Goal: Task Accomplishment & Management: Use online tool/utility

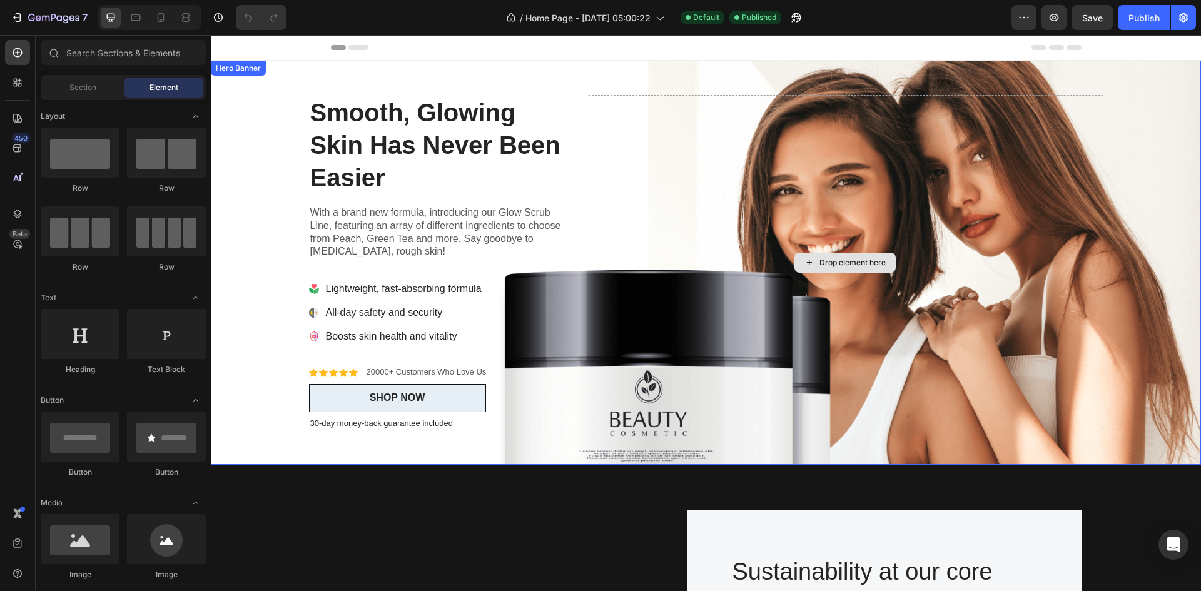
click at [624, 208] on div "Drop element here" at bounding box center [845, 262] width 516 height 335
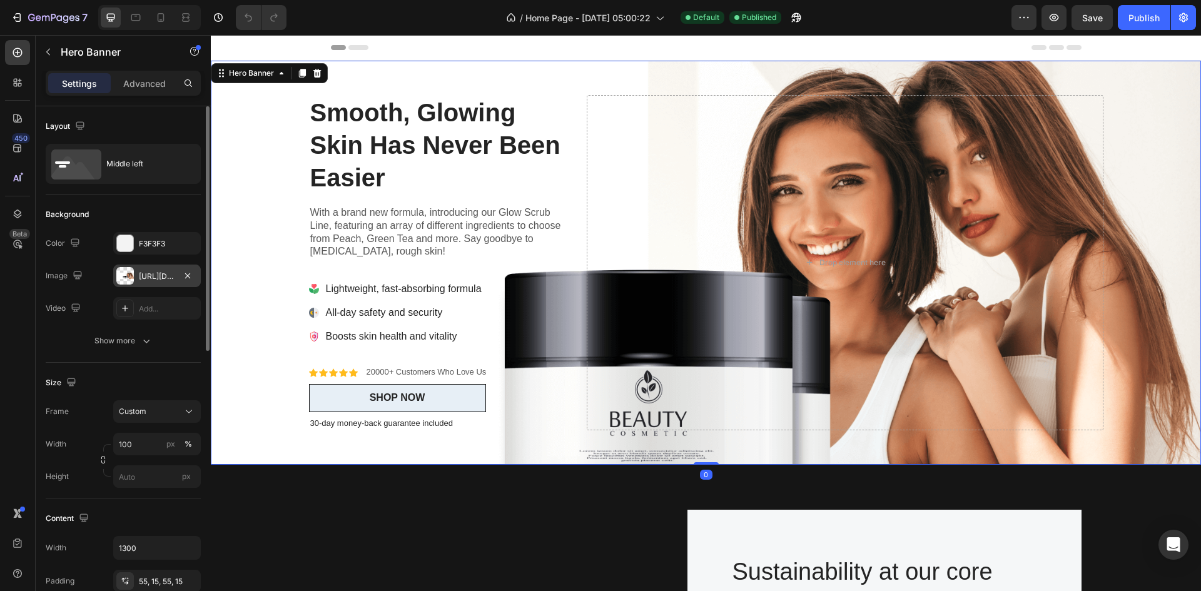
click at [151, 276] on div "[URL][DOMAIN_NAME]" at bounding box center [157, 276] width 36 height 11
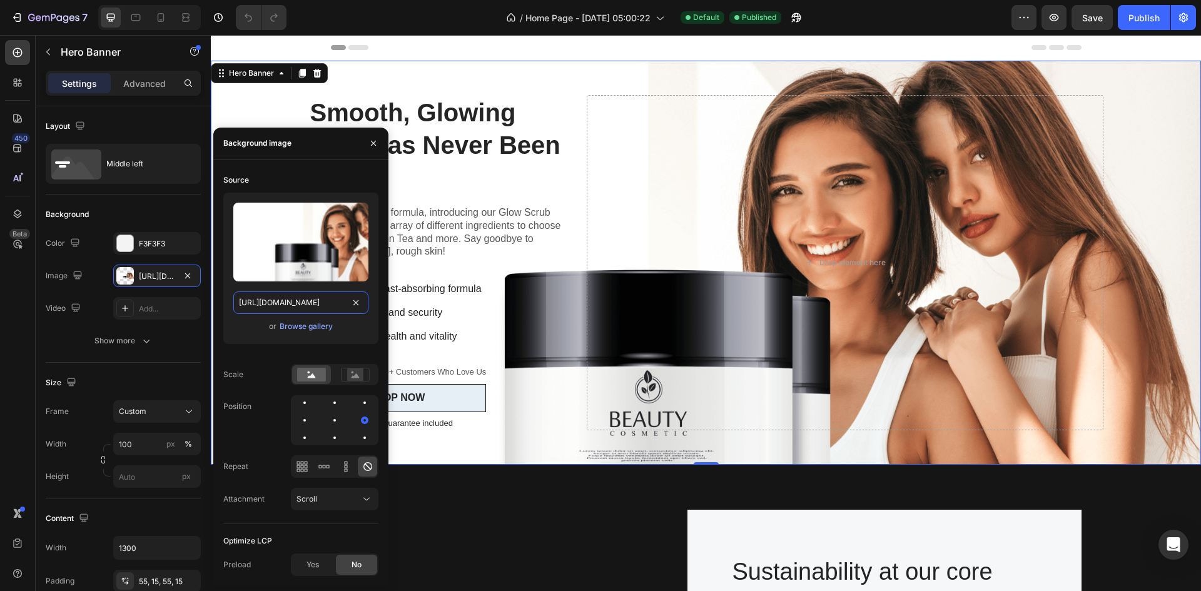
click at [331, 298] on input "[URL][DOMAIN_NAME]" at bounding box center [300, 303] width 135 height 23
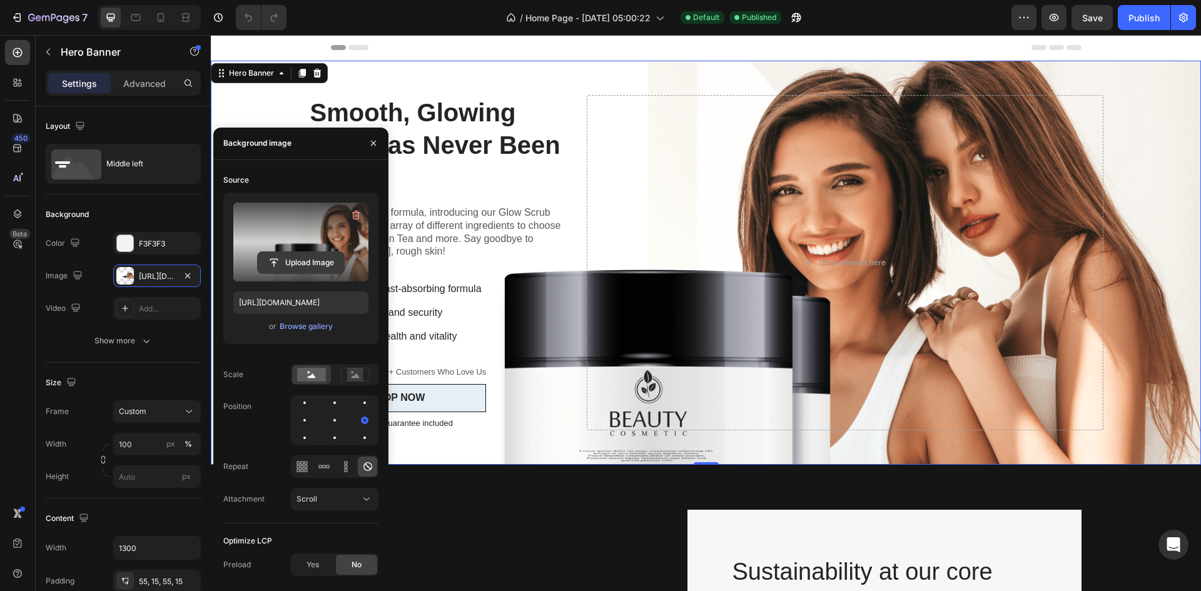
click at [302, 260] on input "file" at bounding box center [301, 262] width 86 height 21
click at [308, 265] on input "file" at bounding box center [301, 262] width 86 height 21
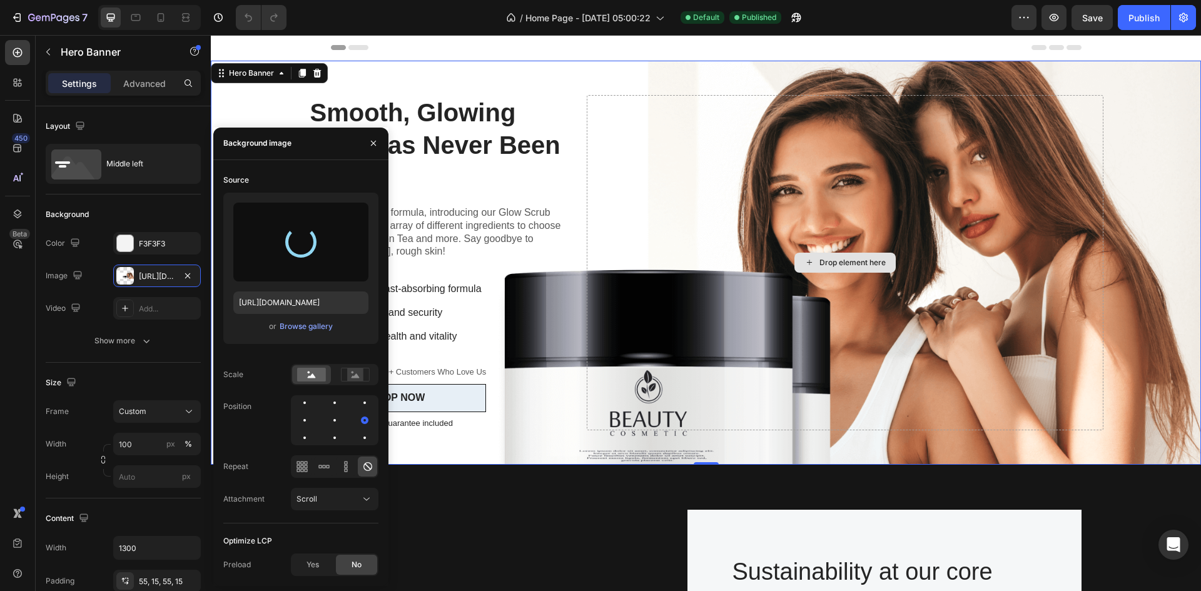
type input "[URL][DOMAIN_NAME]"
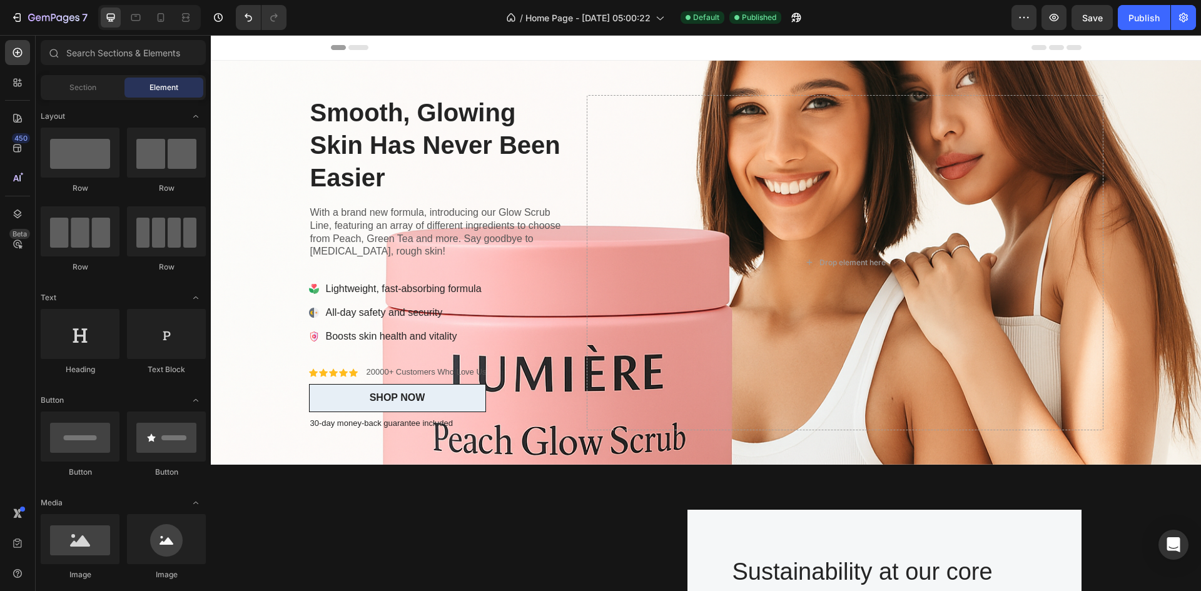
click at [689, 48] on div "Header" at bounding box center [706, 47] width 751 height 25
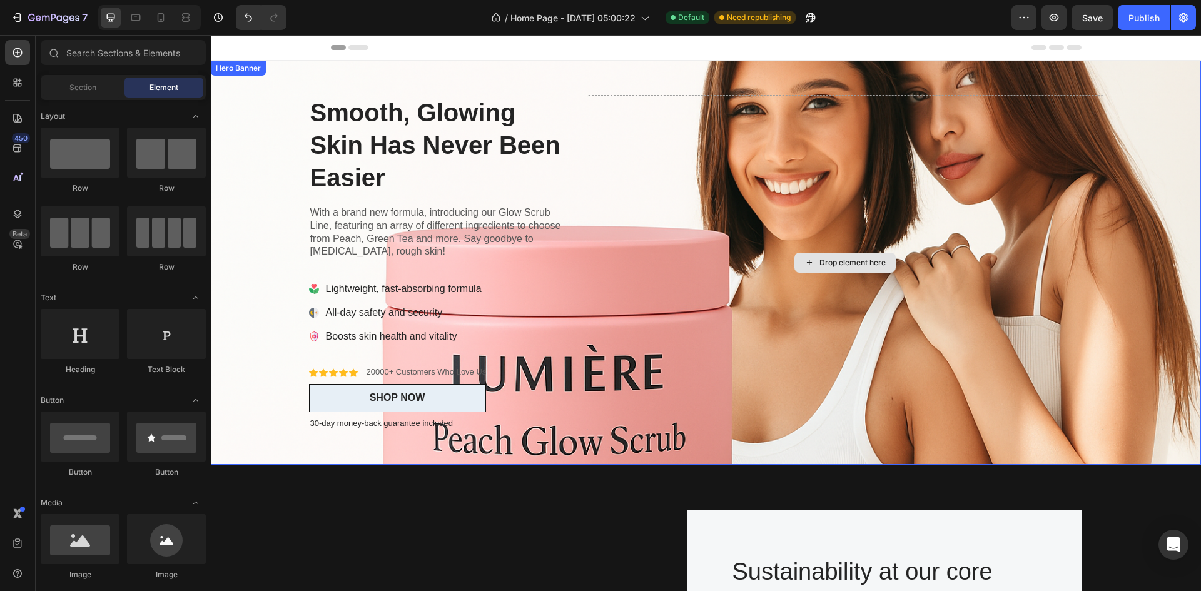
click at [634, 334] on div "Drop element here" at bounding box center [845, 262] width 516 height 335
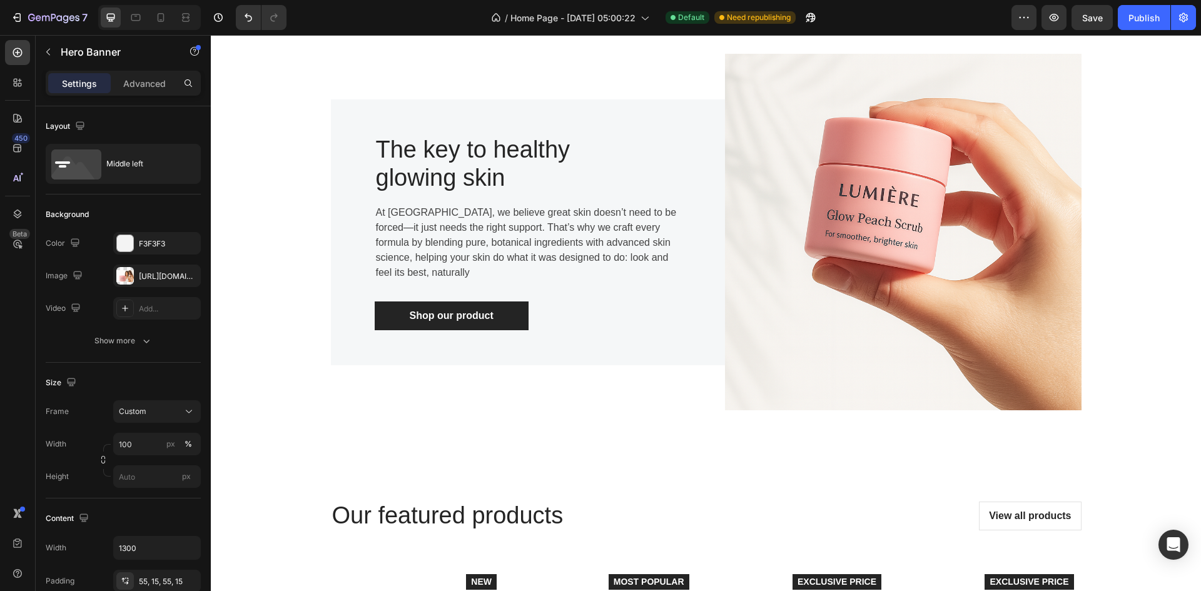
scroll to position [1189, 0]
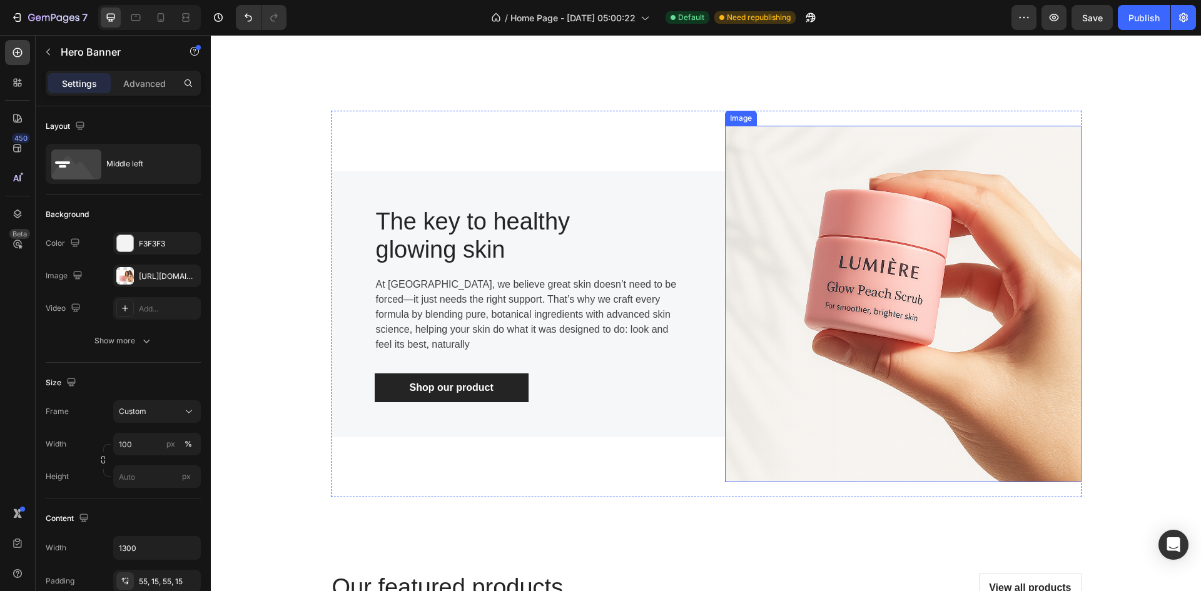
click at [815, 360] on img at bounding box center [903, 304] width 357 height 357
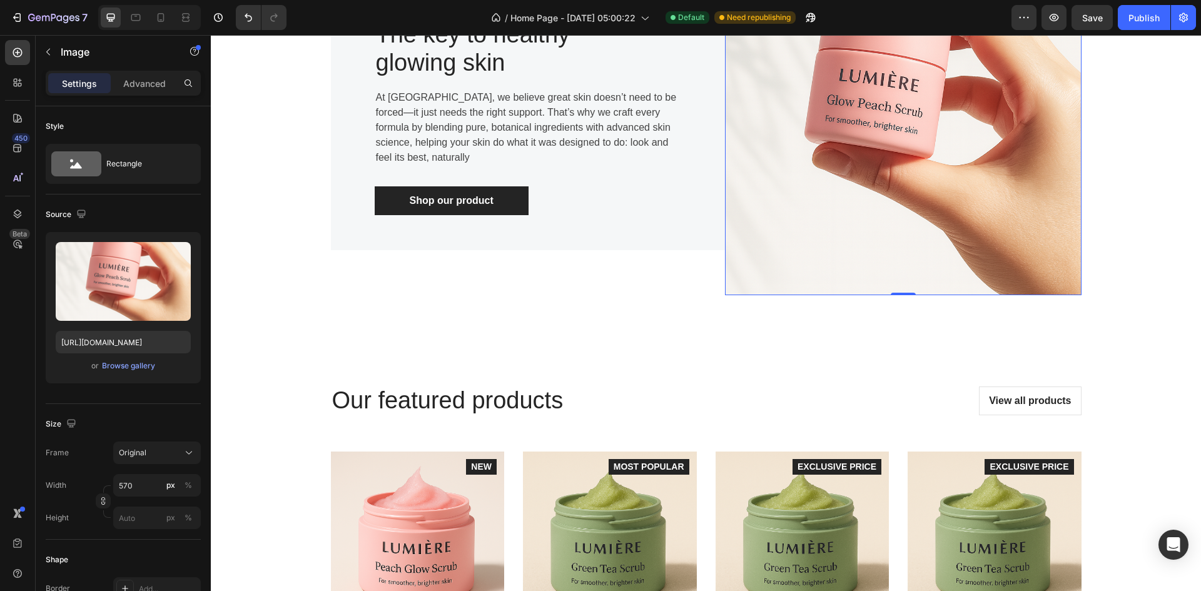
scroll to position [1376, 0]
click at [122, 367] on div "Browse gallery" at bounding box center [128, 365] width 53 height 11
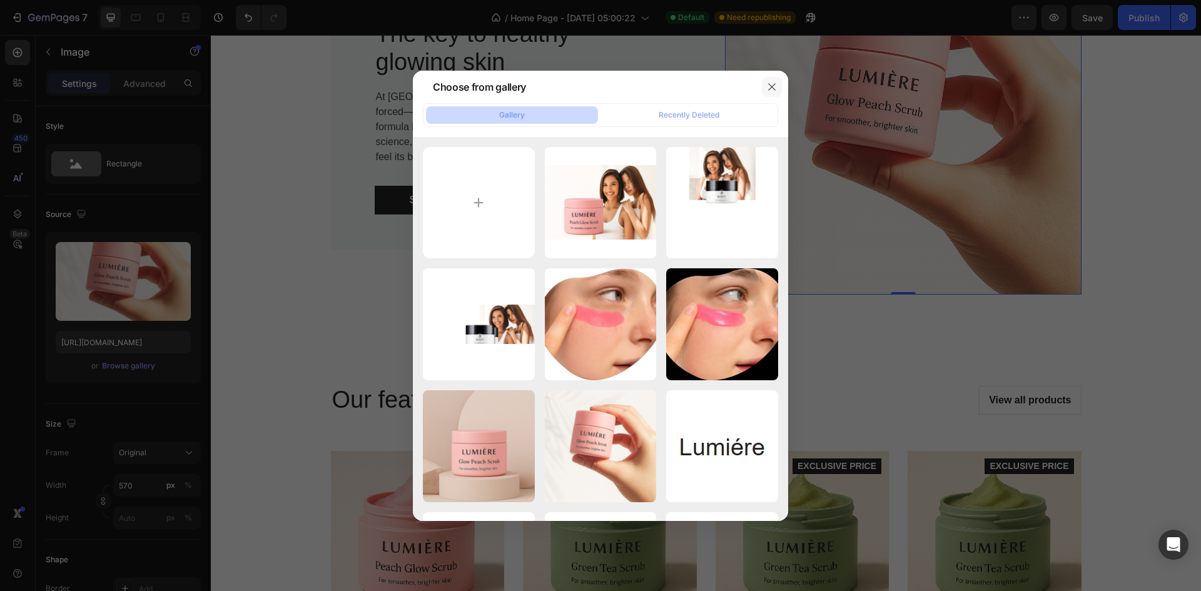
click at [769, 81] on button "button" at bounding box center [772, 87] width 20 height 20
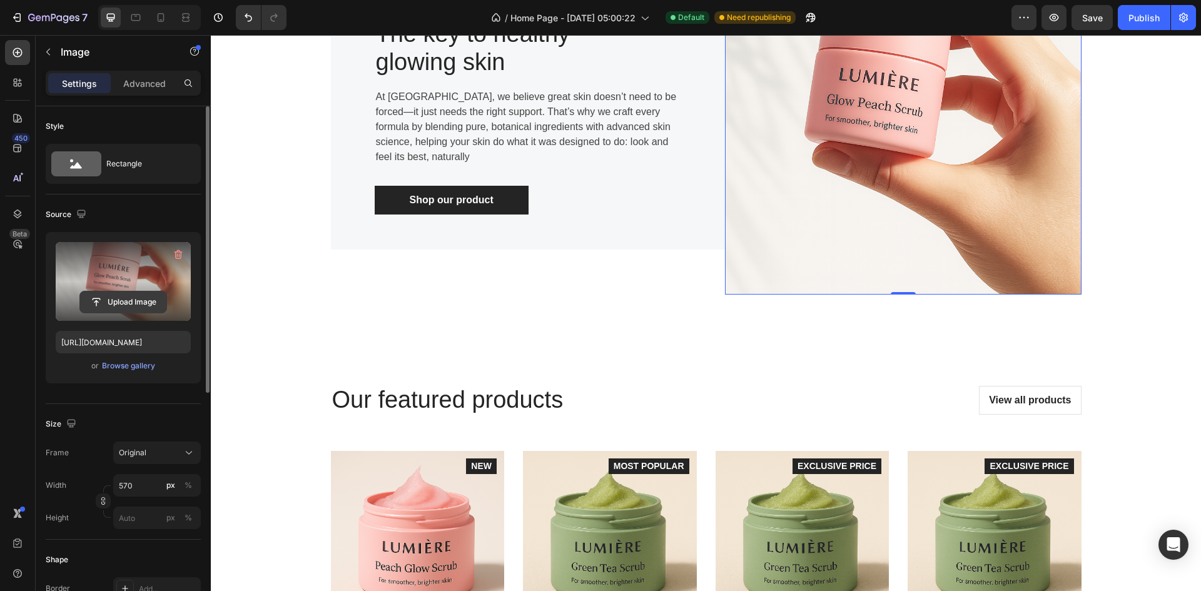
click at [115, 297] on input "file" at bounding box center [123, 302] width 86 height 21
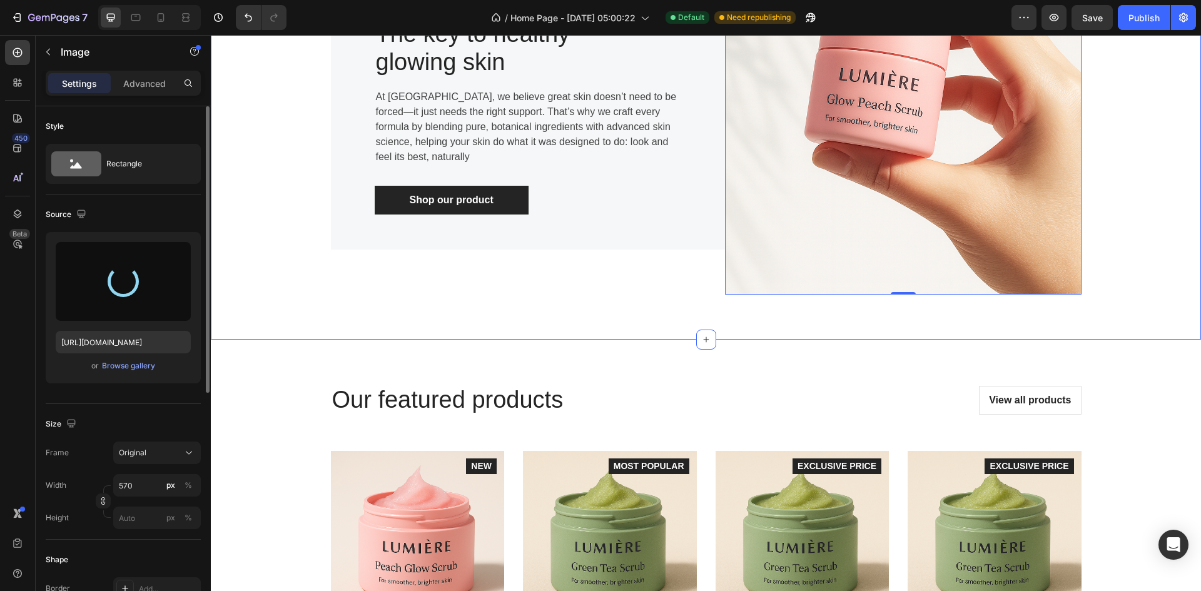
type input "[URL][DOMAIN_NAME]"
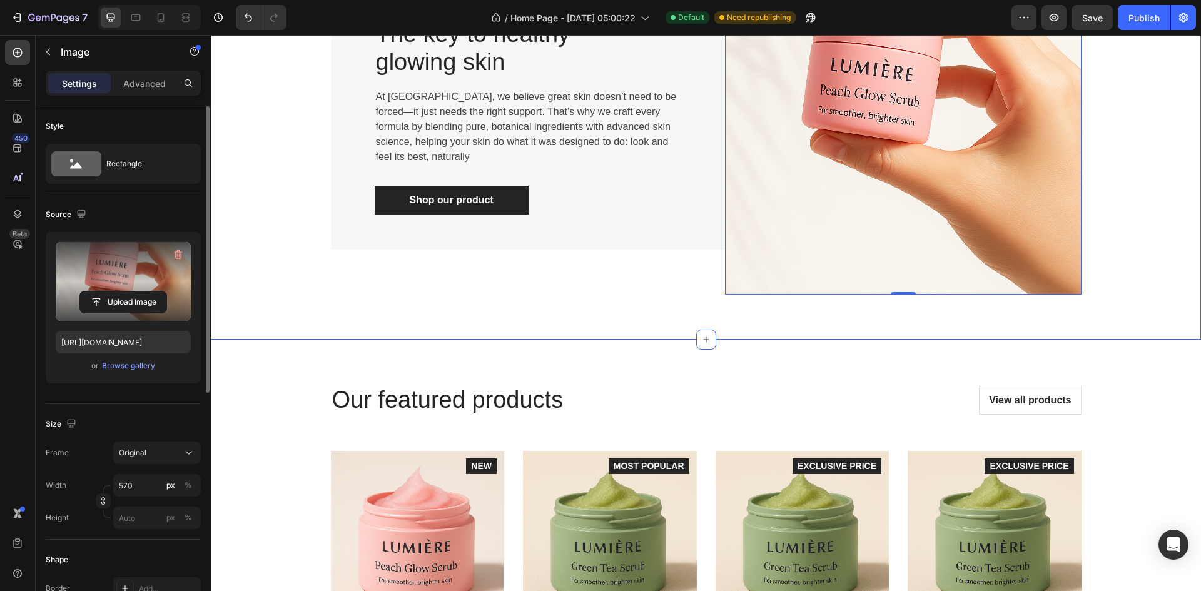
click at [1174, 270] on div "Image 0 The key to healthy glowing skin Heading At [GEOGRAPHIC_DATA], we believ…" at bounding box center [705, 116] width 971 height 387
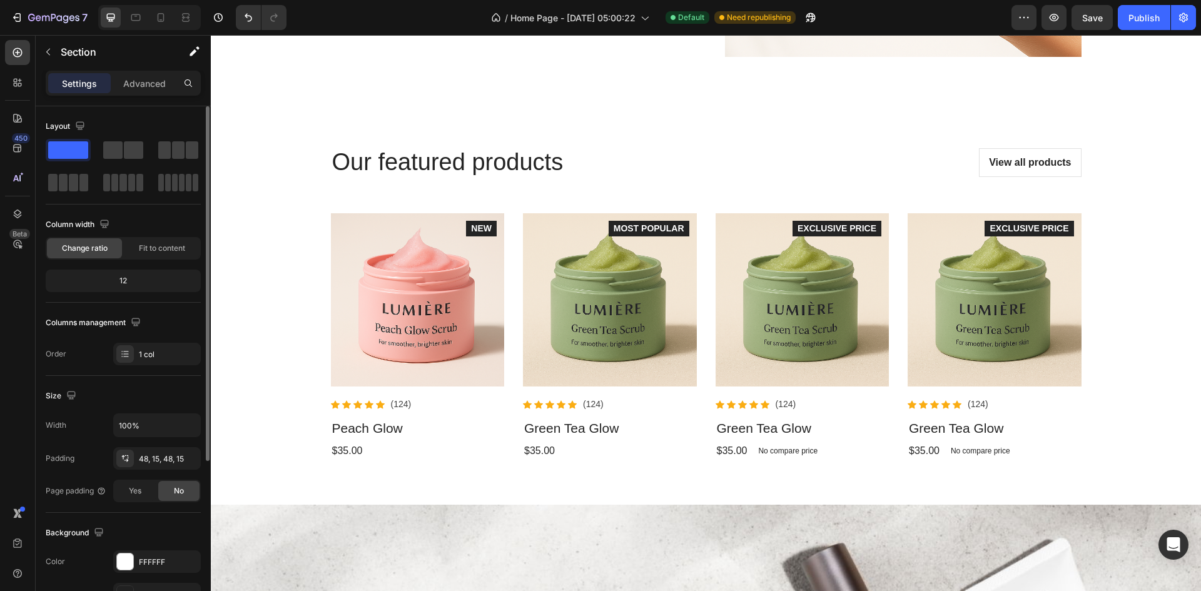
scroll to position [1814, 0]
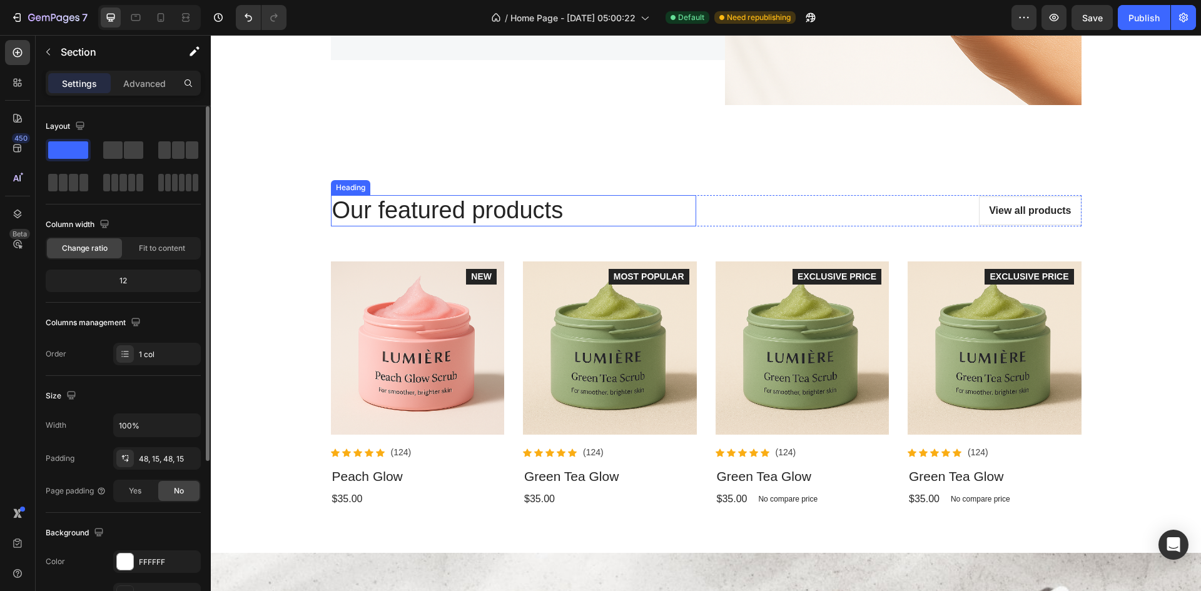
click at [510, 213] on p "Our featured products" at bounding box center [513, 210] width 363 height 29
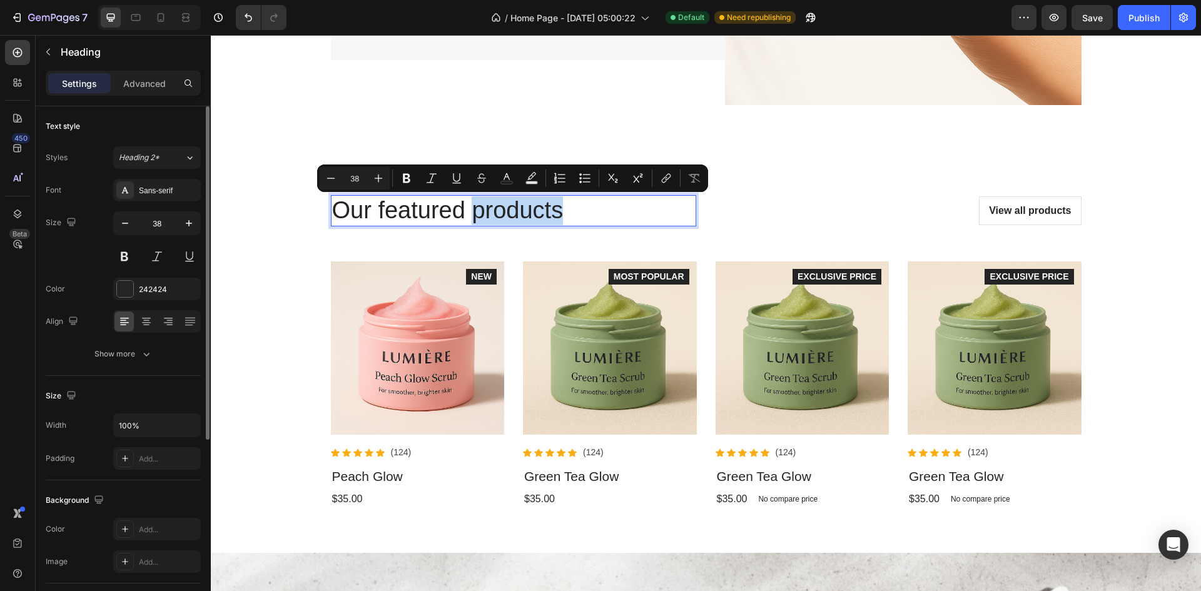
click at [510, 213] on p "Our featured products" at bounding box center [513, 210] width 363 height 29
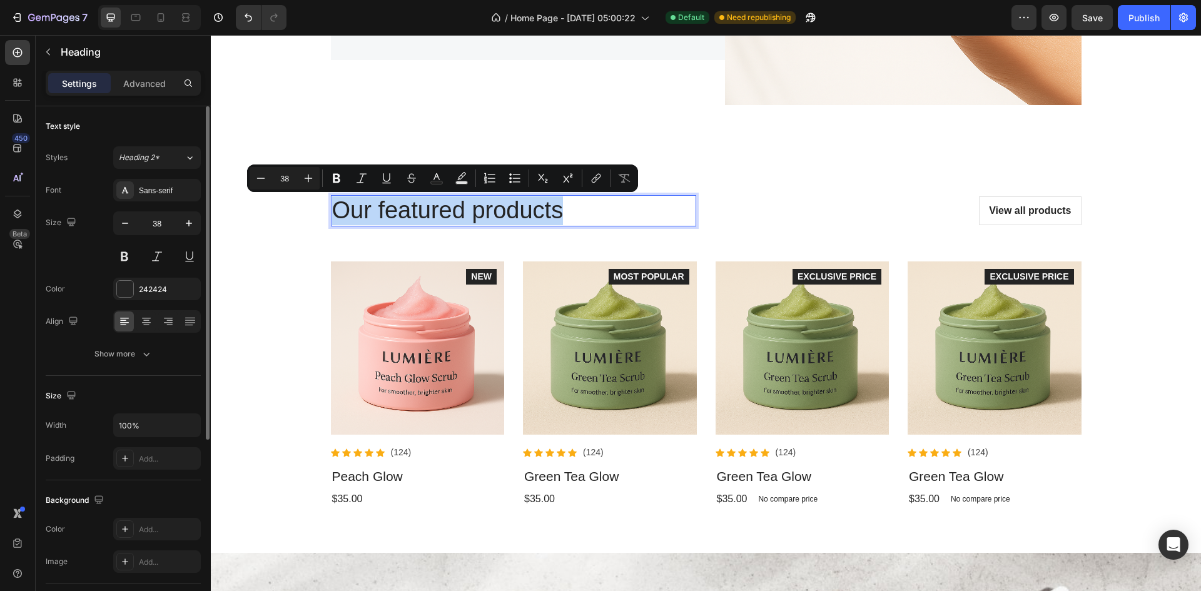
click at [510, 213] on p "Our featured products" at bounding box center [513, 210] width 363 height 29
click at [559, 205] on p "Our featured products" at bounding box center [513, 210] width 363 height 29
drag, startPoint x: 559, startPoint y: 205, endPoint x: 375, endPoint y: 218, distance: 184.3
click at [375, 218] on p "Our featured products" at bounding box center [513, 210] width 363 height 29
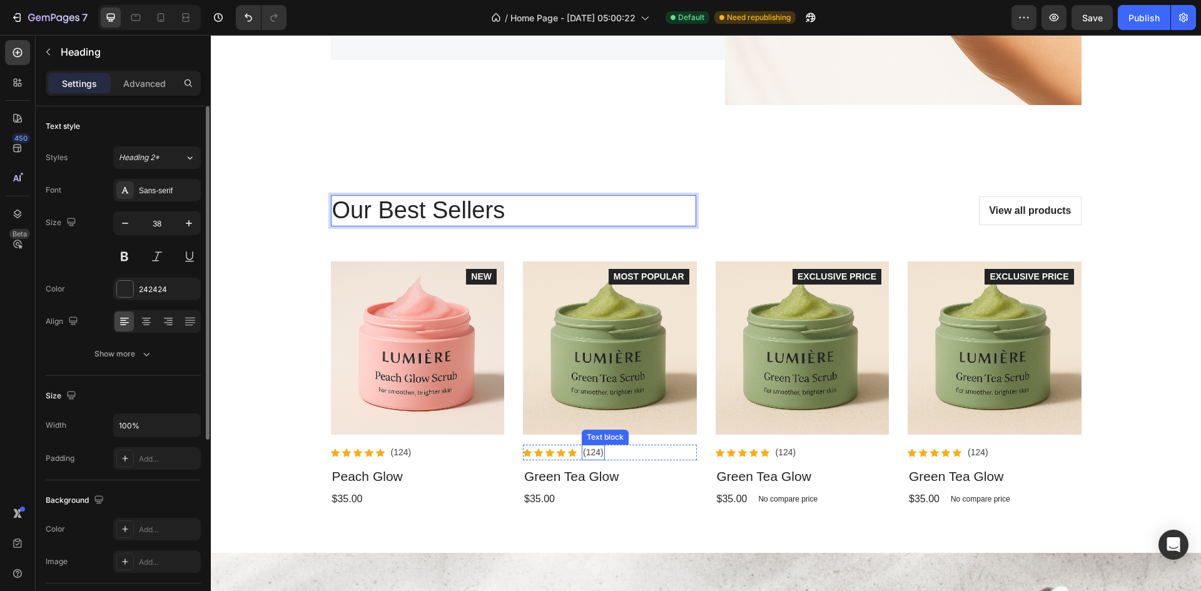
click at [593, 452] on p "(124)" at bounding box center [593, 452] width 21 height 13
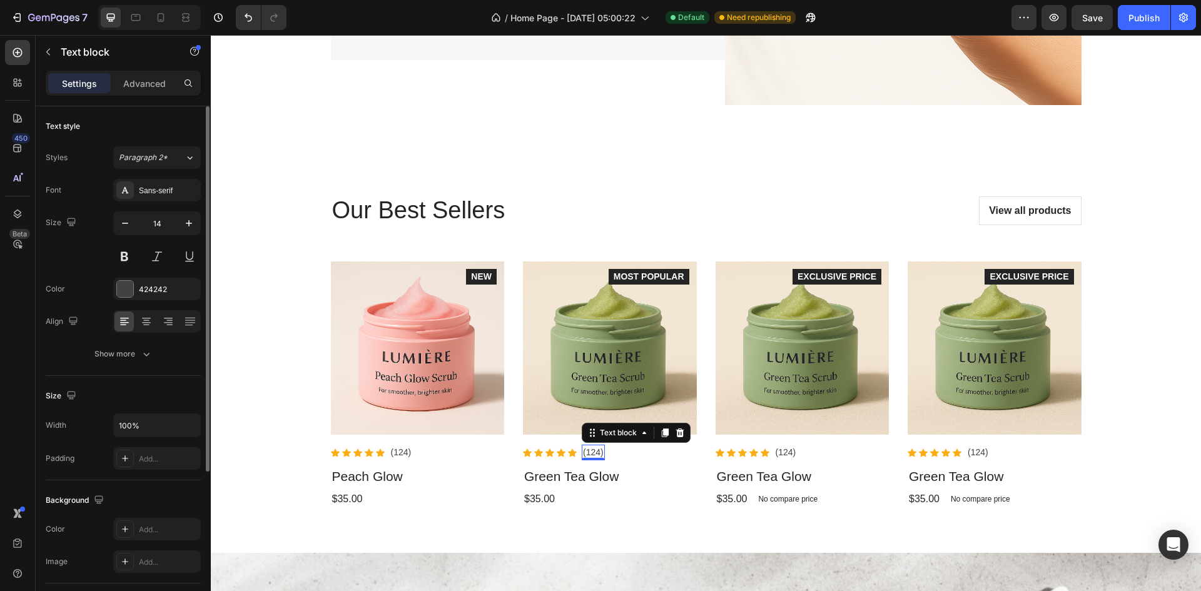
click at [597, 452] on p "(124)" at bounding box center [593, 452] width 21 height 13
click at [403, 454] on p "(124)" at bounding box center [401, 452] width 21 height 13
click at [399, 455] on p "(124)" at bounding box center [401, 452] width 21 height 13
click at [586, 454] on p "(124)" at bounding box center [593, 452] width 21 height 13
click at [593, 454] on p "(124)" at bounding box center [593, 452] width 21 height 13
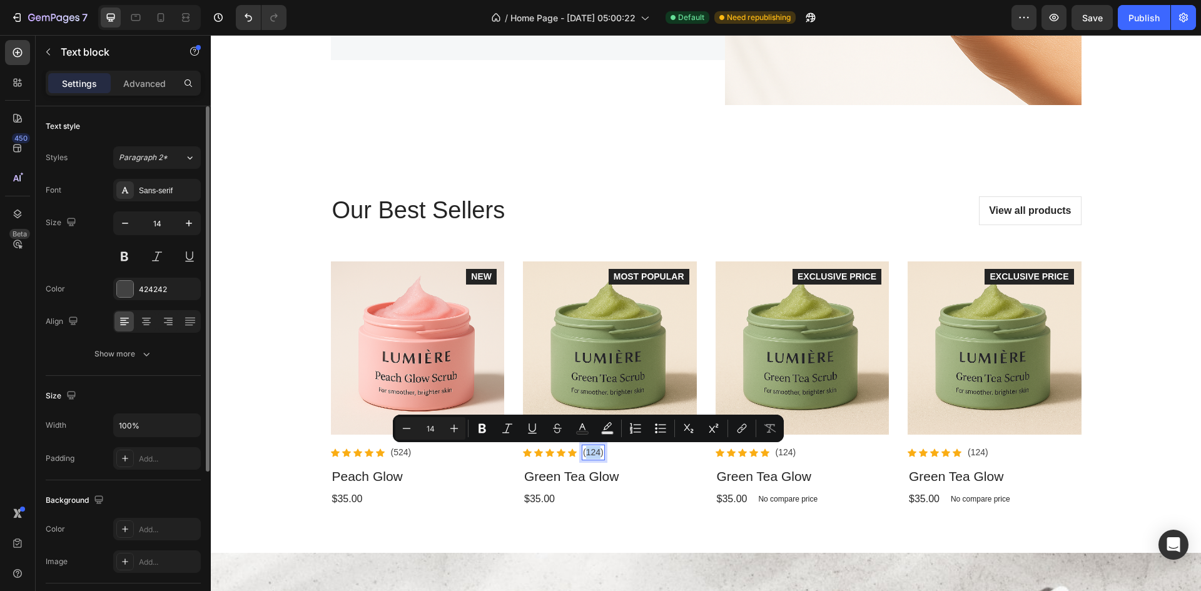
click at [591, 454] on p "(124)" at bounding box center [593, 452] width 21 height 13
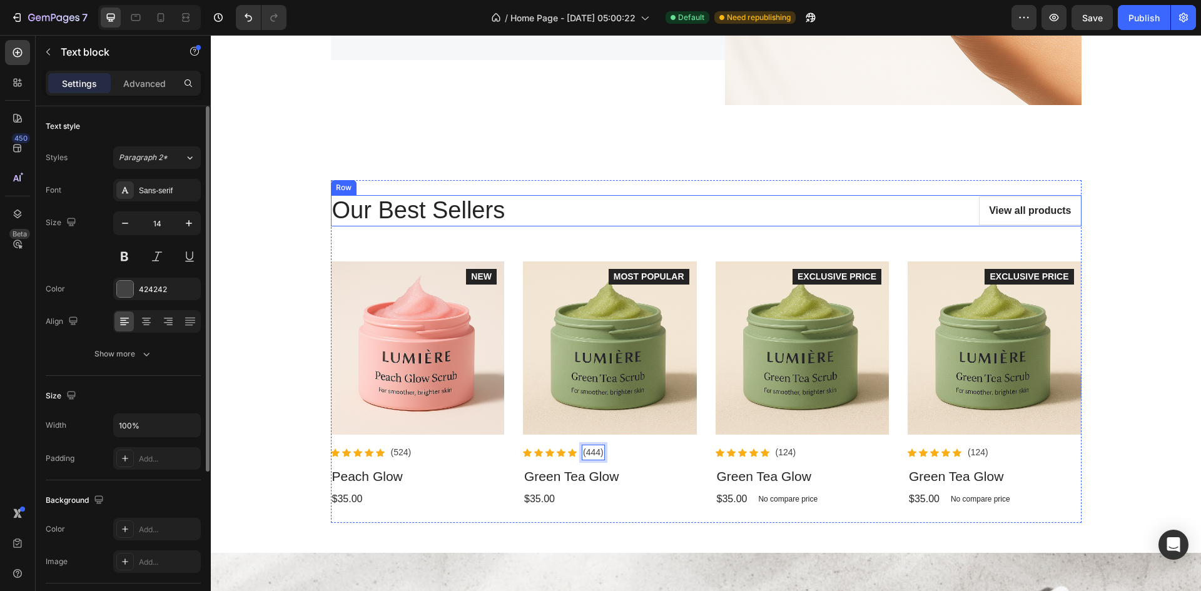
click at [696, 200] on div "Our Best Sellers Heading View all products Button Row" at bounding box center [706, 210] width 751 height 31
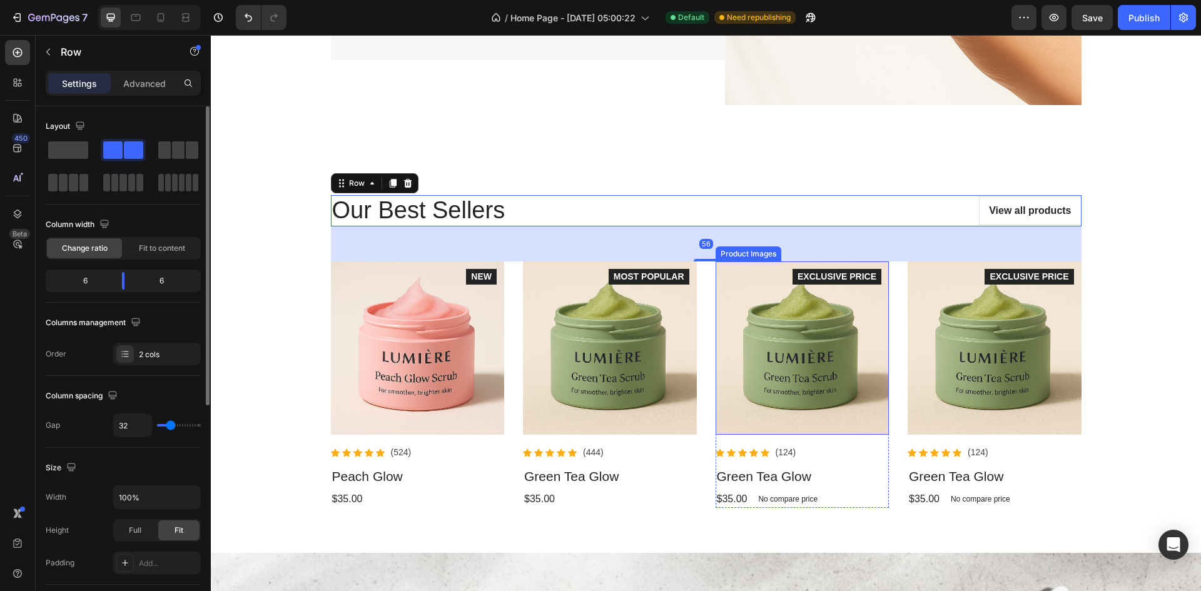
click at [823, 372] on img at bounding box center [803, 348] width 174 height 174
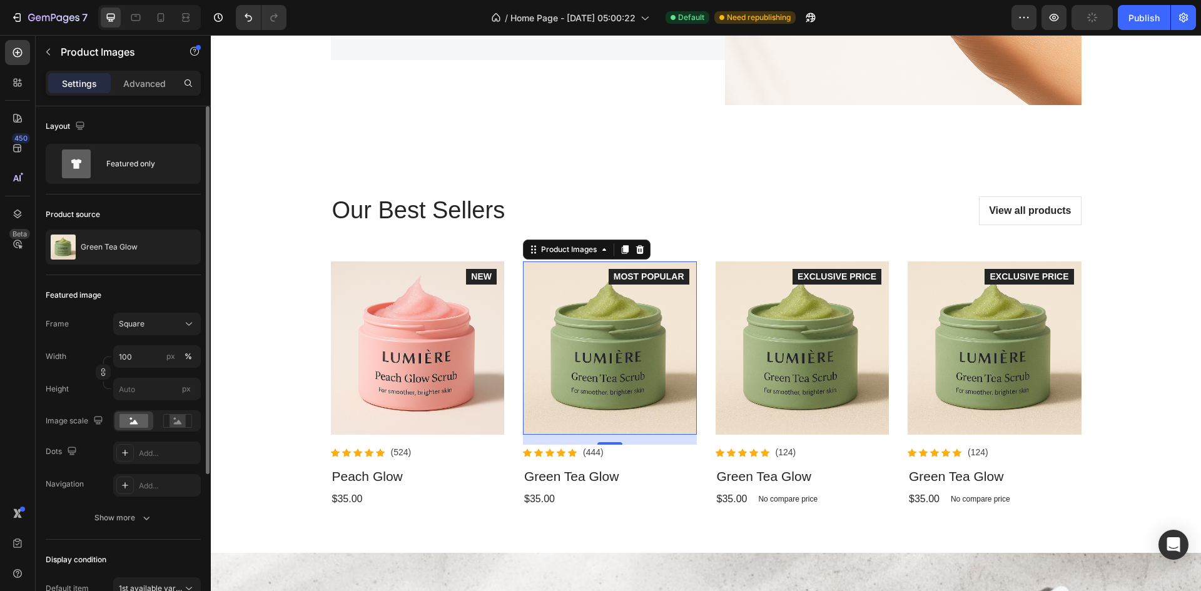
click at [571, 373] on img at bounding box center [610, 348] width 174 height 174
click at [451, 357] on img at bounding box center [418, 348] width 174 height 174
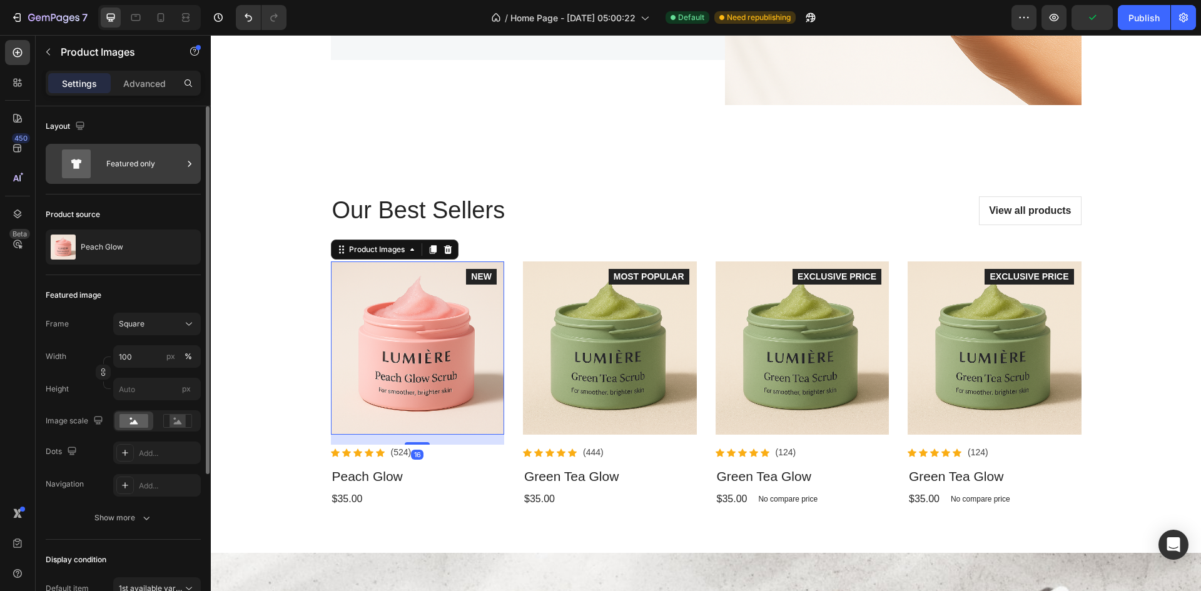
click at [124, 157] on div "Featured only" at bounding box center [144, 164] width 76 height 29
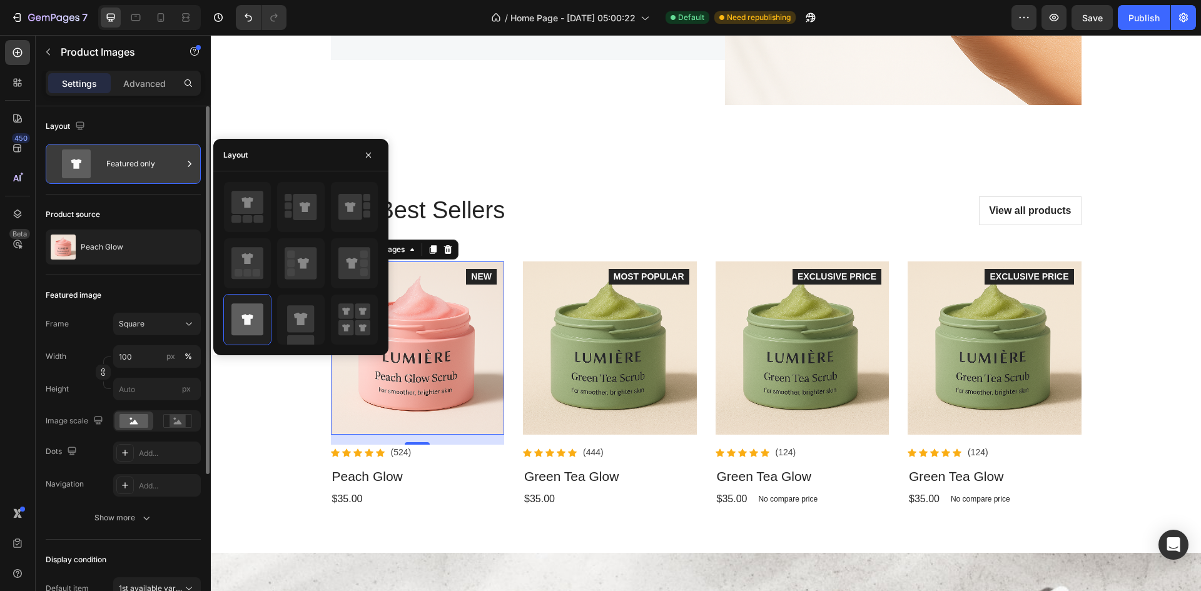
click at [124, 157] on div "Featured only" at bounding box center [144, 164] width 76 height 29
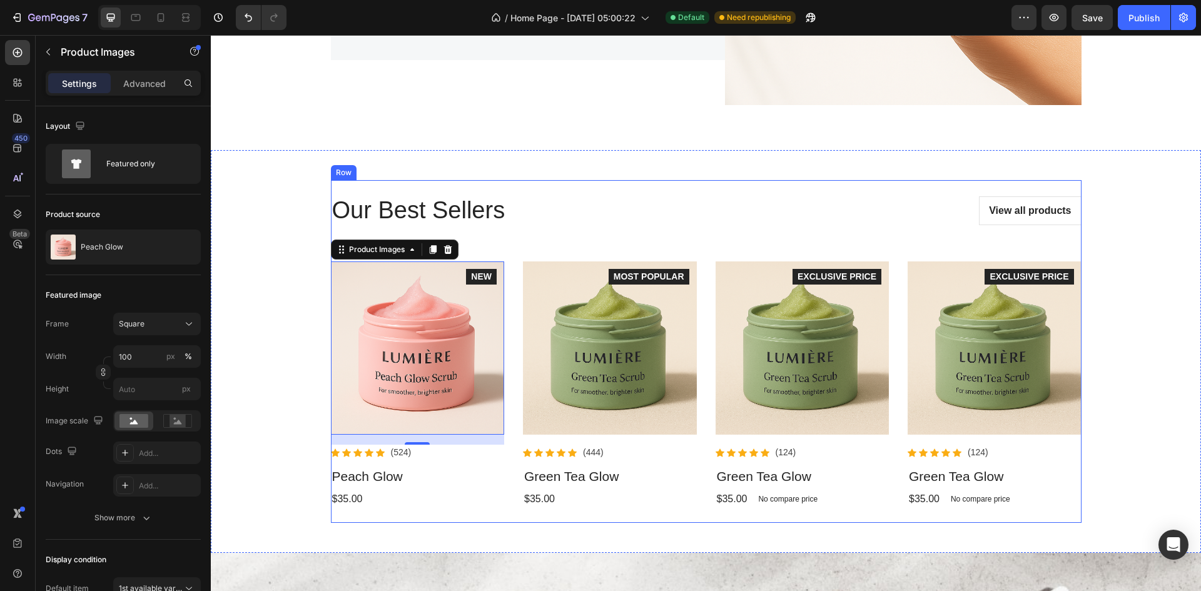
click at [512, 253] on div "Our Best Sellers Heading View all products Button Row Product Images 16 Icon Ic…" at bounding box center [706, 351] width 751 height 313
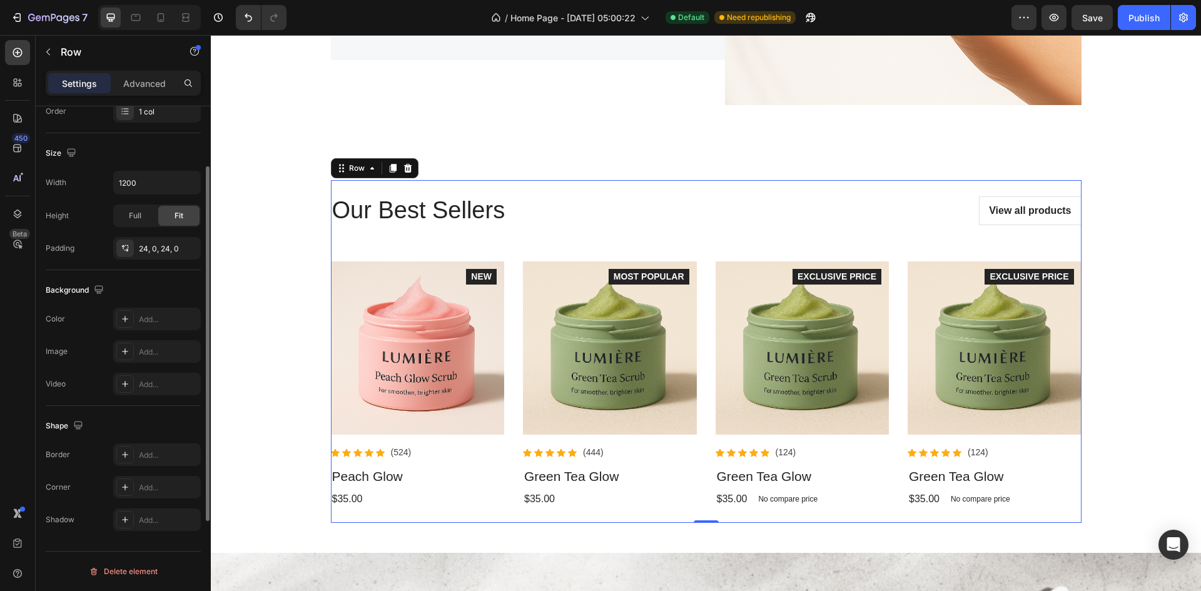
scroll to position [0, 0]
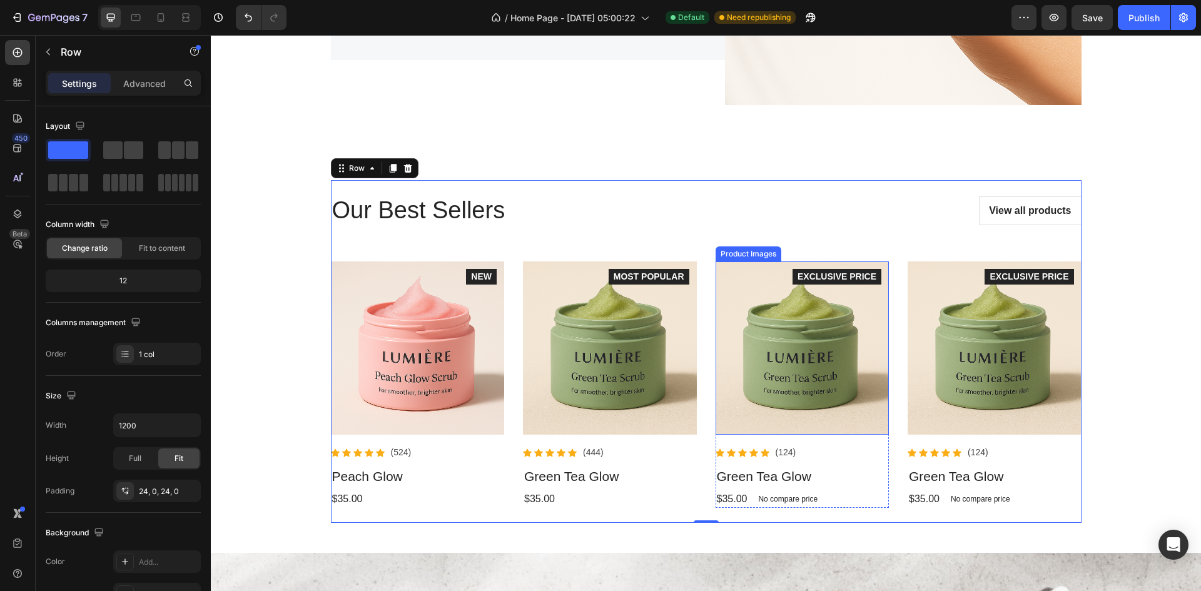
click at [788, 345] on img at bounding box center [803, 348] width 174 height 174
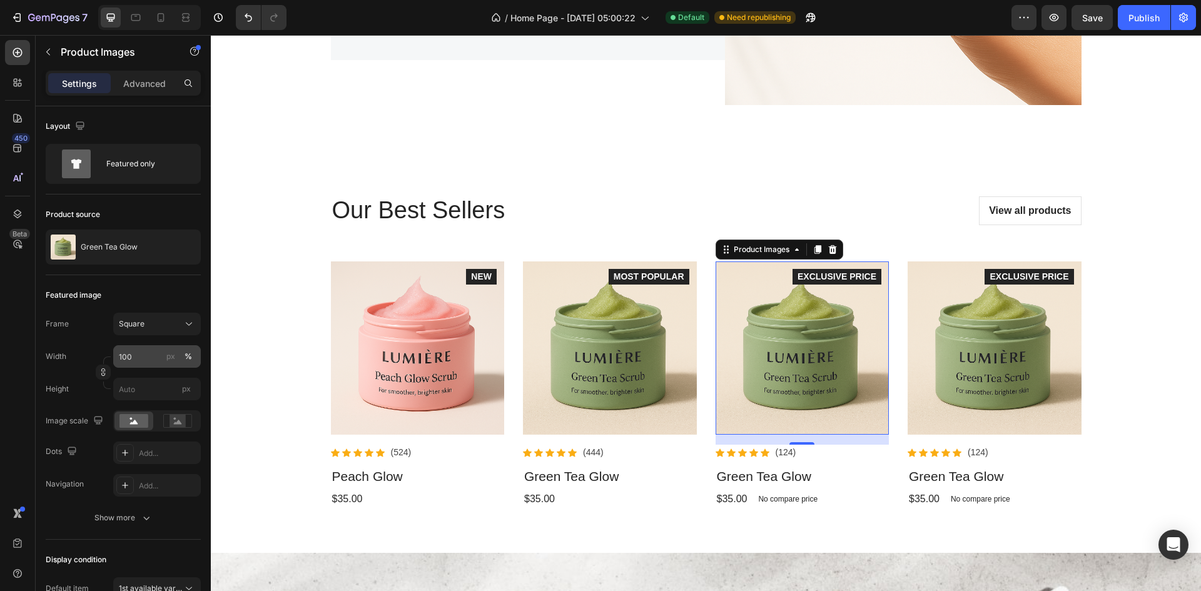
scroll to position [215, 0]
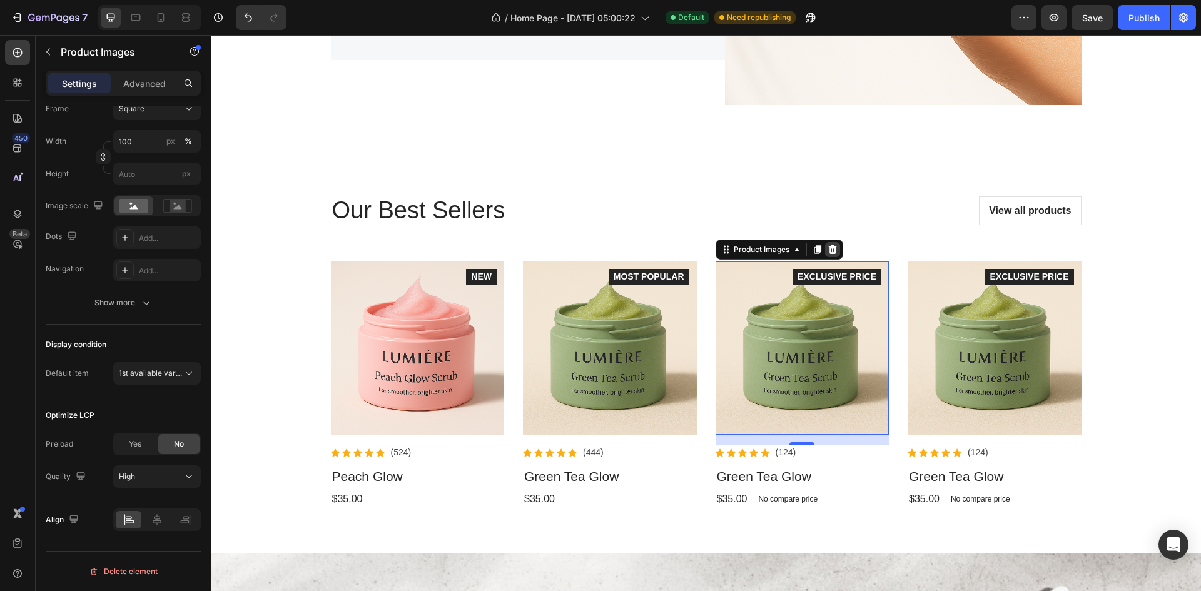
click at [828, 251] on icon at bounding box center [832, 249] width 8 height 9
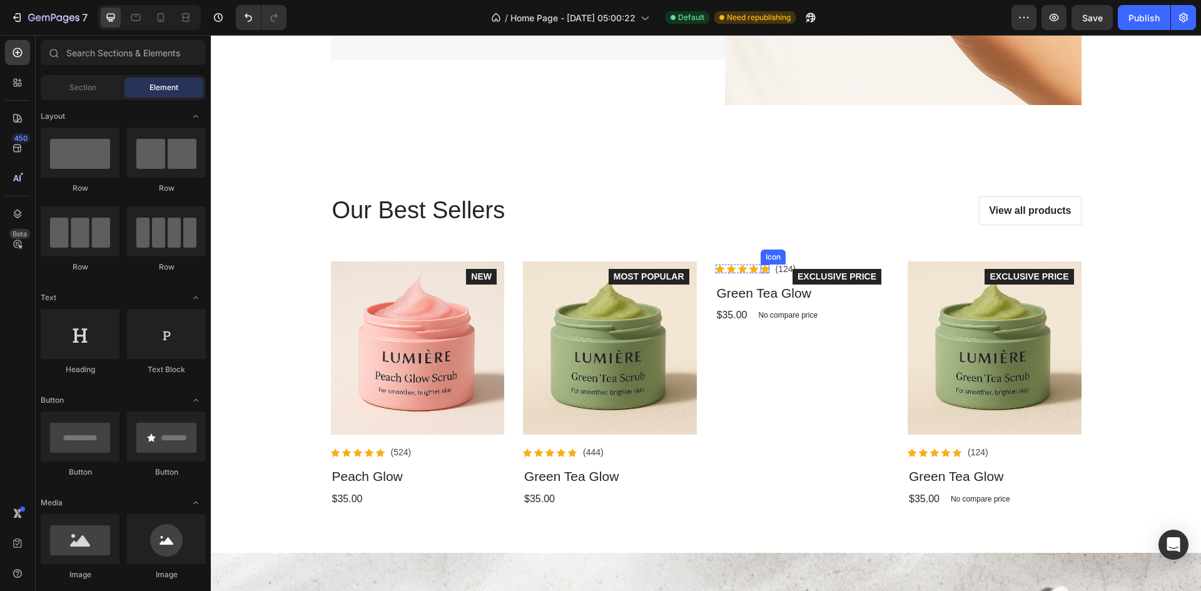
click at [763, 272] on div "Icon" at bounding box center [765, 269] width 9 height 9
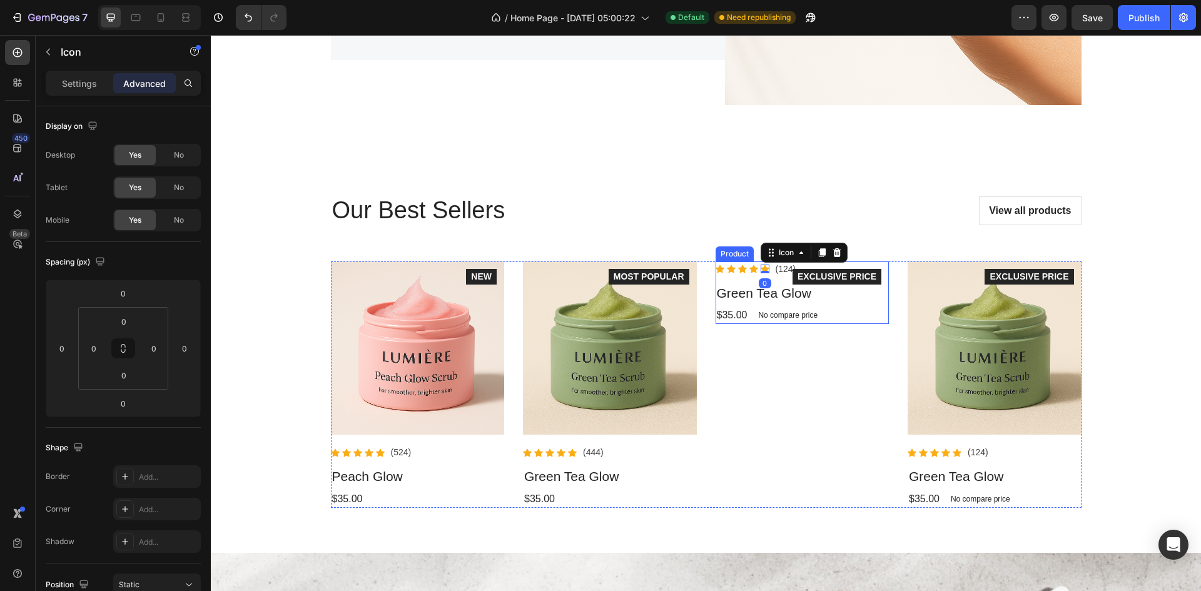
click at [763, 301] on h3 "Green Tea Glow" at bounding box center [803, 293] width 174 height 23
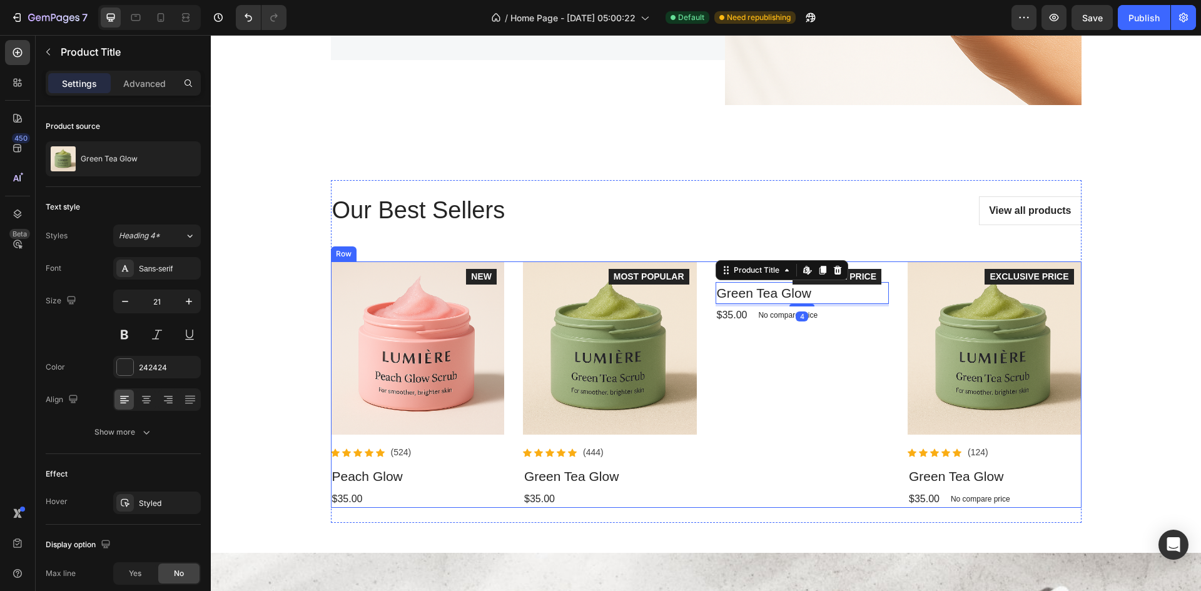
click at [858, 329] on div "Icon Icon Icon Icon Icon Icon List Hoz (124) Text block Row Green Tea Glow Prod…" at bounding box center [803, 384] width 174 height 246
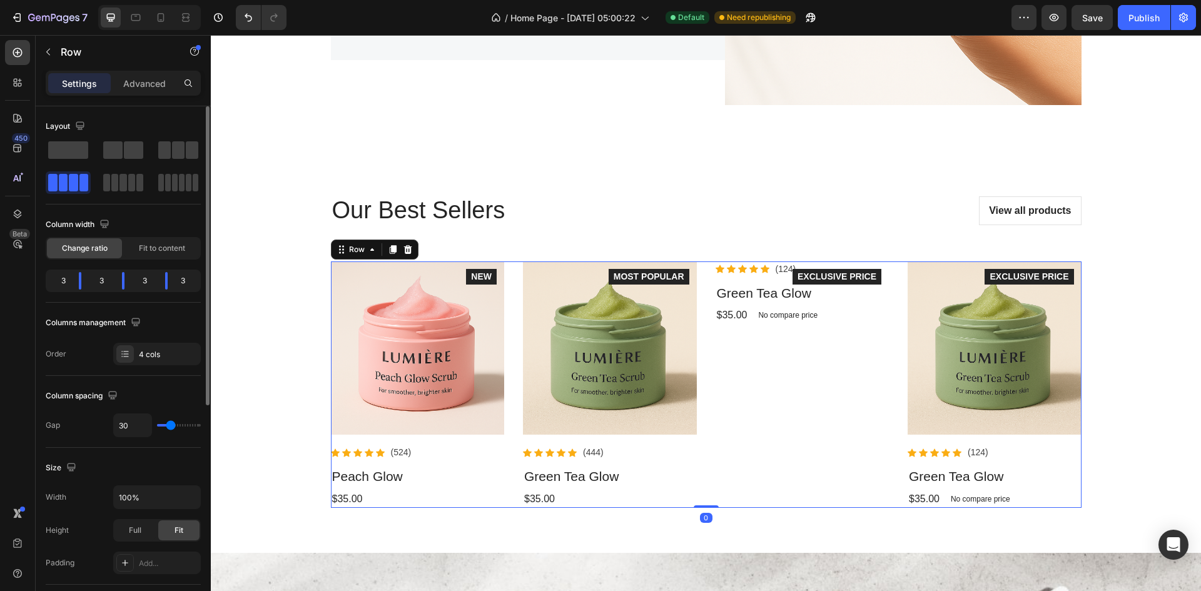
click at [146, 282] on div "3" at bounding box center [144, 281] width 21 height 18
click at [133, 0] on body "7 Version history / Home Page - [DATE] 05:00:22 Default Need republishing Previ…" at bounding box center [600, 0] width 1201 height 0
click at [126, 353] on icon at bounding box center [125, 354] width 10 height 10
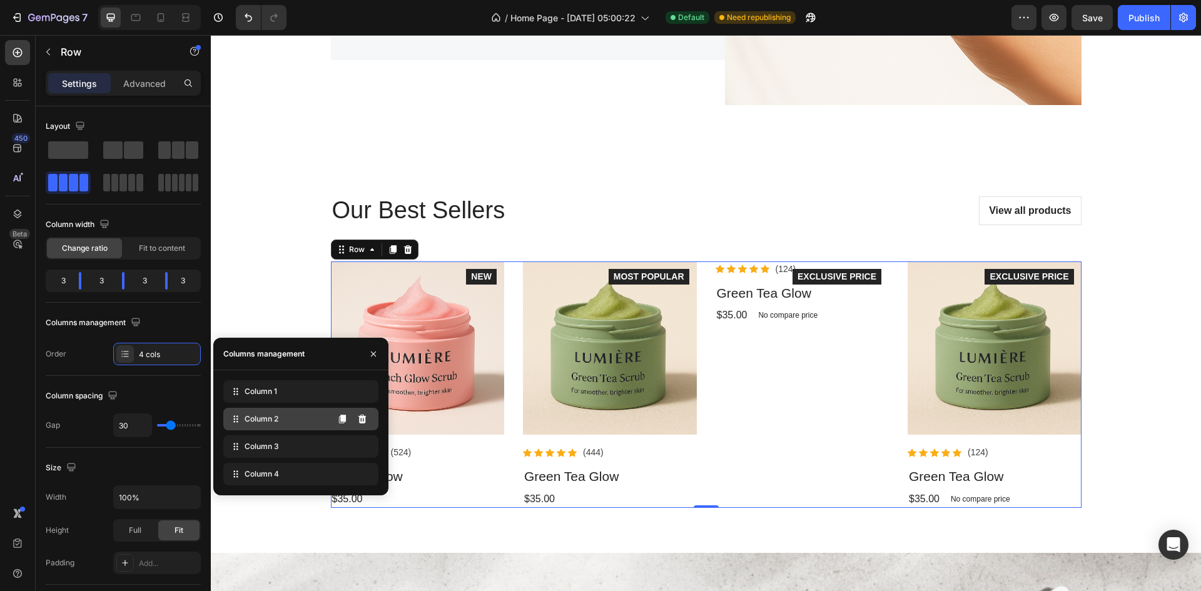
click at [275, 415] on span "Column 2" at bounding box center [262, 418] width 34 height 11
click at [365, 445] on icon at bounding box center [362, 446] width 8 height 9
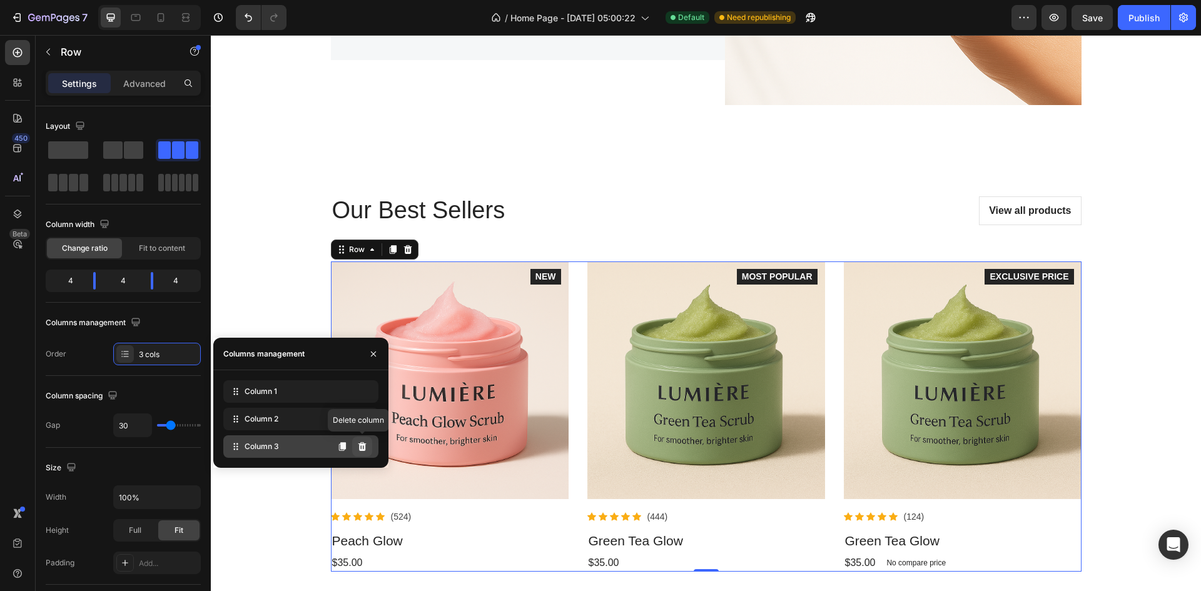
click at [367, 447] on icon at bounding box center [362, 447] width 10 height 10
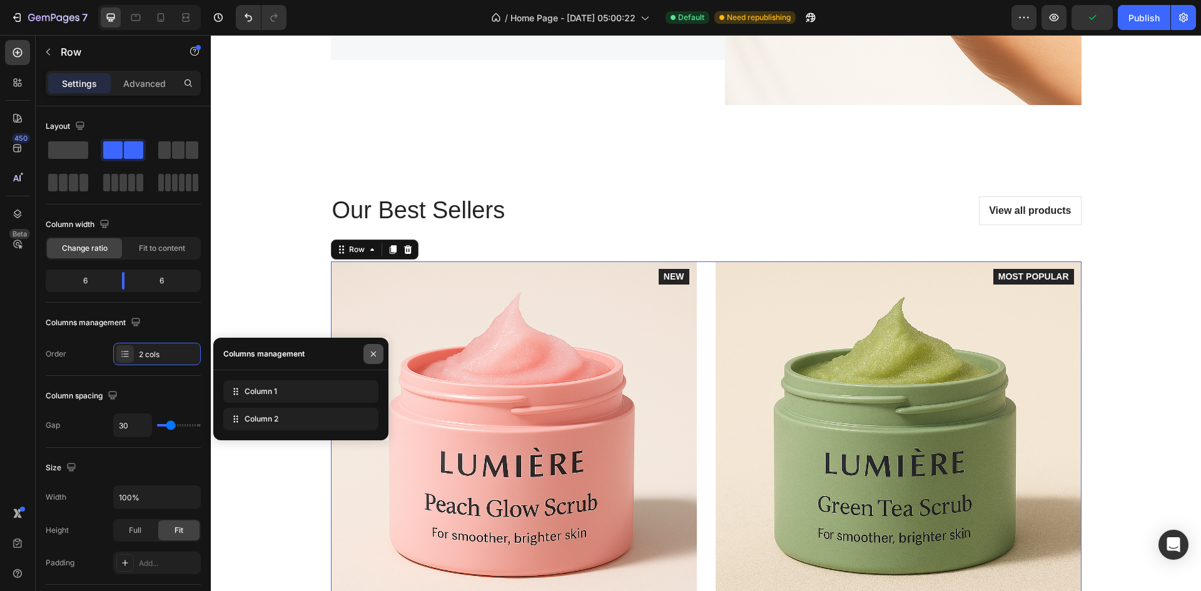
click at [378, 354] on icon "button" at bounding box center [373, 354] width 10 height 10
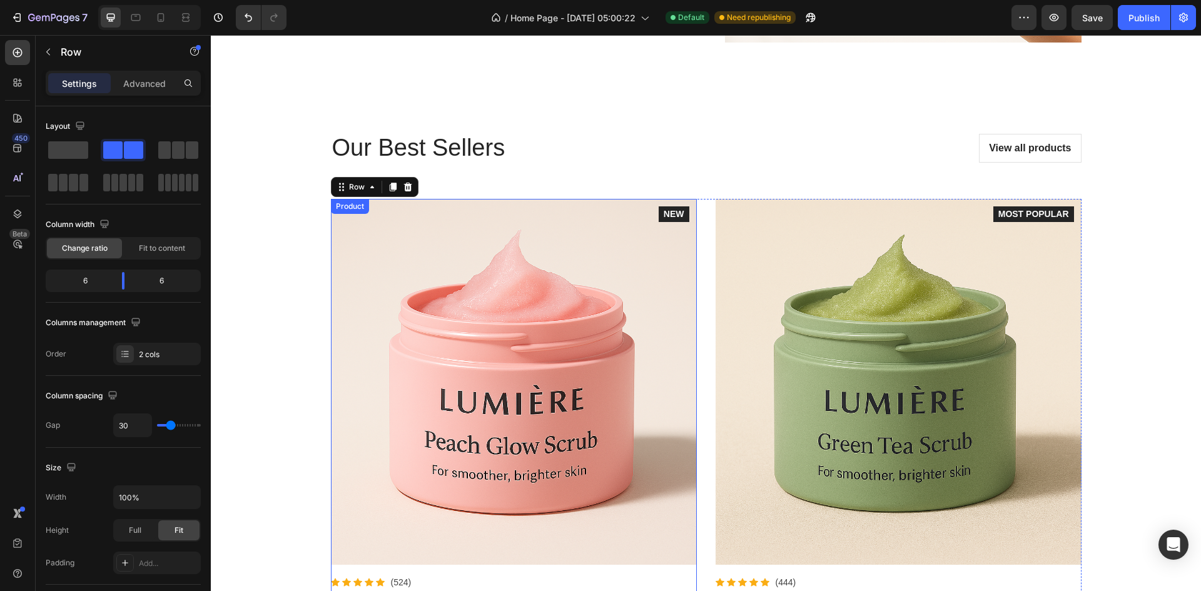
scroll to position [1626, 0]
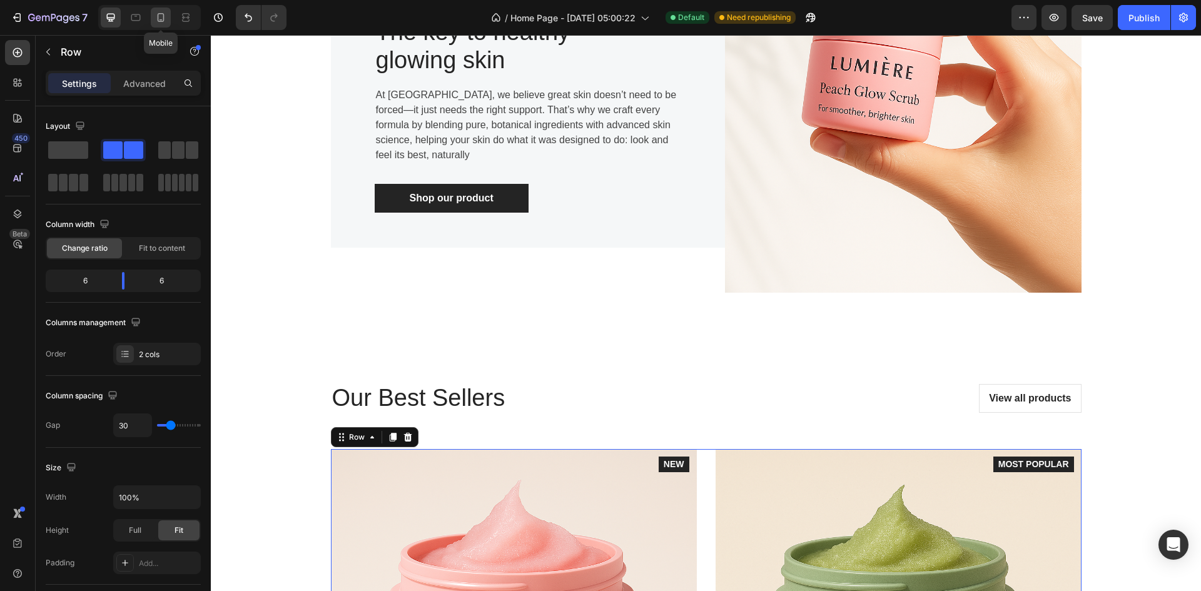
click at [156, 22] on icon at bounding box center [161, 17] width 13 height 13
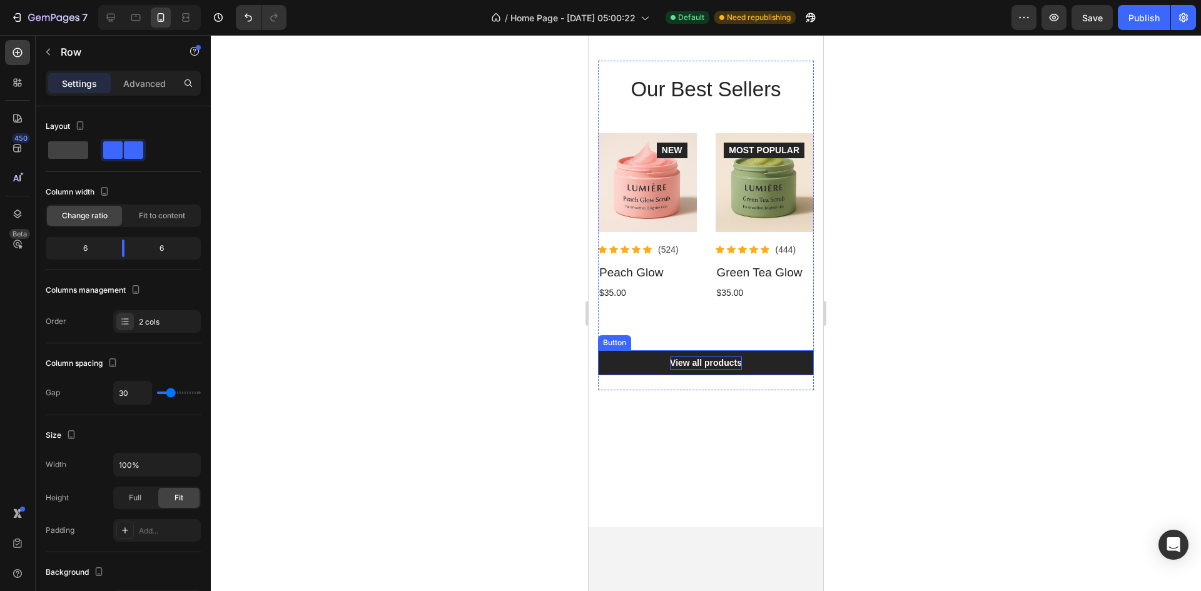
scroll to position [1963, 0]
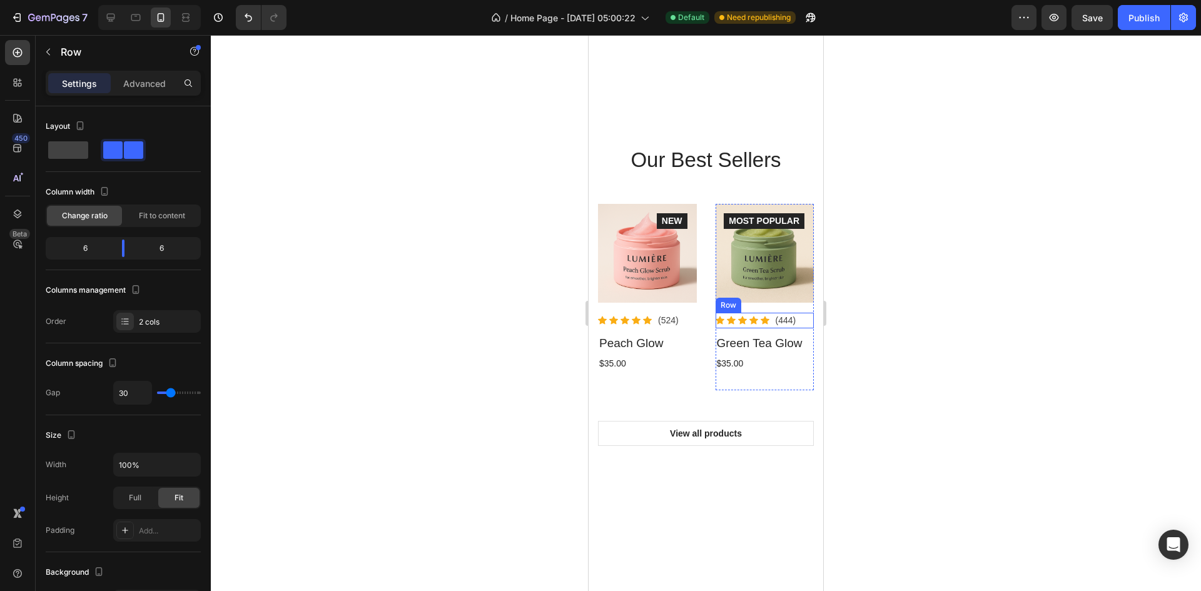
click at [921, 301] on div at bounding box center [706, 313] width 990 height 556
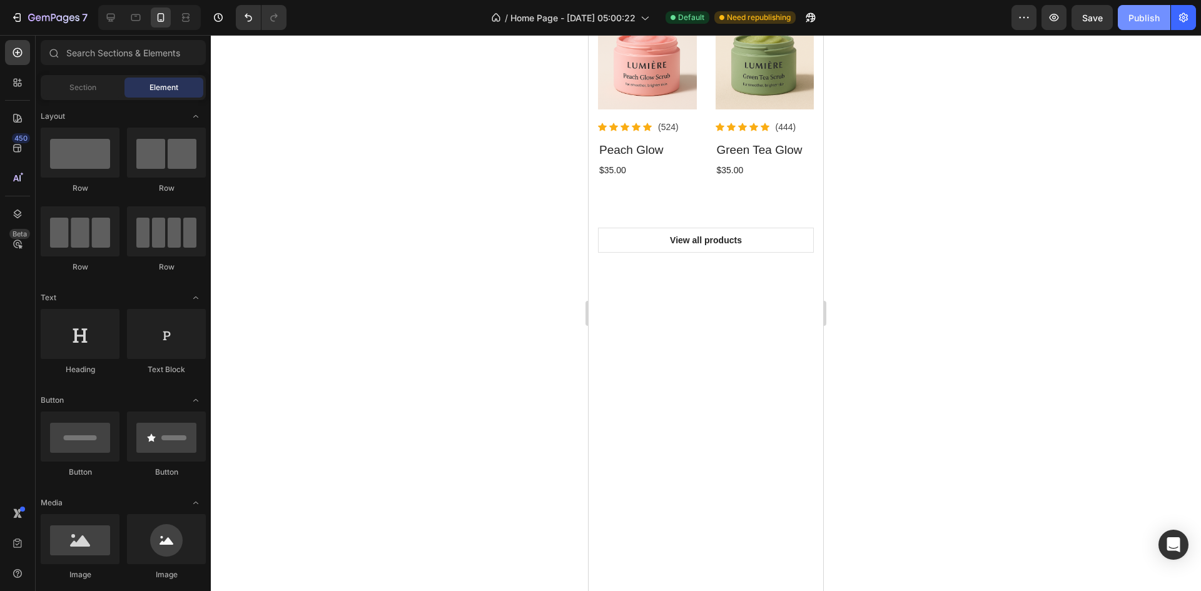
click at [1142, 24] on div "Publish" at bounding box center [1143, 17] width 31 height 13
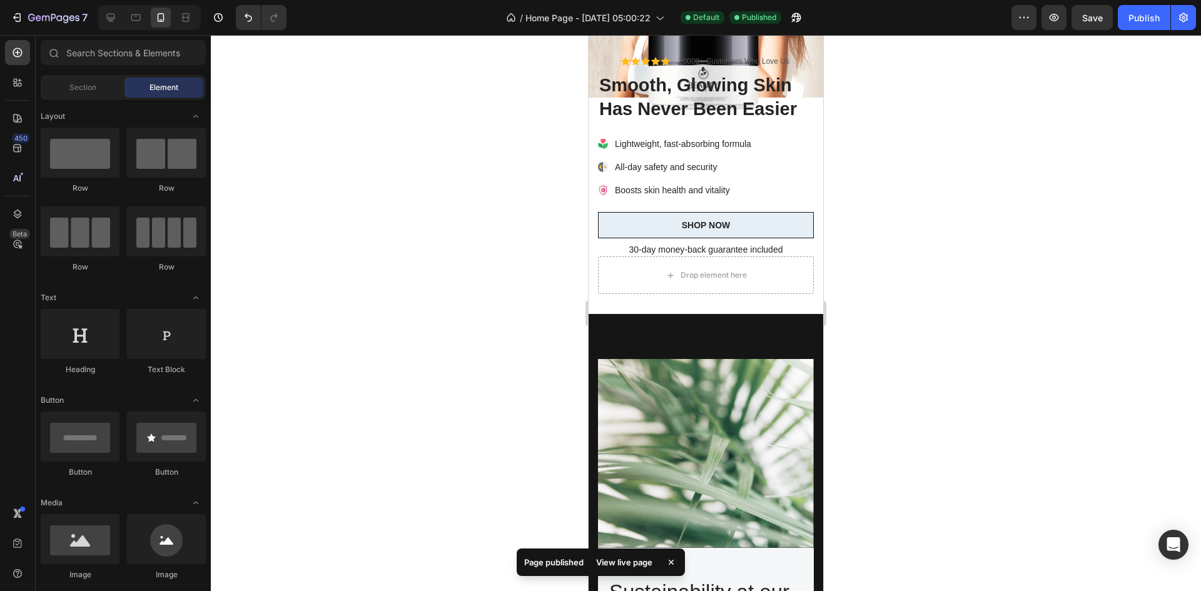
scroll to position [0, 0]
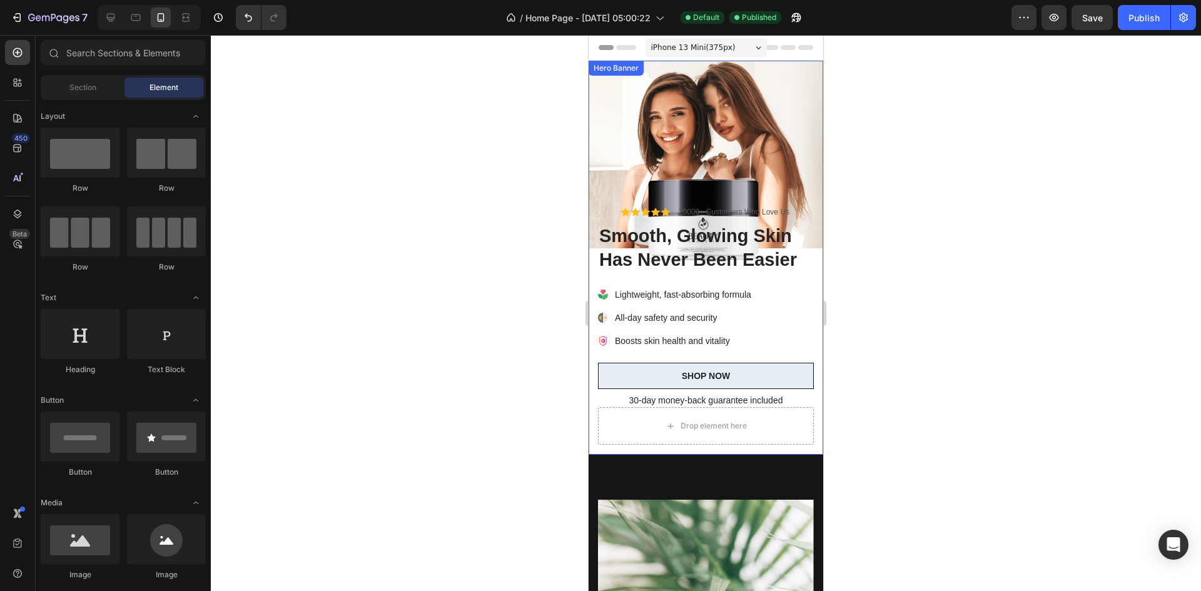
click at [741, 138] on div "Background Image" at bounding box center [706, 258] width 235 height 394
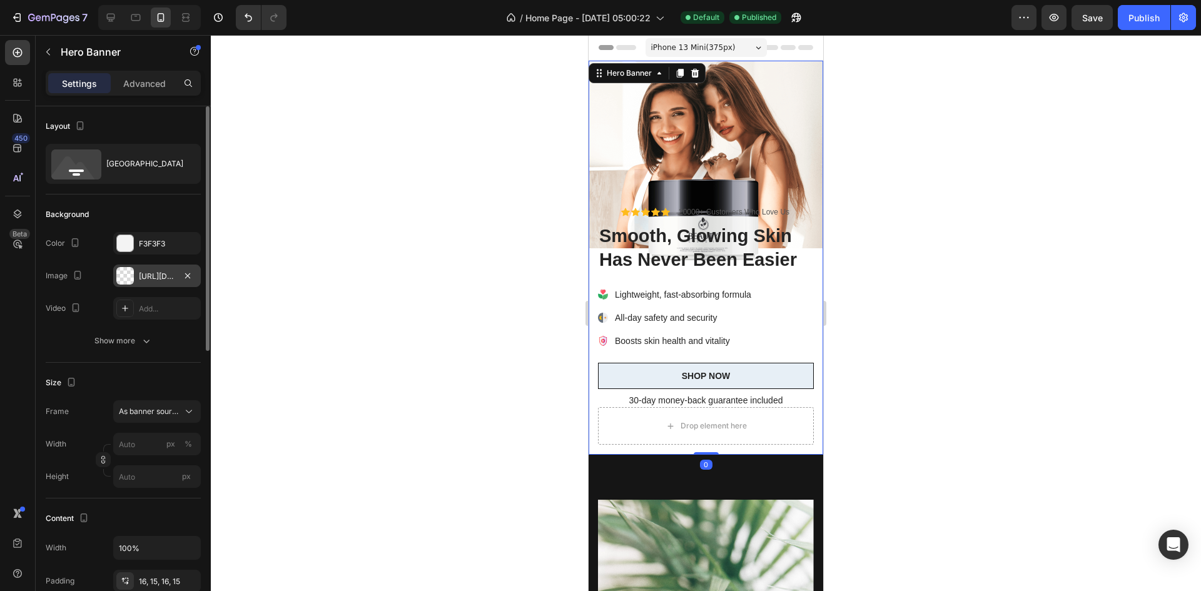
click at [146, 278] on div "[URL][DOMAIN_NAME]" at bounding box center [157, 276] width 36 height 11
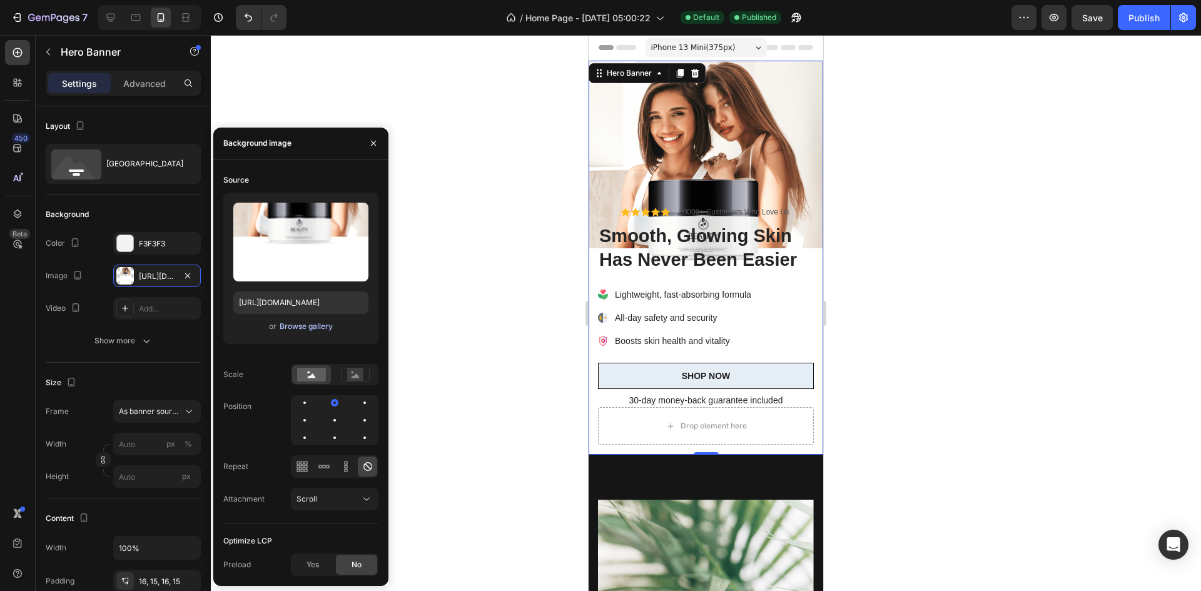
click at [305, 325] on div "Browse gallery" at bounding box center [306, 326] width 53 height 11
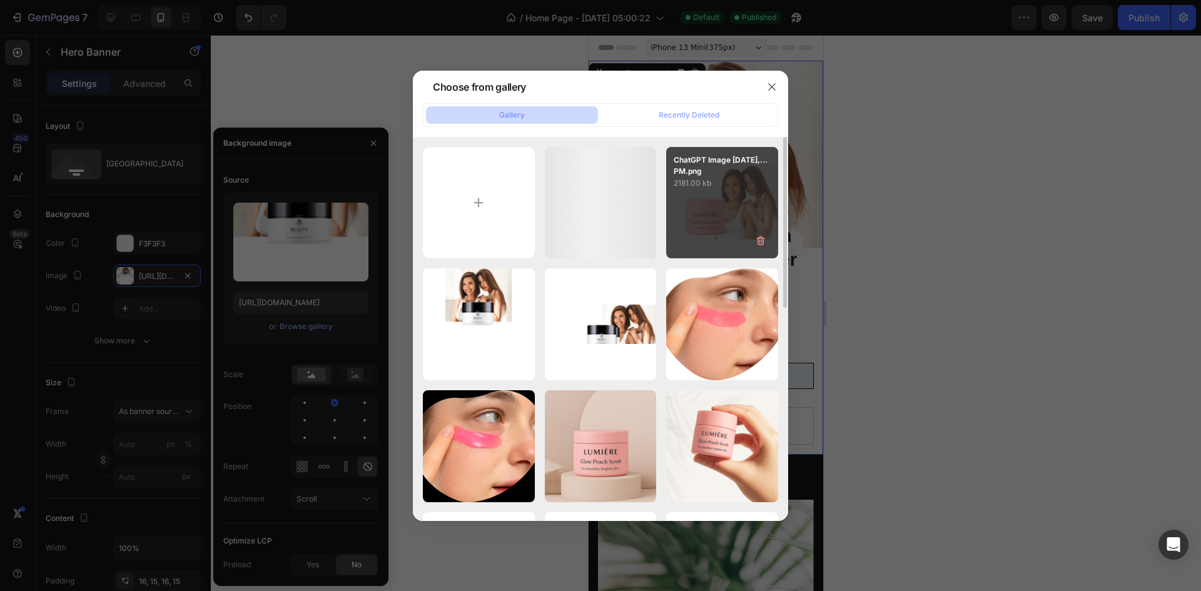
click at [711, 218] on div "ChatGPT Image [DATE],...PM.png 2181.00 kb" at bounding box center [722, 203] width 112 height 112
type input "[URL][DOMAIN_NAME]"
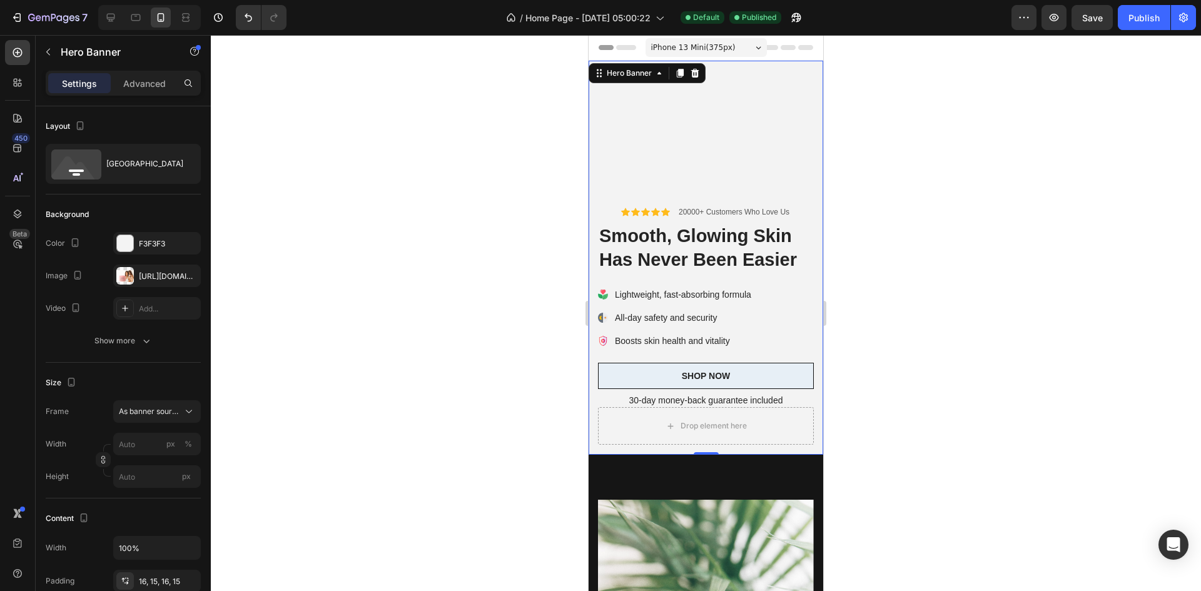
click at [855, 161] on div at bounding box center [706, 313] width 990 height 556
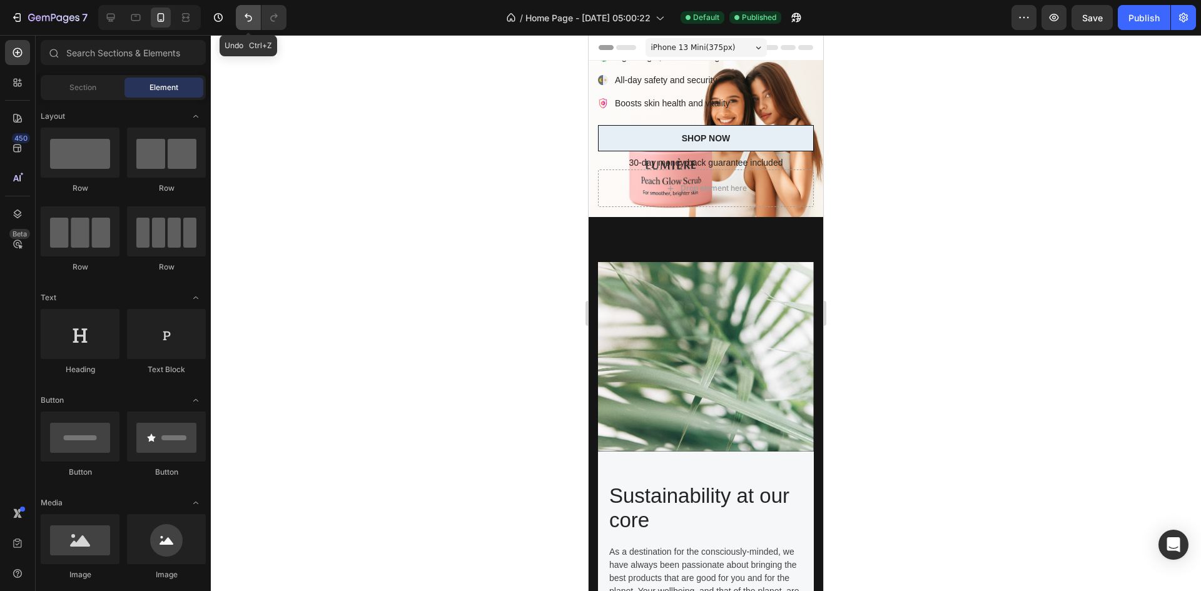
click at [250, 19] on icon "Undo/Redo" at bounding box center [248, 17] width 13 height 13
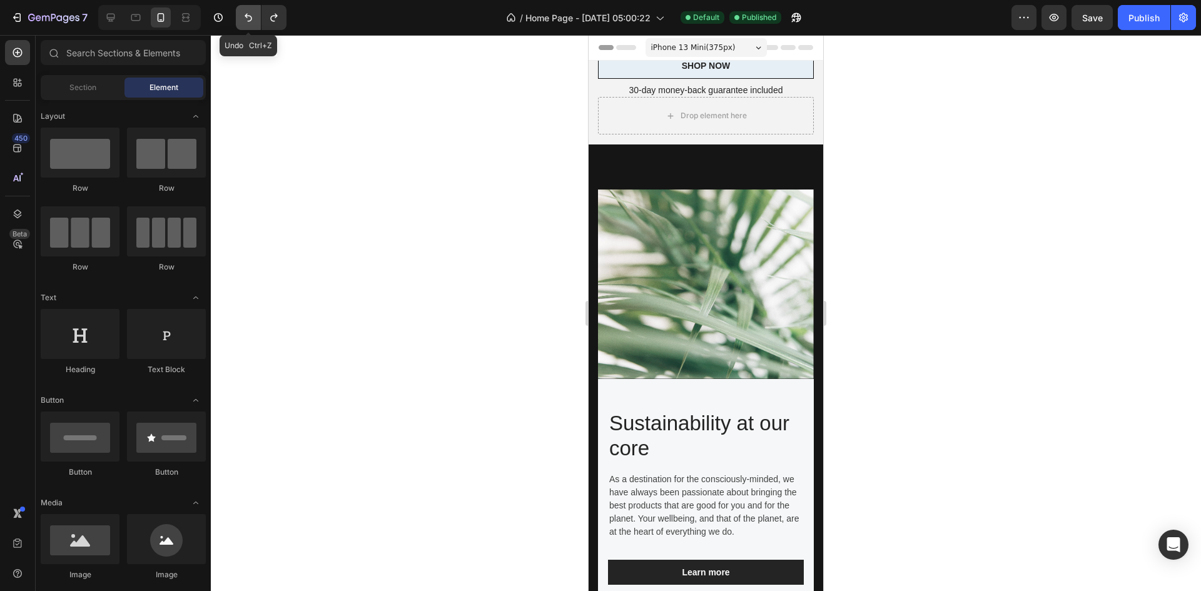
click at [251, 19] on icon "Undo/Redo" at bounding box center [248, 17] width 13 height 13
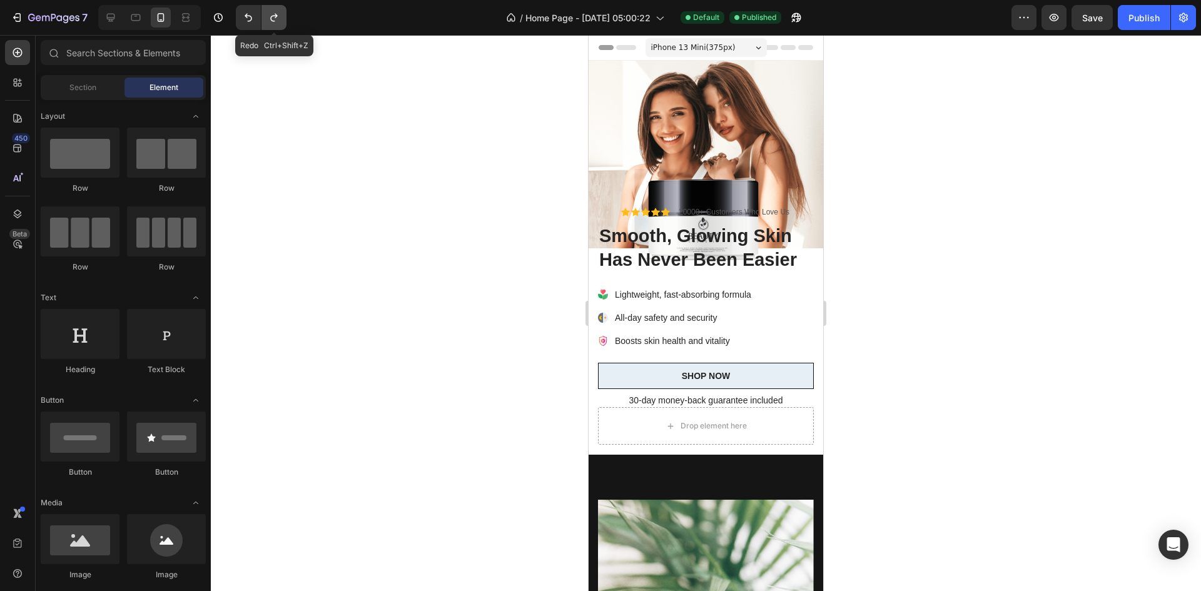
click at [279, 17] on icon "Undo/Redo" at bounding box center [274, 17] width 13 height 13
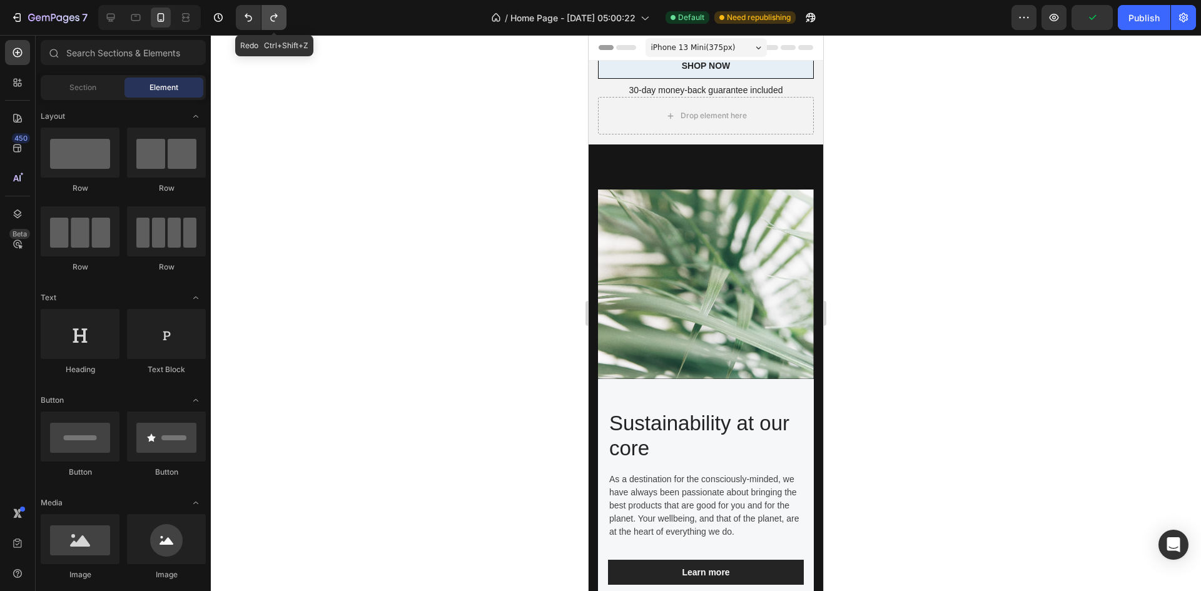
click at [279, 16] on icon "Undo/Redo" at bounding box center [274, 17] width 13 height 13
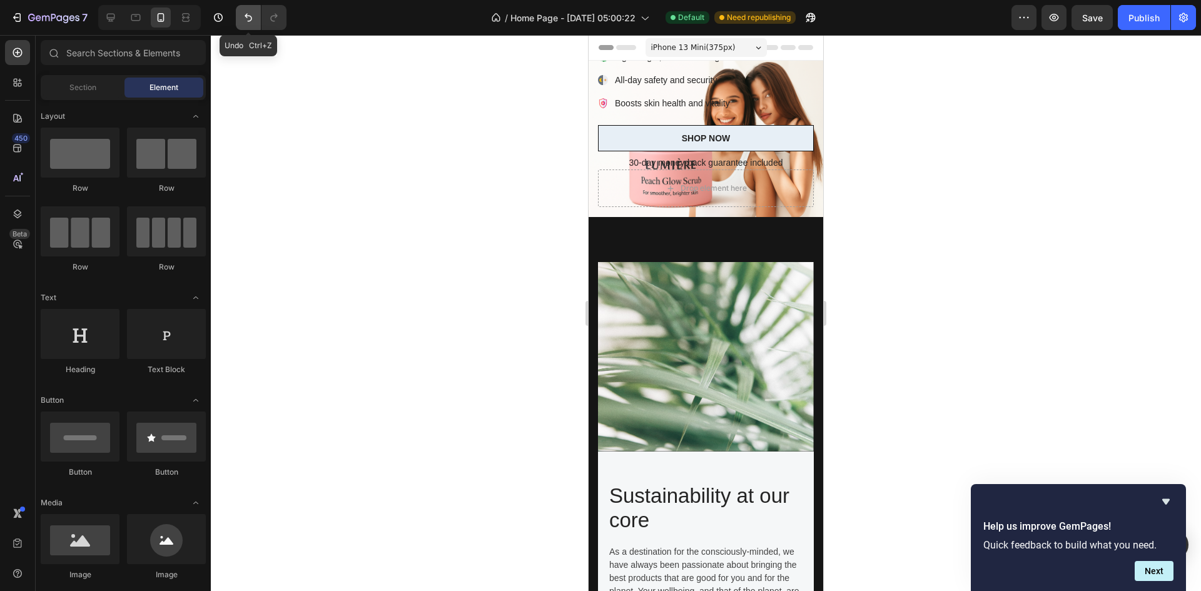
click at [239, 21] on button "Undo/Redo" at bounding box center [248, 17] width 25 height 25
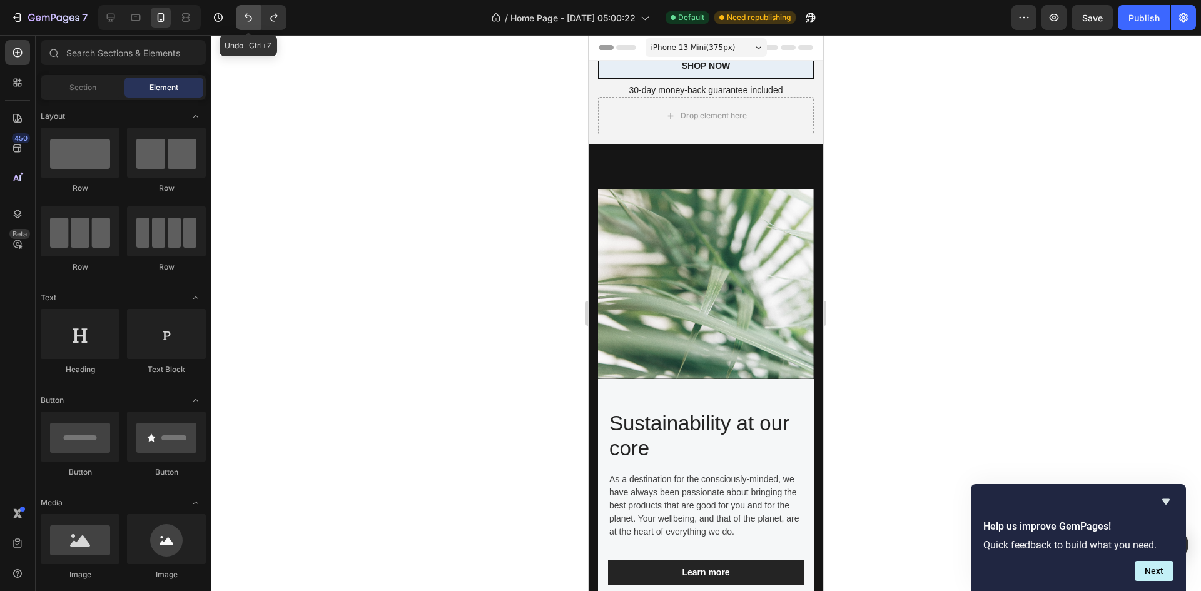
click at [239, 21] on button "Undo/Redo" at bounding box center [248, 17] width 25 height 25
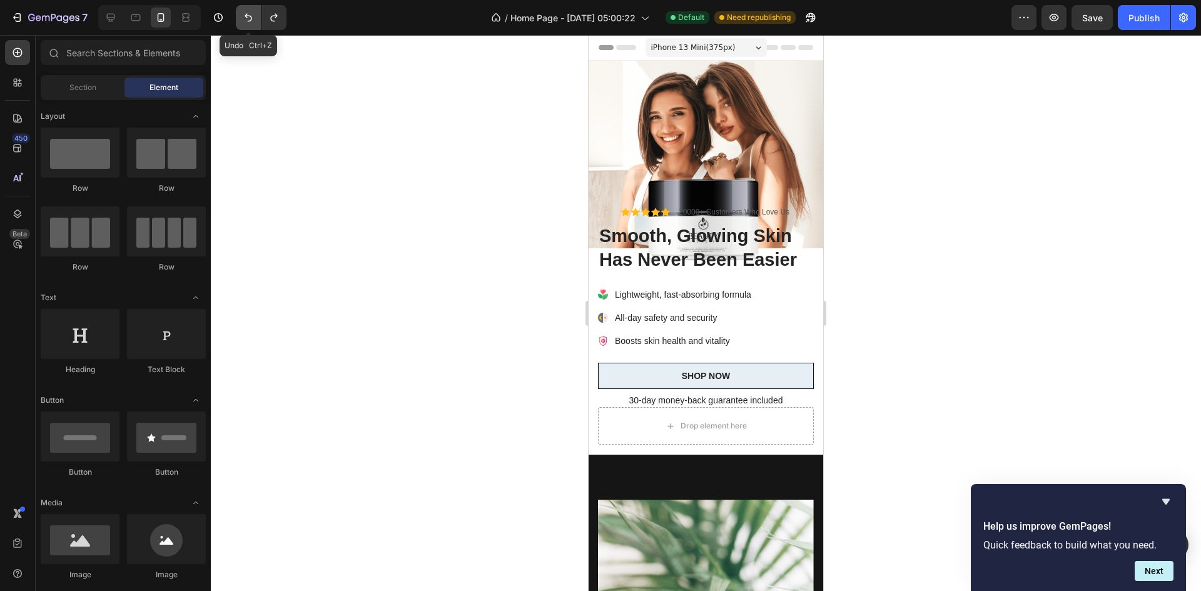
click at [239, 21] on button "Undo/Redo" at bounding box center [248, 17] width 25 height 25
click at [245, 17] on icon "Undo/Redo" at bounding box center [248, 17] width 13 height 13
click at [270, 14] on icon "Undo/Redo" at bounding box center [274, 17] width 13 height 13
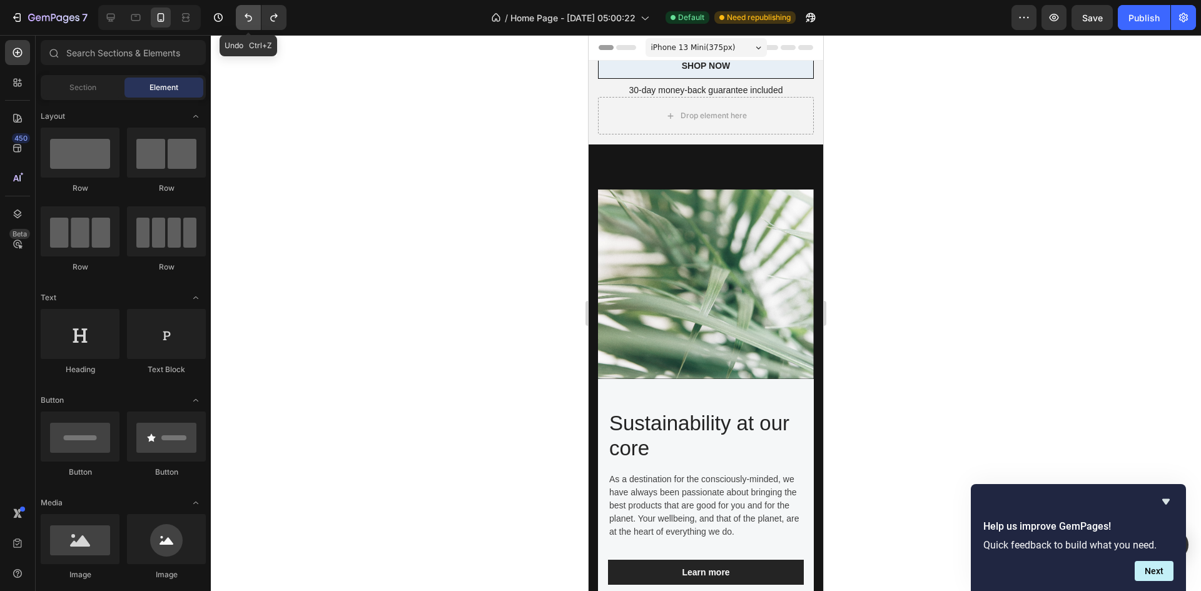
click at [256, 15] on button "Undo/Redo" at bounding box center [248, 17] width 25 height 25
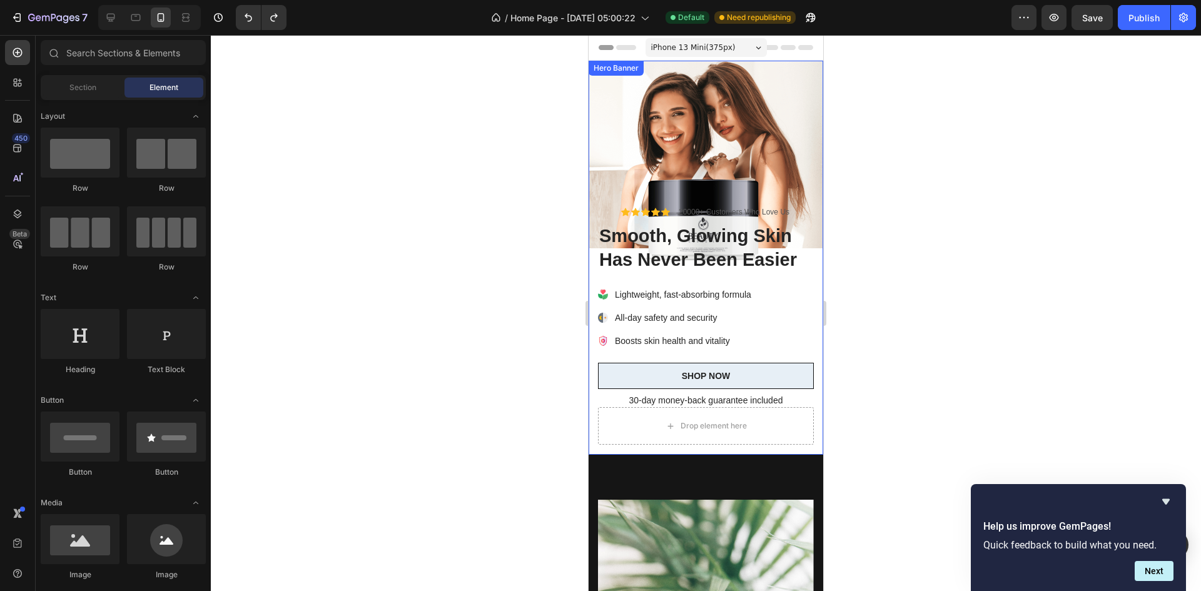
click at [740, 114] on div "Background Image" at bounding box center [706, 258] width 235 height 394
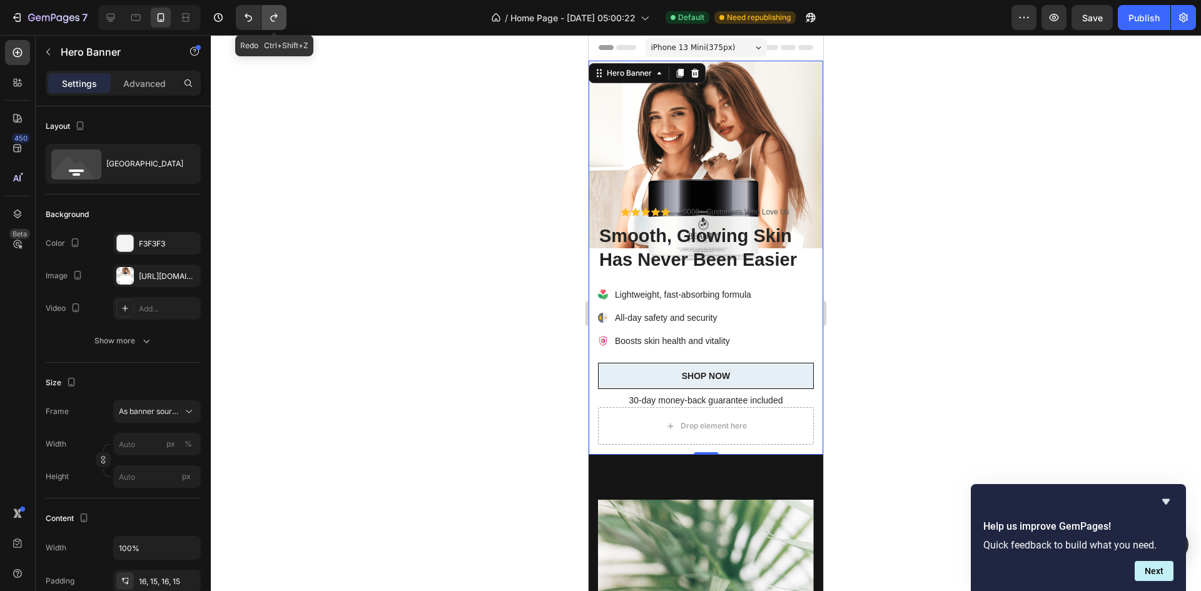
click at [280, 15] on icon "Undo/Redo" at bounding box center [274, 17] width 13 height 13
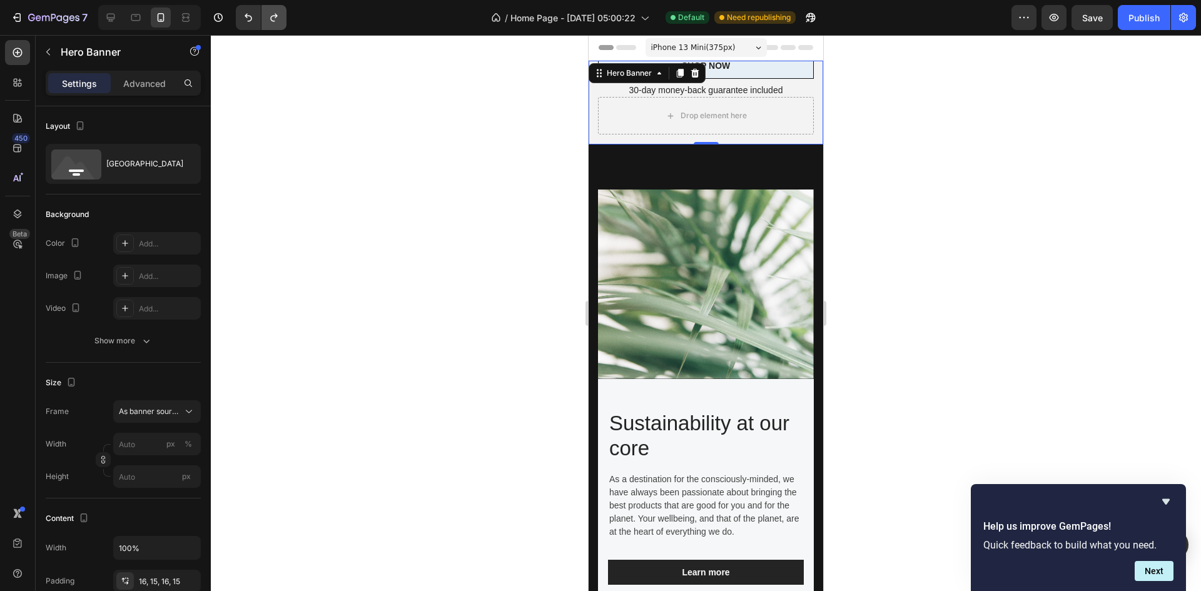
click at [275, 9] on button "Undo/Redo" at bounding box center [273, 17] width 25 height 25
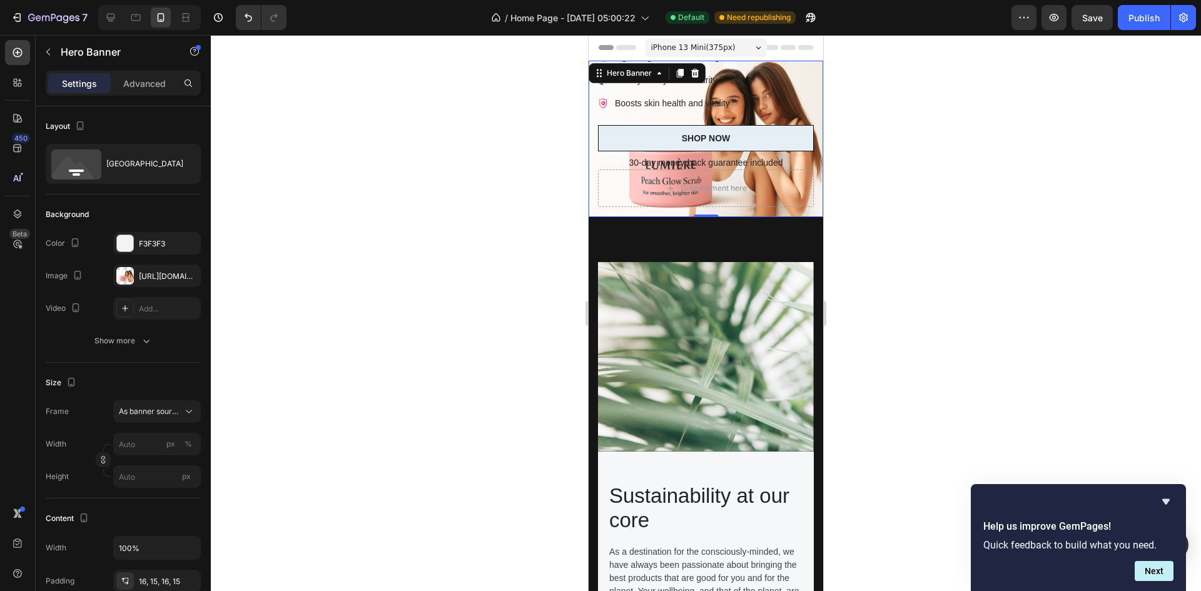
click at [381, 185] on div at bounding box center [706, 313] width 990 height 556
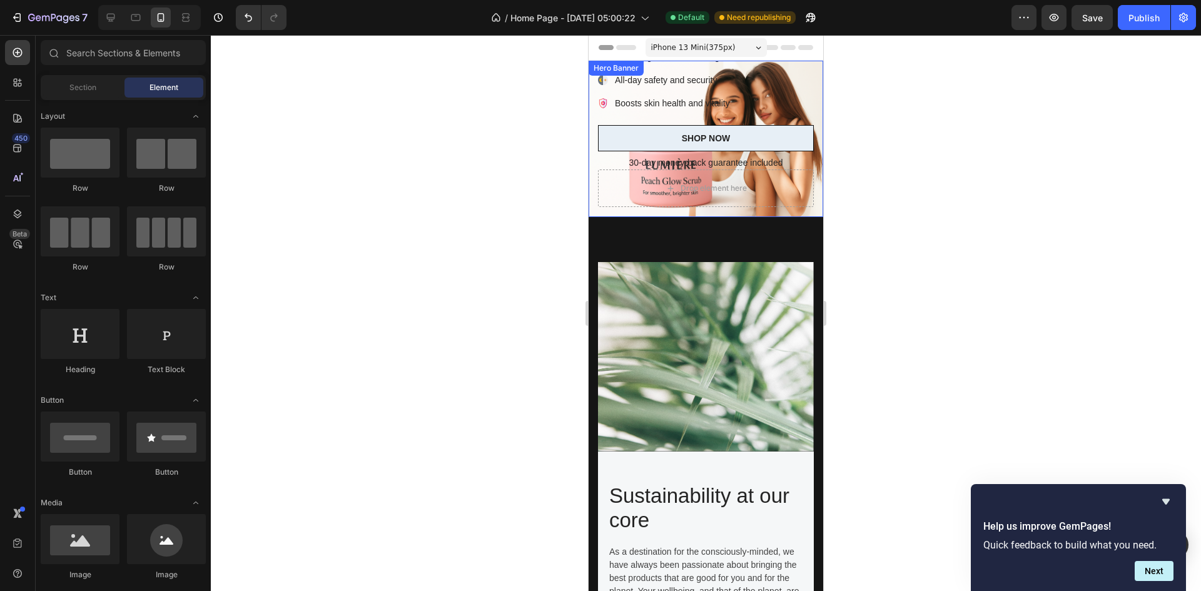
click at [809, 109] on div "Icon Icon Icon Icon Icon Icon List 20000+ Customers Who Love Us Text Block Row …" at bounding box center [706, 88] width 235 height 258
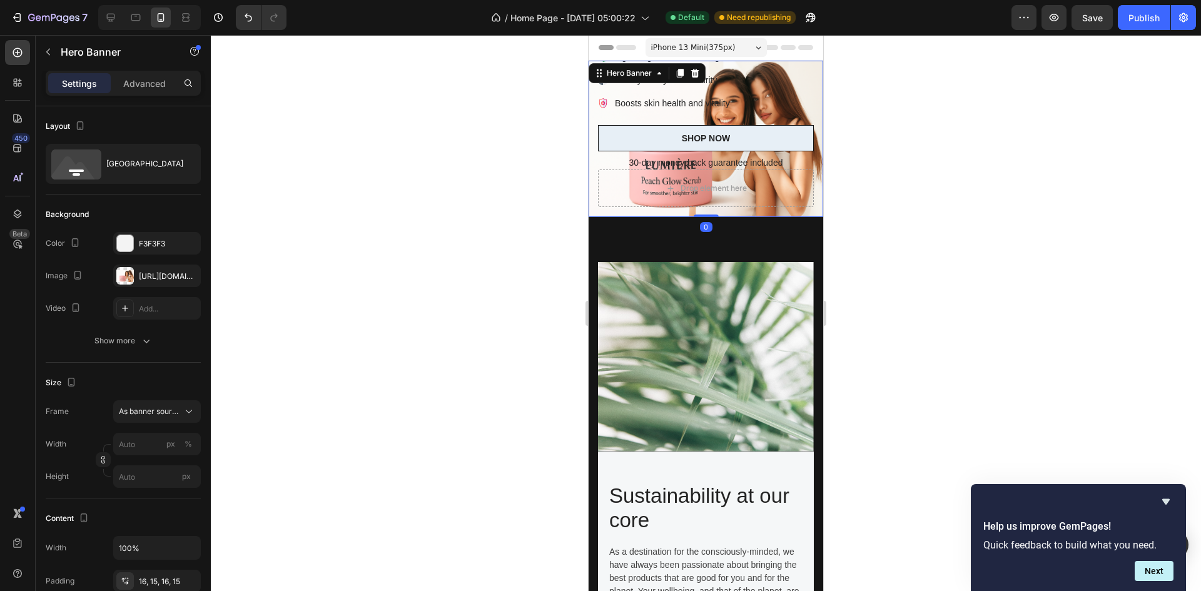
click at [428, 124] on div at bounding box center [706, 313] width 990 height 556
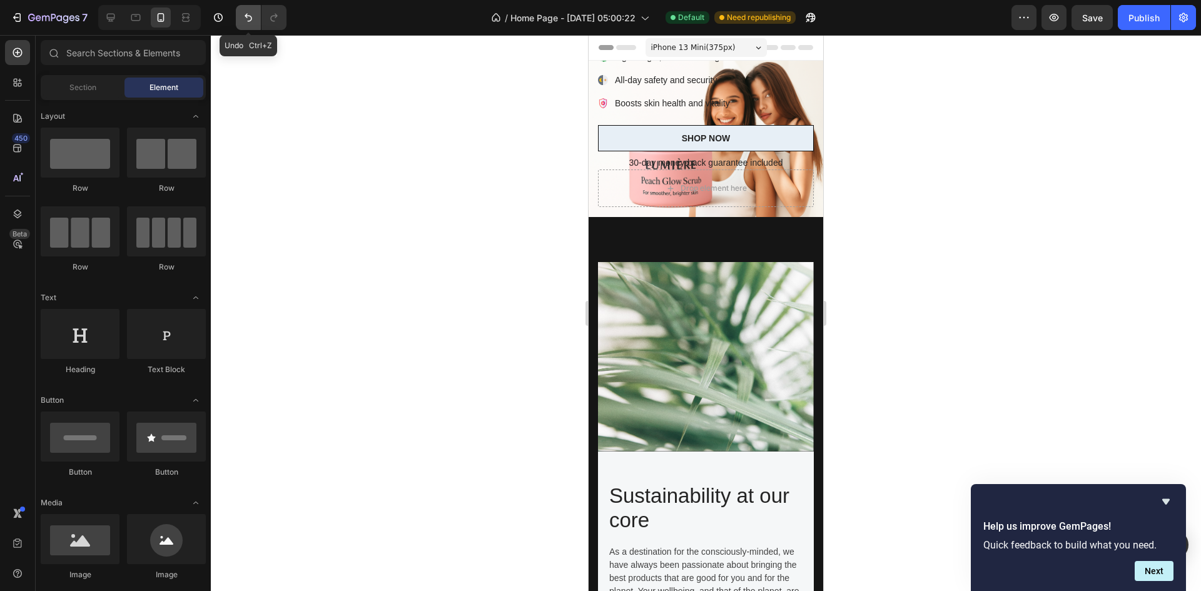
click at [246, 25] on button "Undo/Redo" at bounding box center [248, 17] width 25 height 25
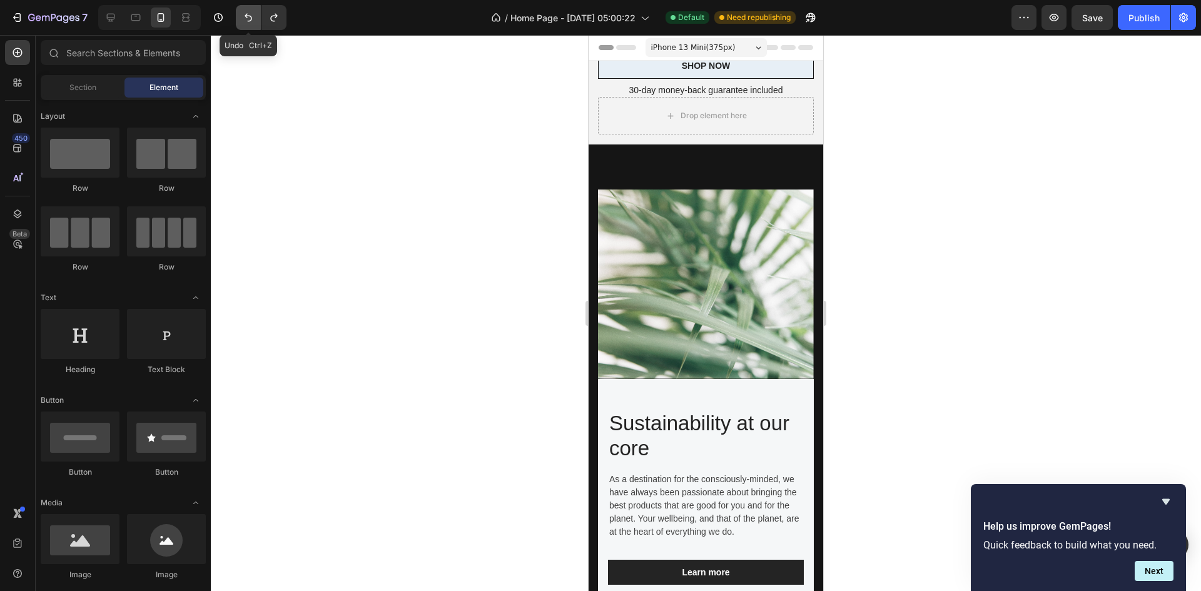
click at [246, 25] on button "Undo/Redo" at bounding box center [248, 17] width 25 height 25
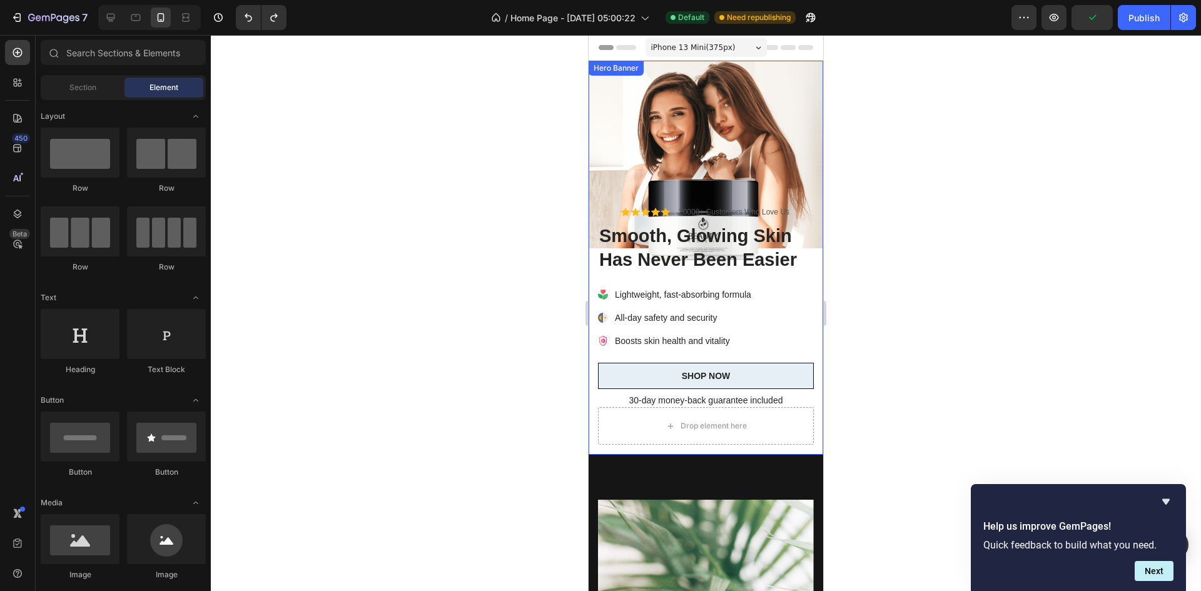
click at [807, 254] on div "Icon Icon Icon Icon Icon Icon List 20000+ Customers Who Love Us Text Block Row …" at bounding box center [706, 325] width 235 height 258
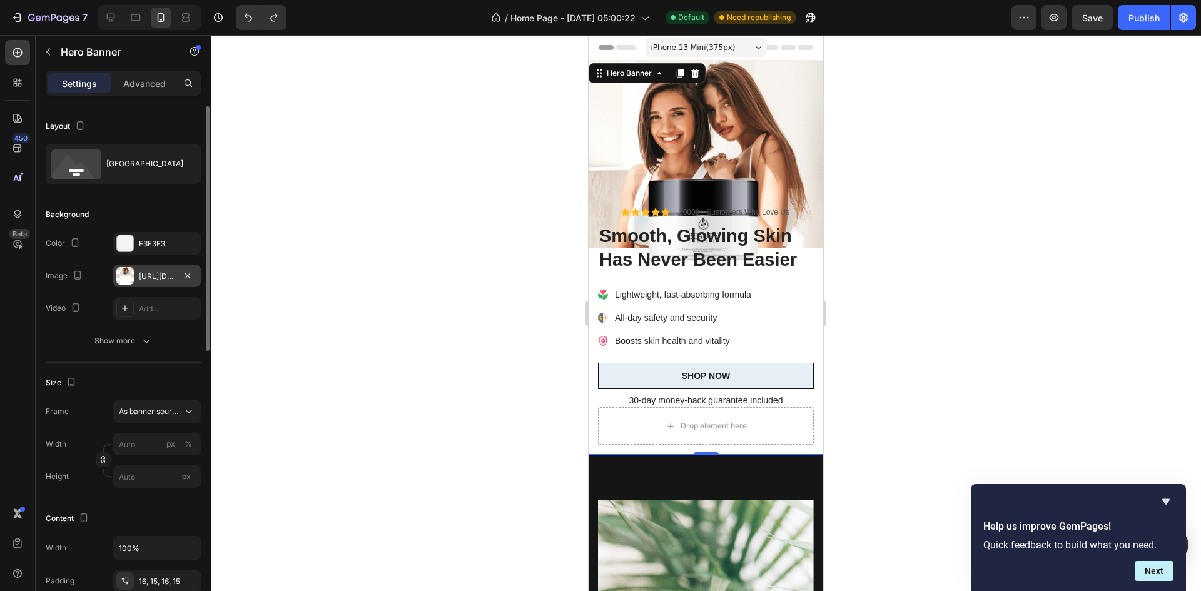
click at [154, 273] on div "[URL][DOMAIN_NAME]" at bounding box center [157, 276] width 36 height 11
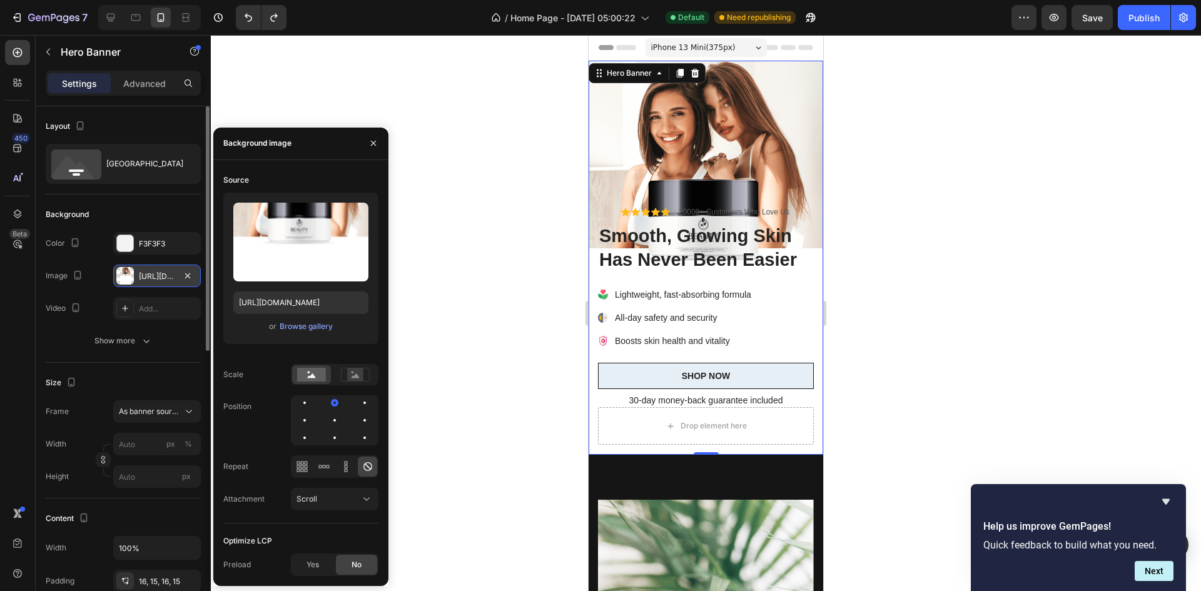
click at [128, 271] on div at bounding box center [125, 276] width 18 height 18
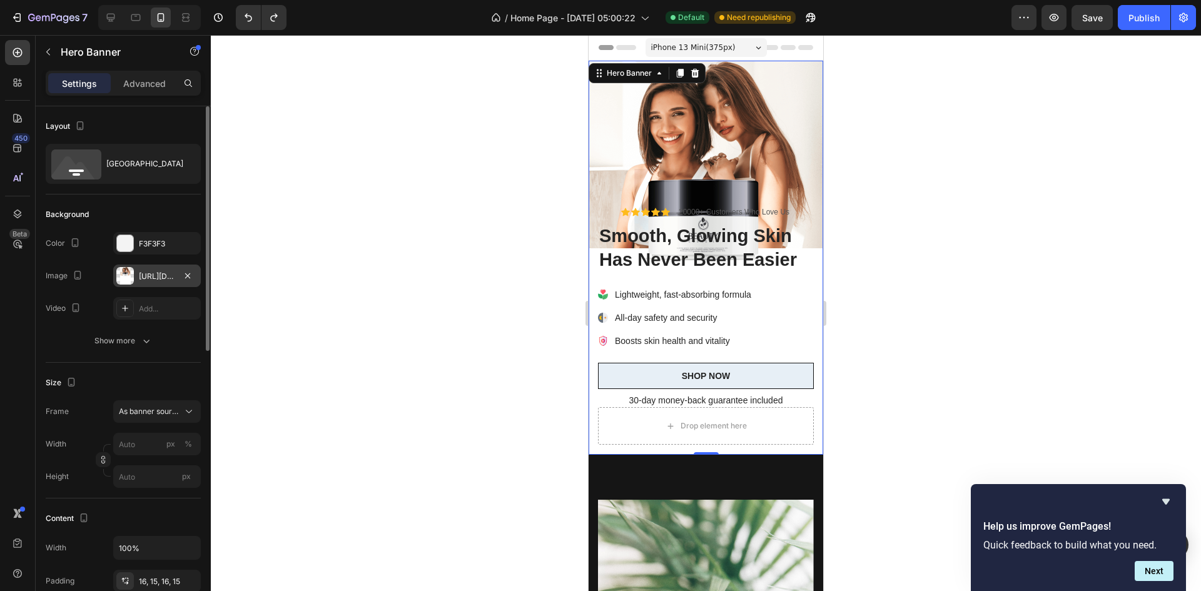
click at [128, 271] on div at bounding box center [125, 276] width 18 height 18
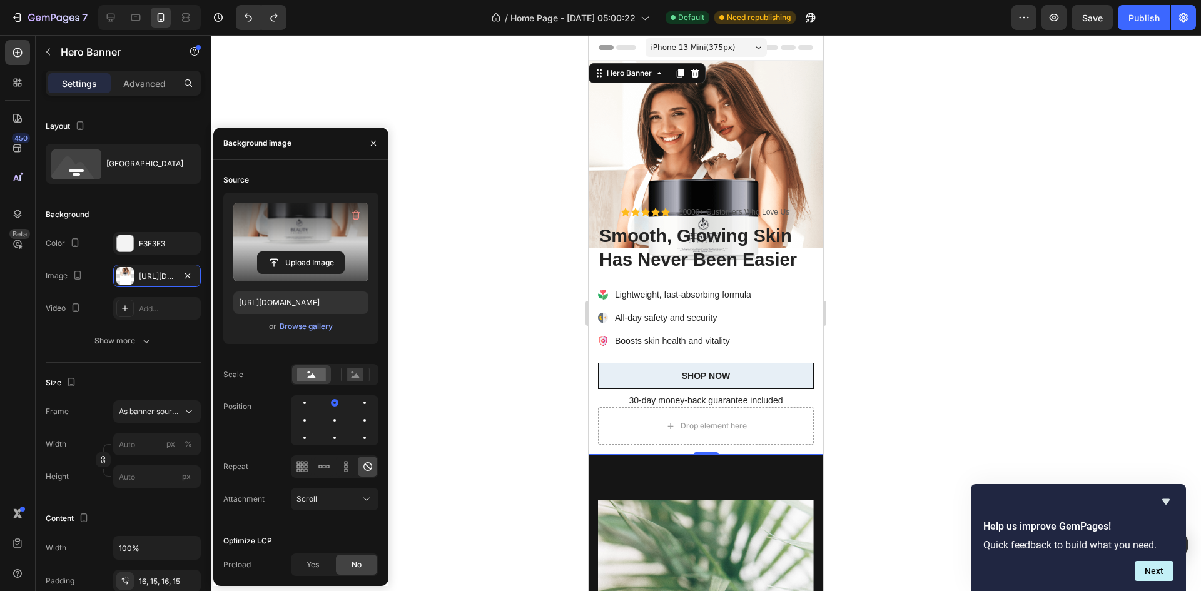
click at [314, 244] on label at bounding box center [300, 242] width 135 height 79
click at [314, 252] on input "file" at bounding box center [301, 262] width 86 height 21
click at [293, 263] on input "file" at bounding box center [301, 262] width 86 height 21
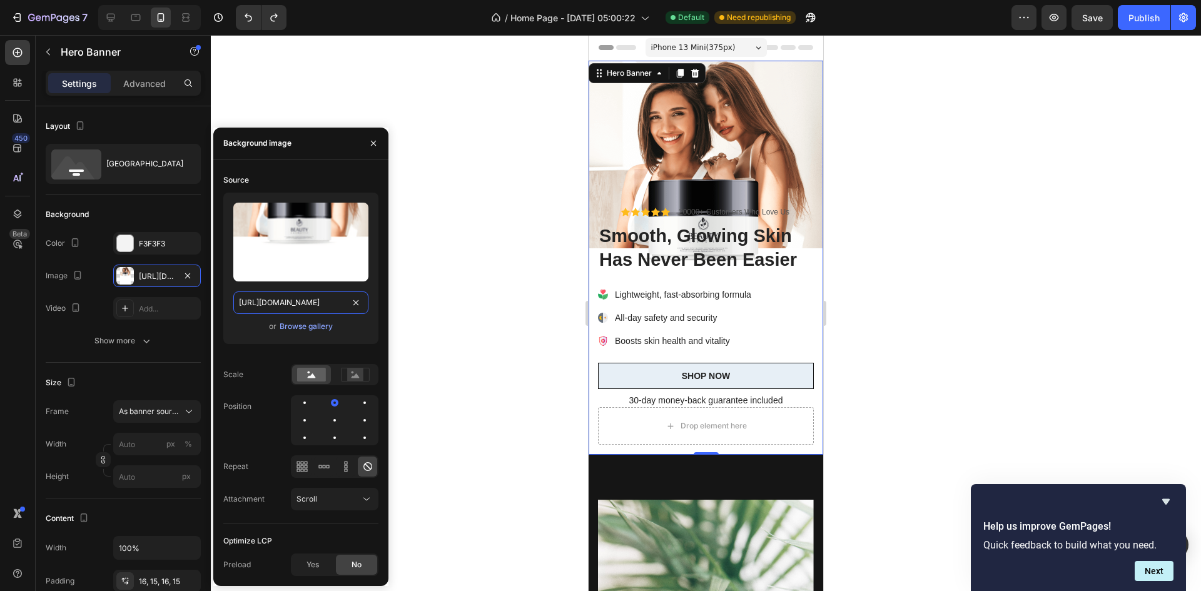
click at [315, 300] on input "[URL][DOMAIN_NAME]" at bounding box center [300, 303] width 135 height 23
click at [288, 328] on div "Browse gallery" at bounding box center [306, 326] width 53 height 11
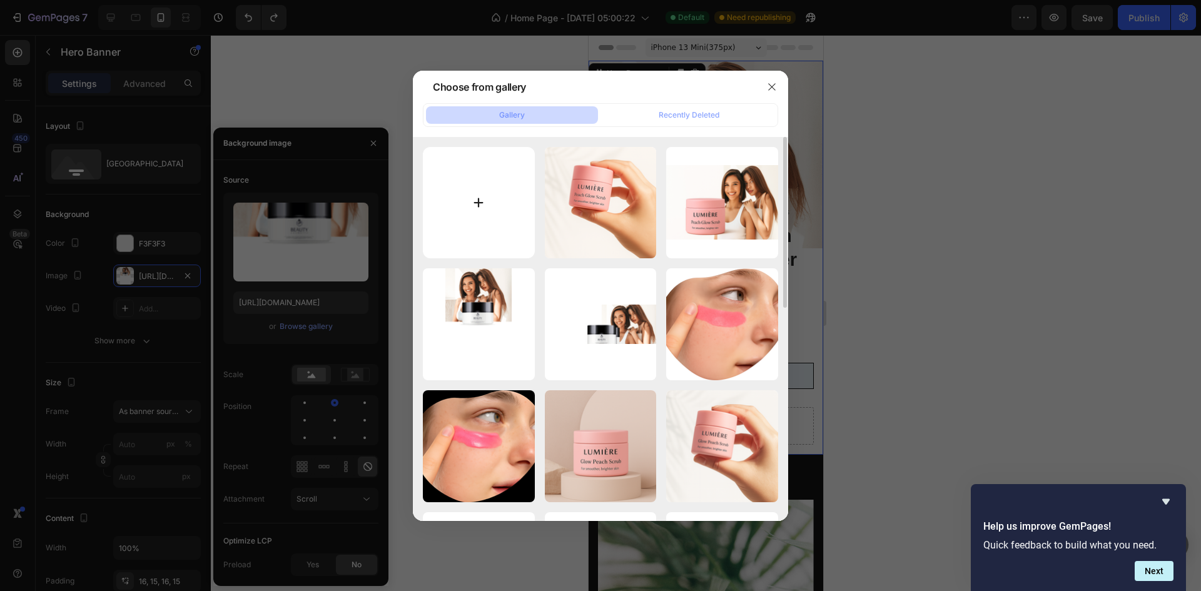
click at [505, 204] on input "file" at bounding box center [479, 203] width 112 height 112
type input "C:\fakepath\ChatGPT Image [DATE], 04_46_08 PM.png"
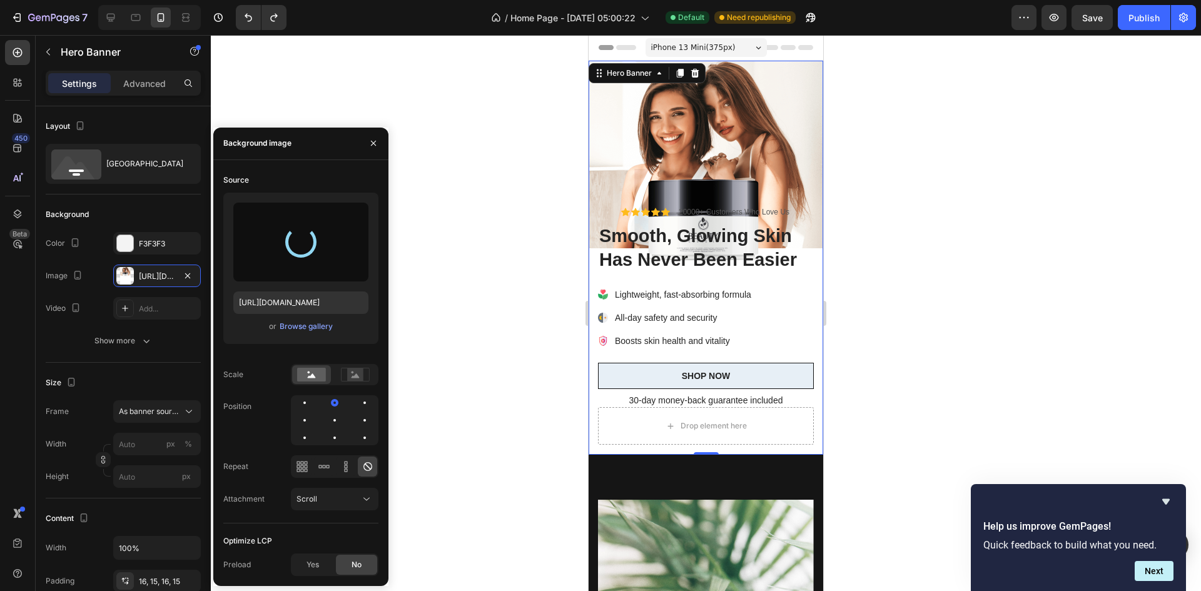
type input "[URL][DOMAIN_NAME]"
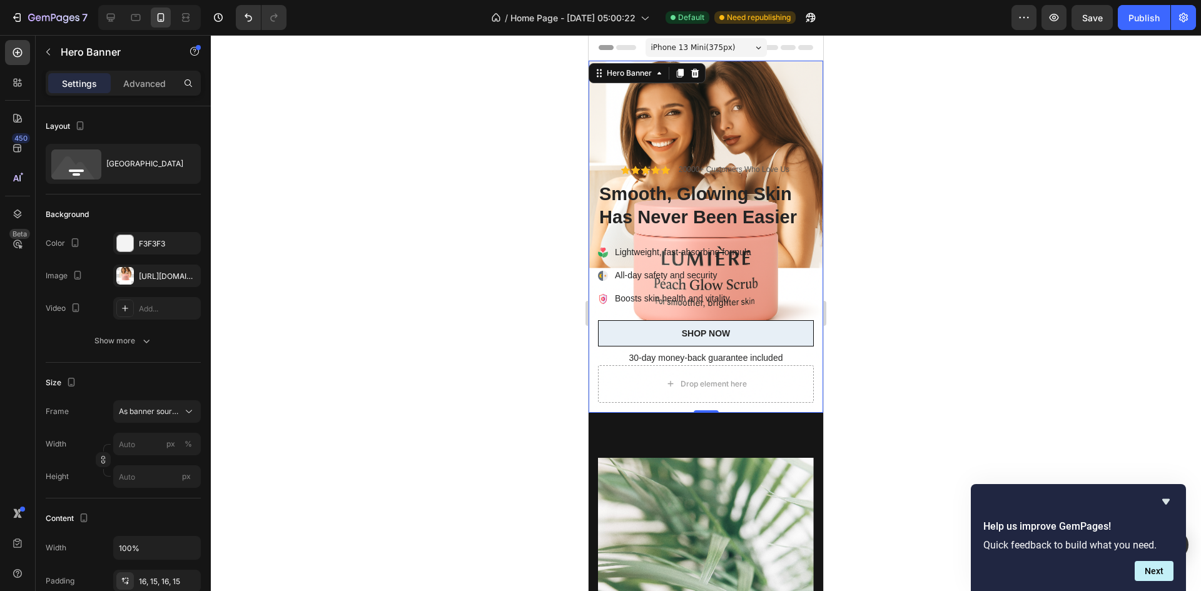
click at [874, 278] on div at bounding box center [706, 313] width 990 height 556
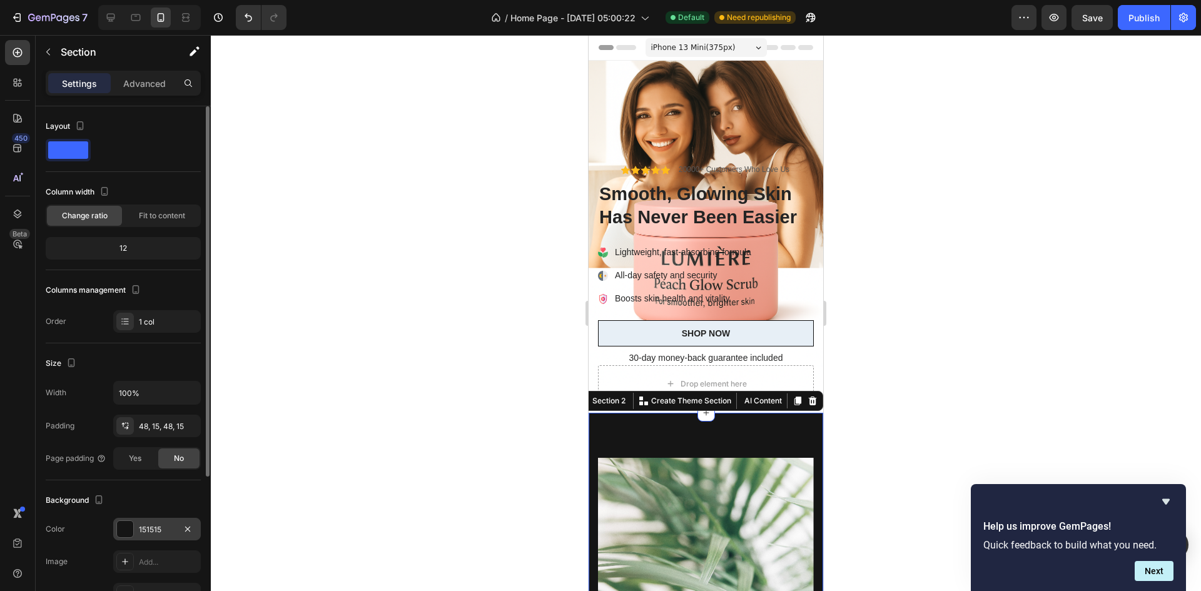
click at [130, 526] on div at bounding box center [125, 529] width 16 height 16
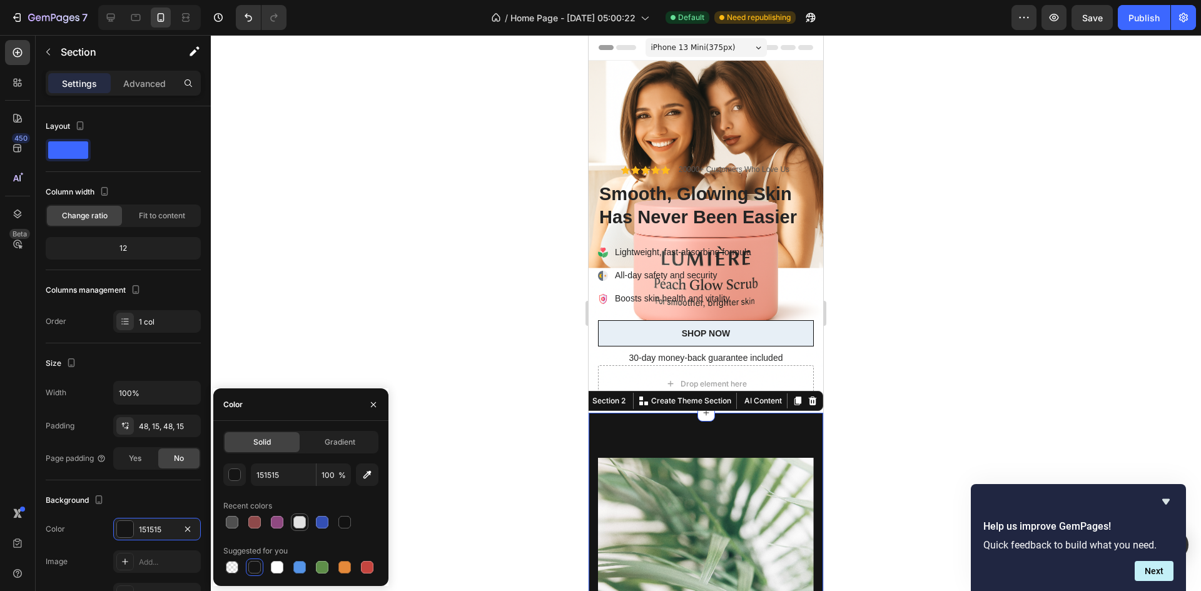
click at [294, 521] on div at bounding box center [299, 522] width 13 height 13
type input "E2E2E2"
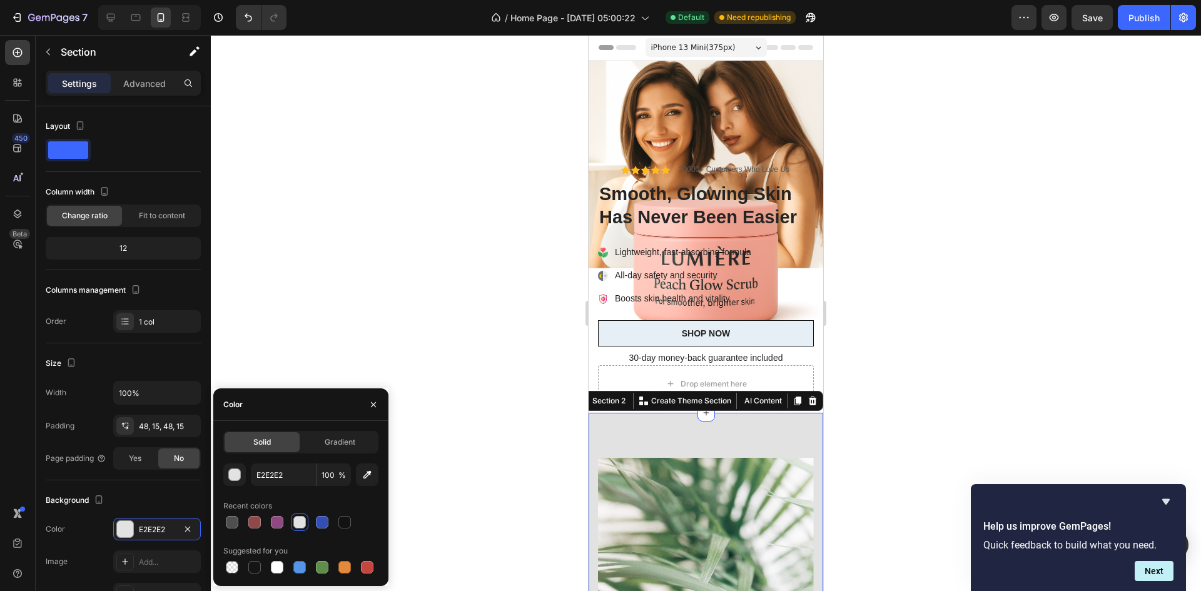
click at [362, 296] on div at bounding box center [706, 313] width 990 height 556
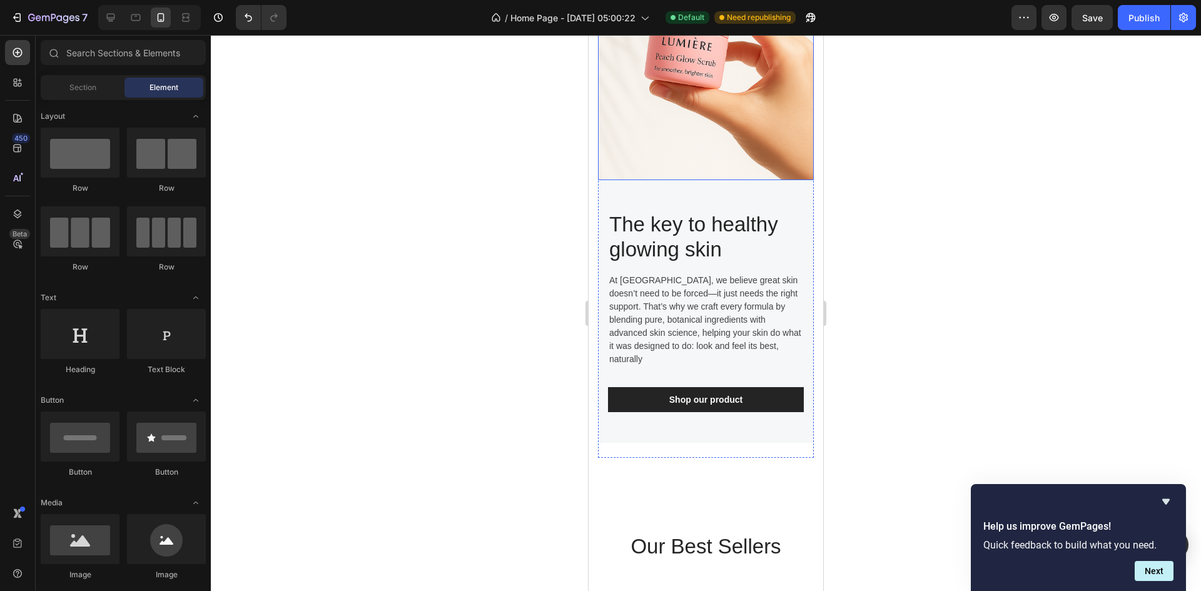
scroll to position [2189, 0]
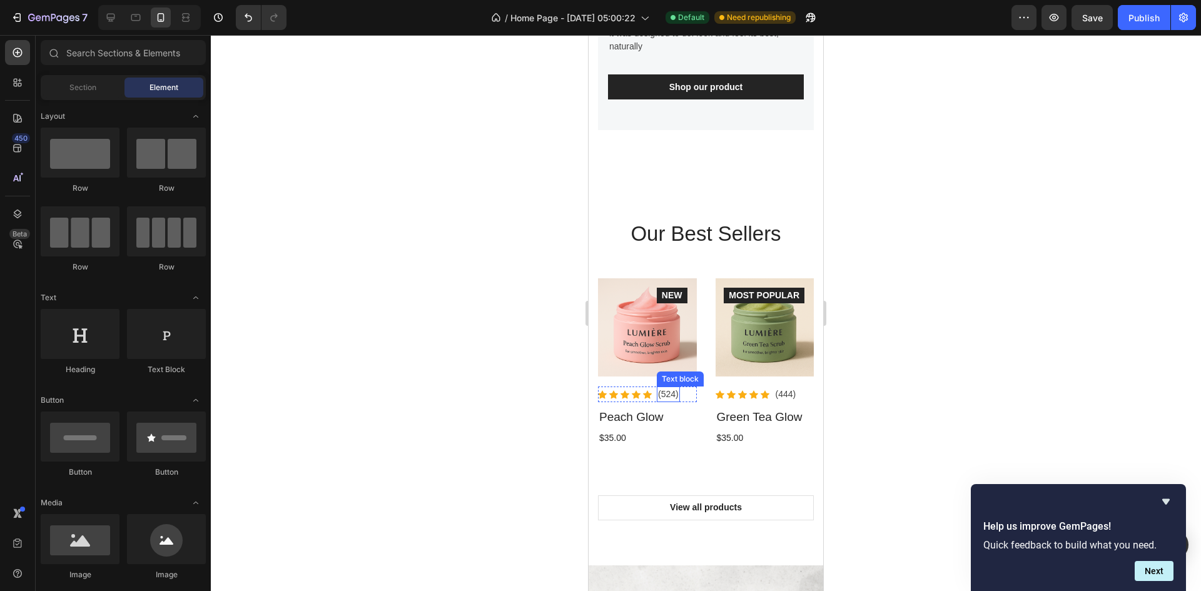
click at [669, 388] on p "(524)" at bounding box center [668, 394] width 21 height 13
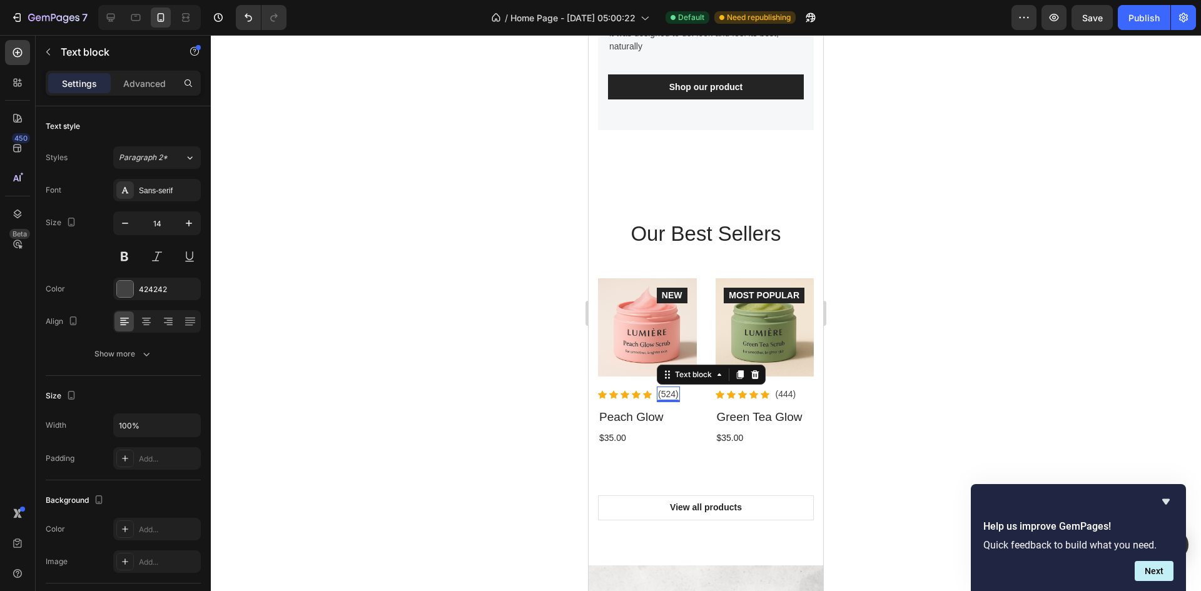
click at [661, 388] on p "(524)" at bounding box center [668, 394] width 21 height 13
click at [780, 387] on div "(444) Text block 0" at bounding box center [785, 395] width 23 height 16
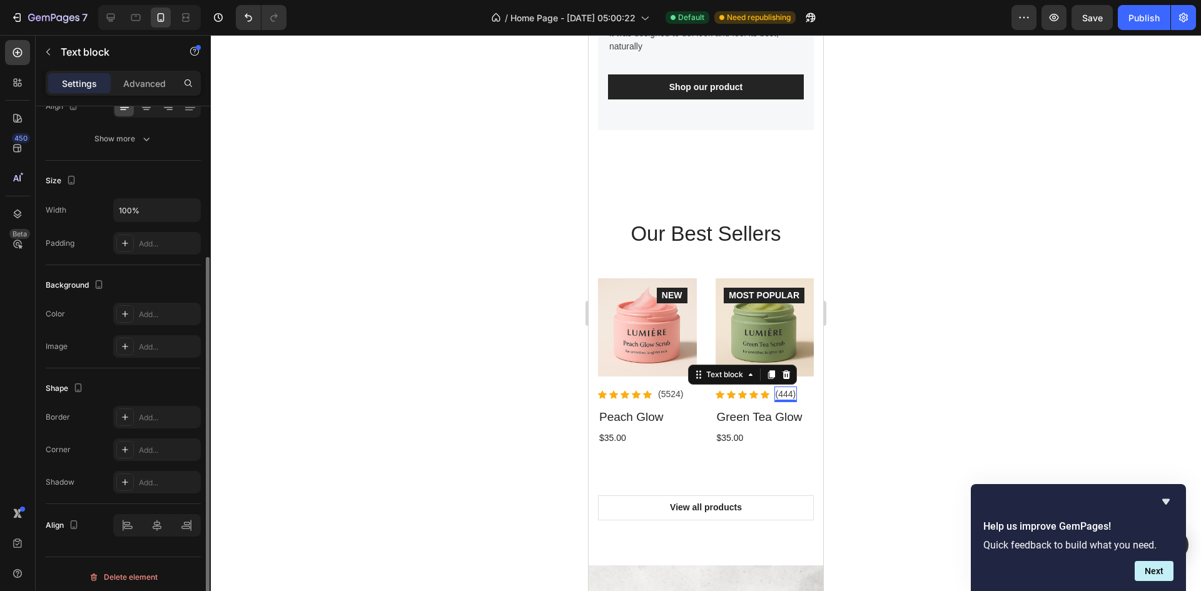
click at [779, 388] on p "(444)" at bounding box center [786, 394] width 21 height 13
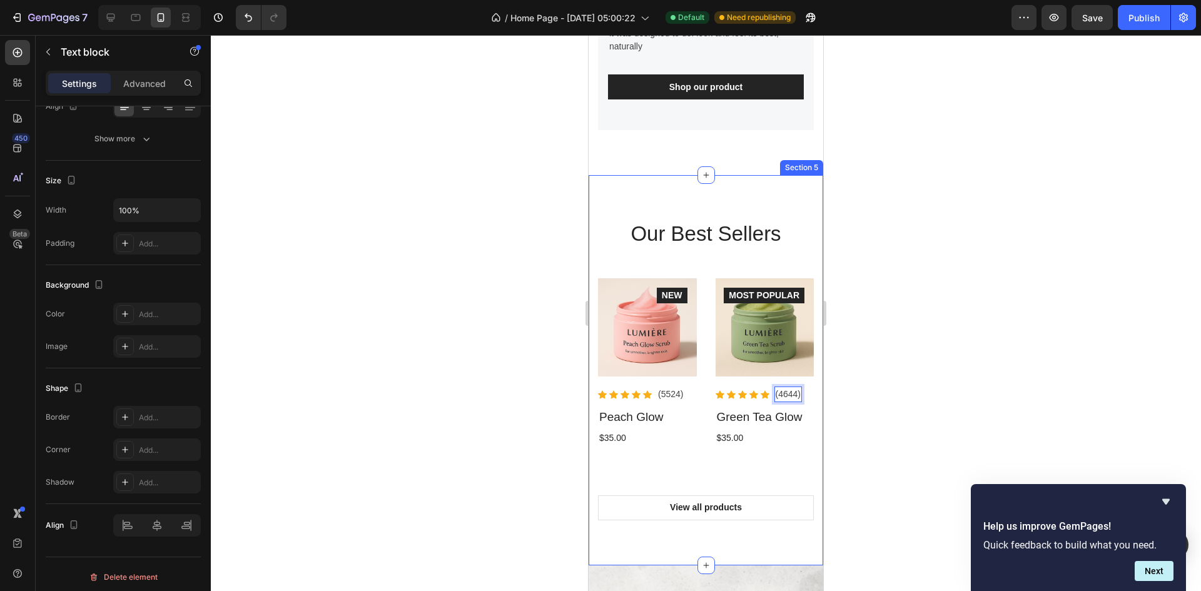
click at [871, 375] on div at bounding box center [706, 313] width 990 height 556
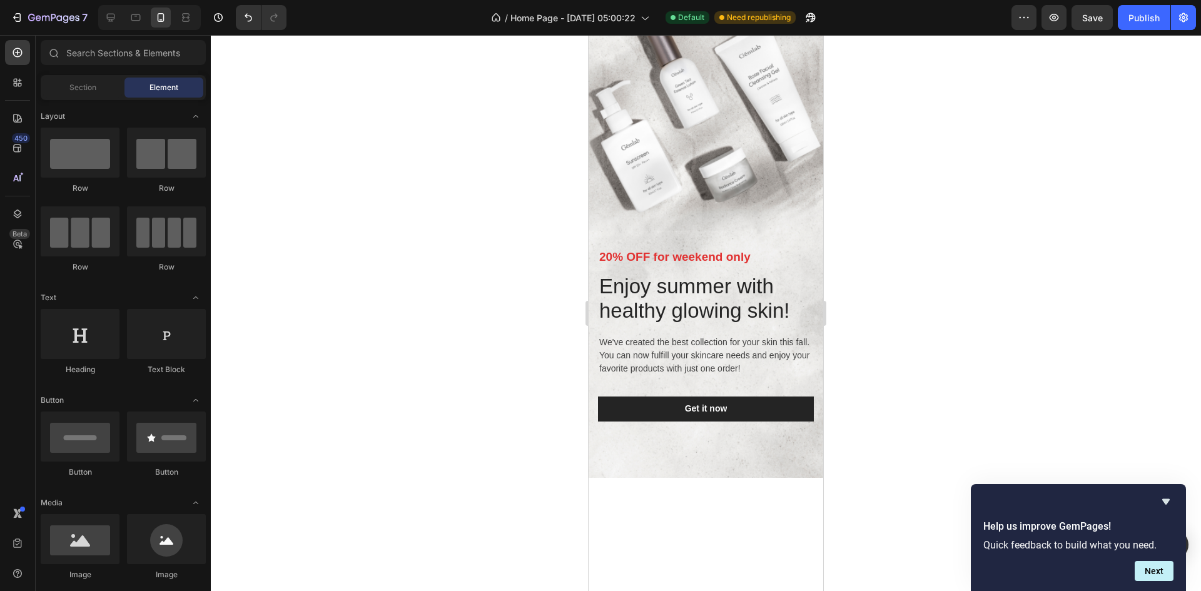
scroll to position [2440, 0]
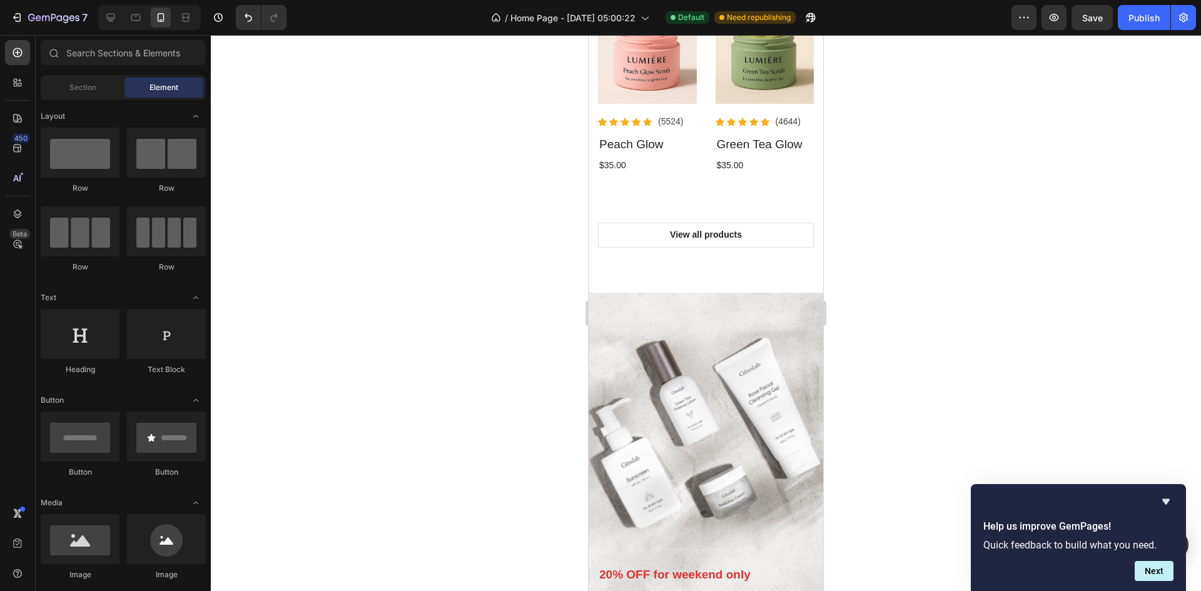
click at [147, 21] on div at bounding box center [149, 17] width 103 height 25
click at [141, 21] on icon at bounding box center [135, 17] width 13 height 13
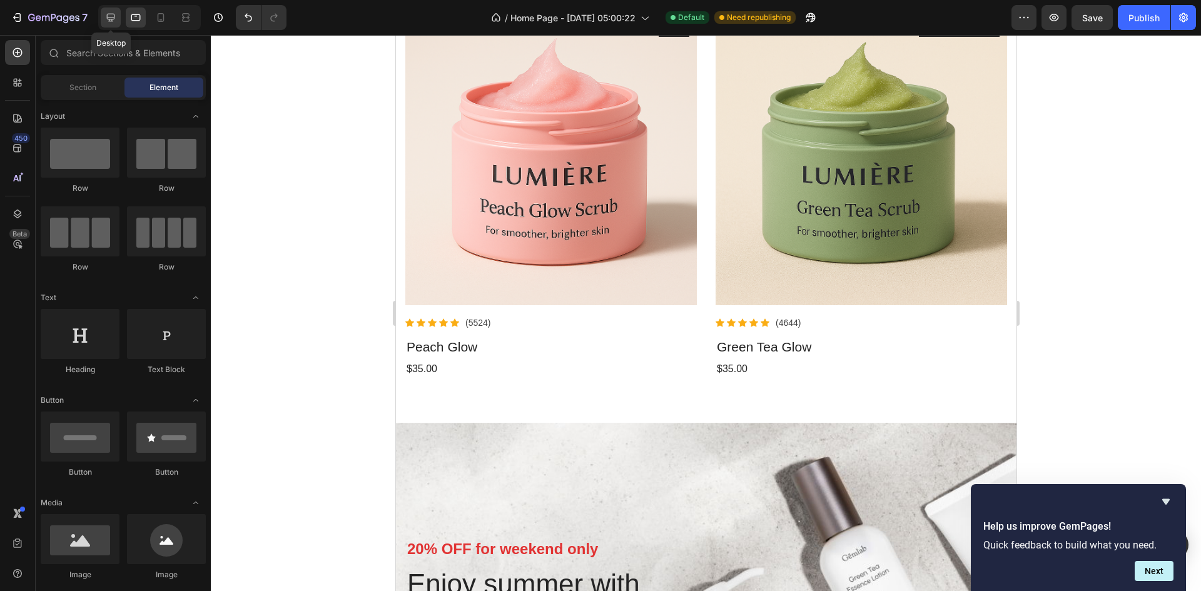
click at [119, 19] on div at bounding box center [111, 18] width 20 height 20
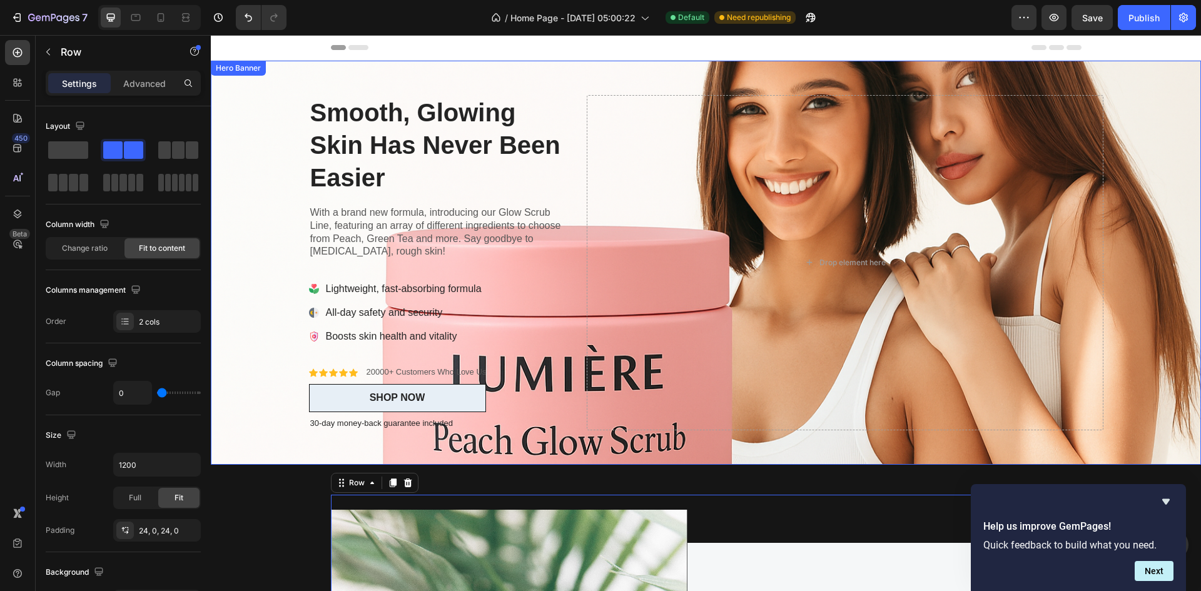
click at [243, 335] on div "Background Image" at bounding box center [706, 263] width 990 height 404
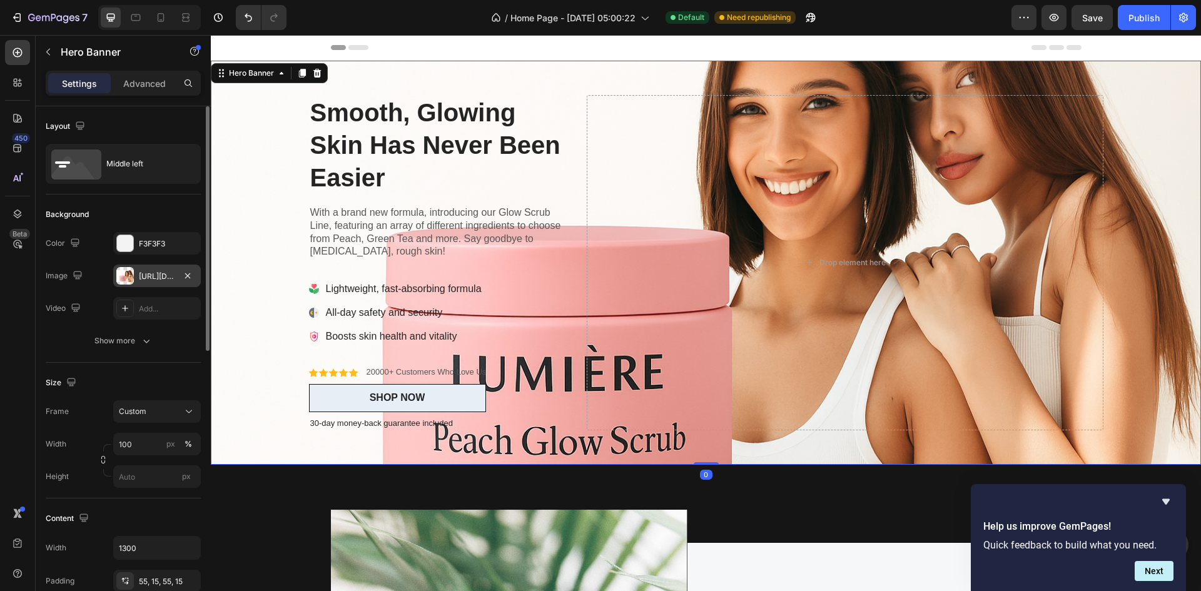
click at [168, 279] on div "[URL][DOMAIN_NAME]" at bounding box center [157, 276] width 36 height 11
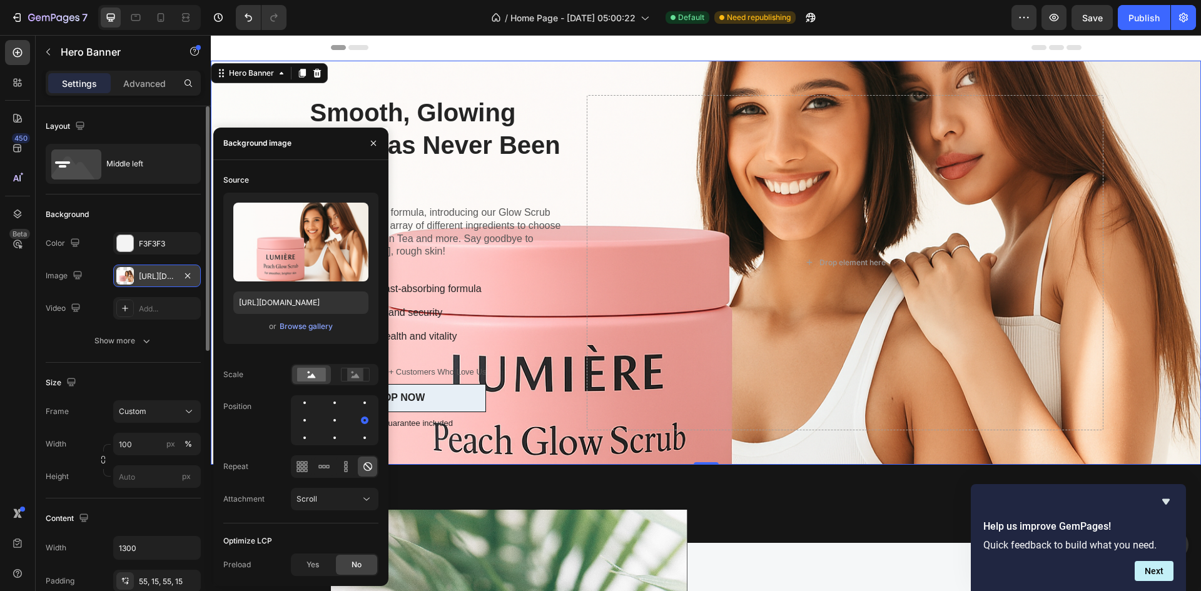
click at [168, 279] on div "[URL][DOMAIN_NAME]" at bounding box center [157, 276] width 36 height 11
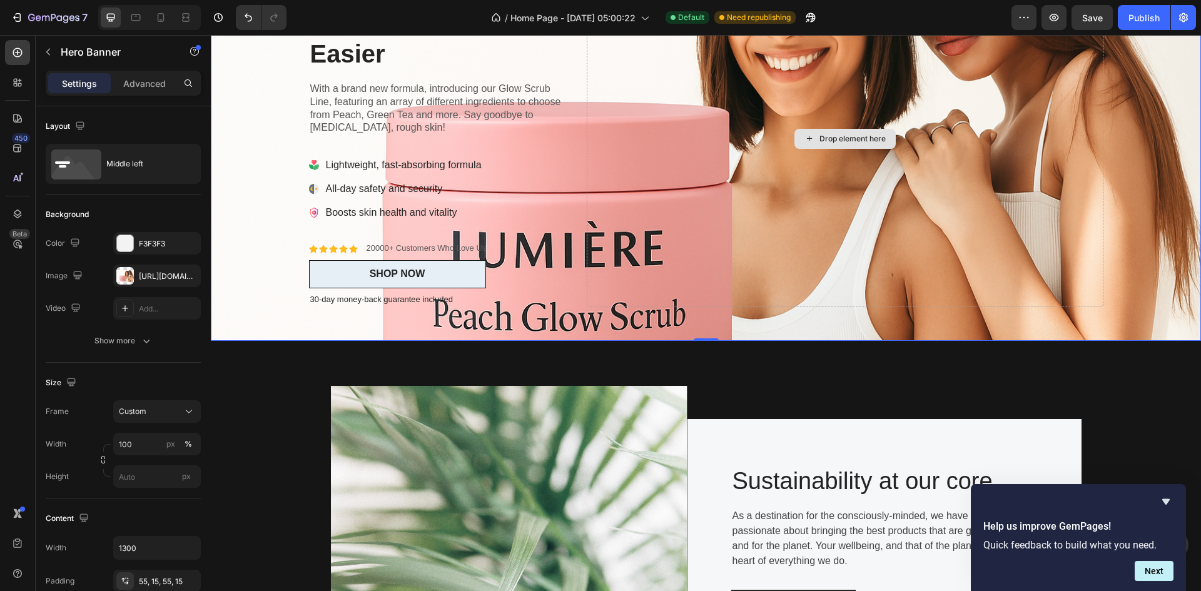
scroll to position [125, 0]
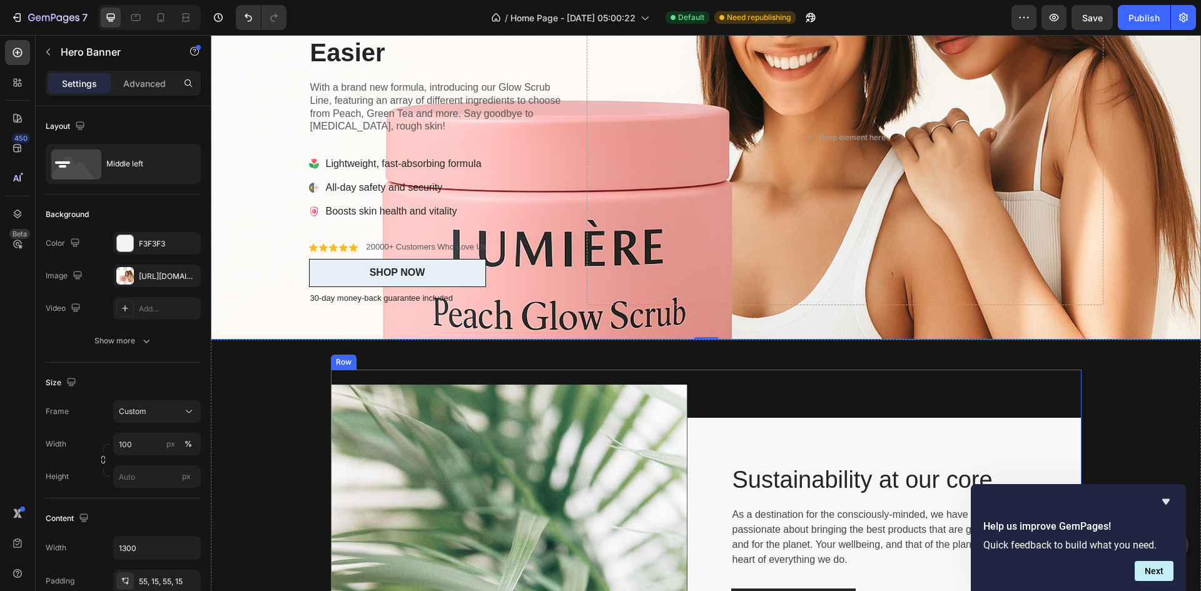
click at [771, 374] on div "Image Sustainability at our core Heading As a destination for the consciously-m…" at bounding box center [706, 541] width 751 height 343
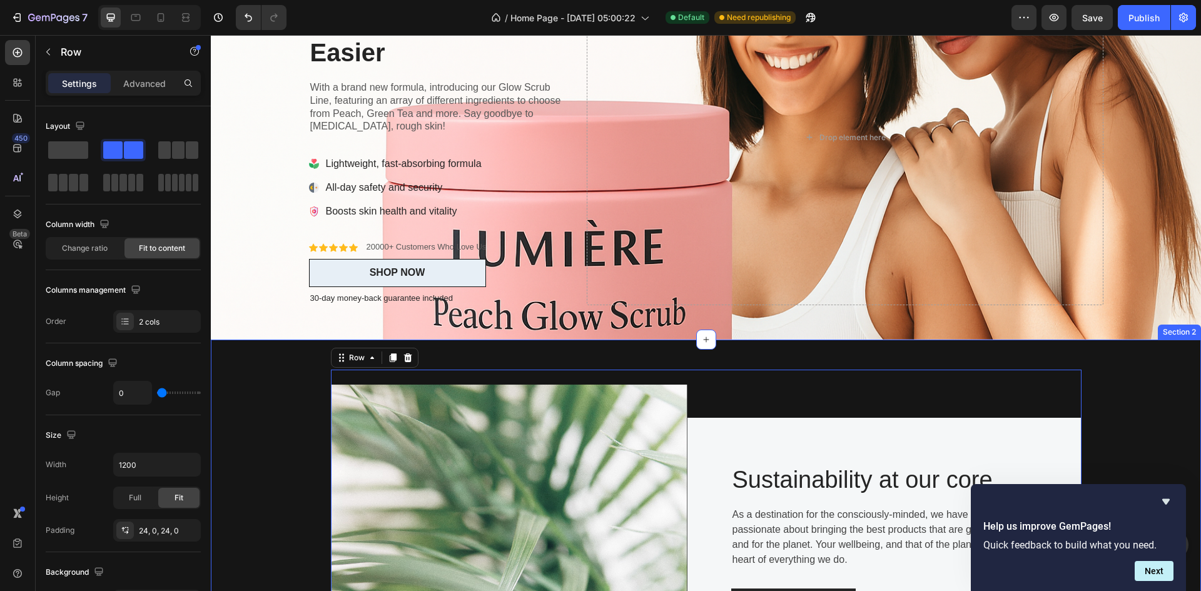
click at [294, 442] on div "Image Sustainability at our core Heading As a destination for the consciously-m…" at bounding box center [705, 541] width 971 height 343
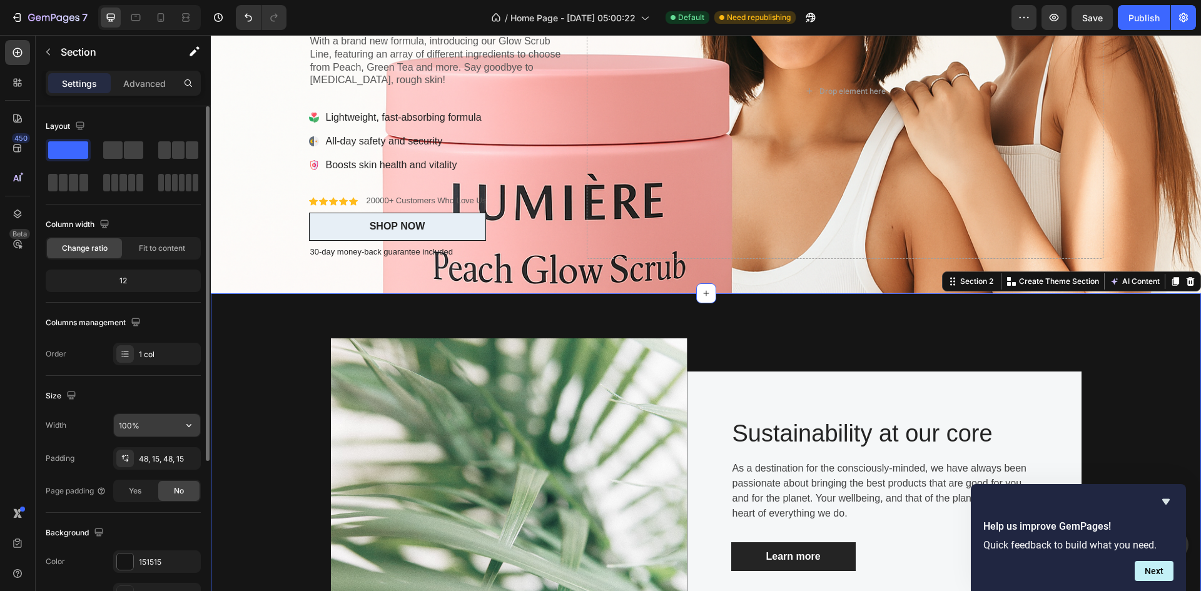
scroll to position [250, 0]
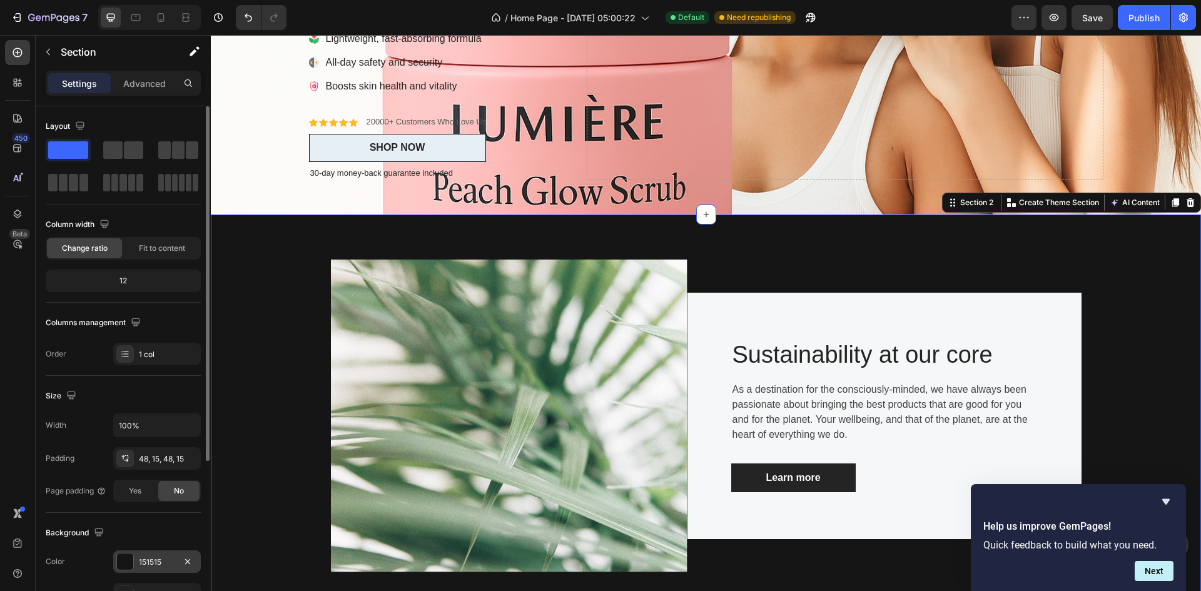
click at [121, 560] on div at bounding box center [125, 562] width 16 height 16
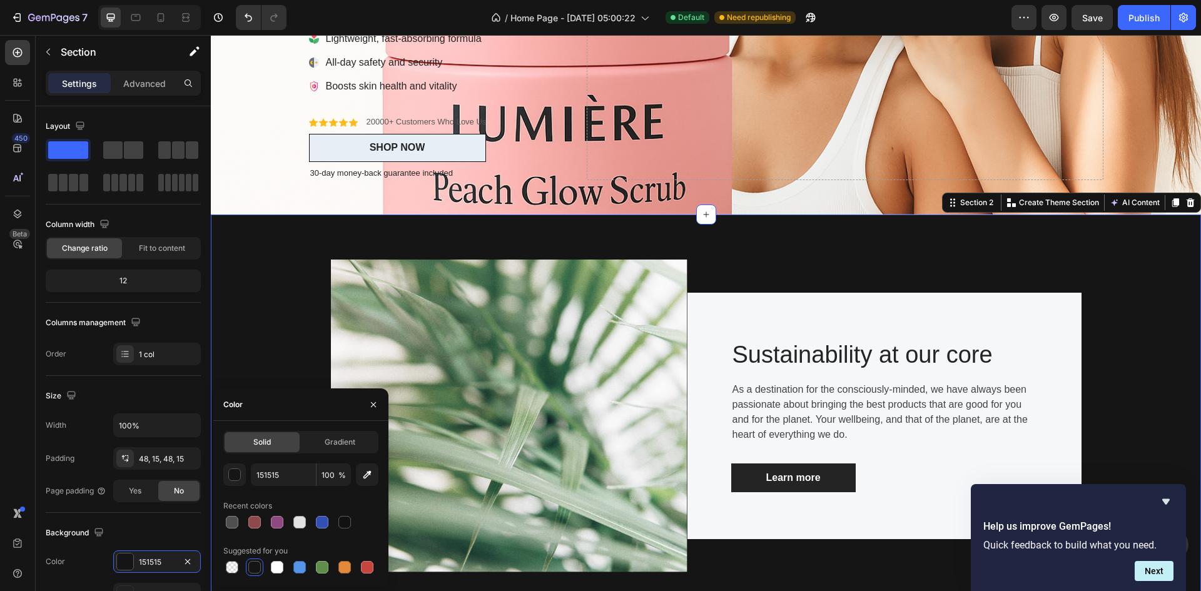
click at [289, 517] on div at bounding box center [300, 523] width 155 height 18
click at [293, 517] on div at bounding box center [299, 522] width 15 height 15
type input "E2E2E2"
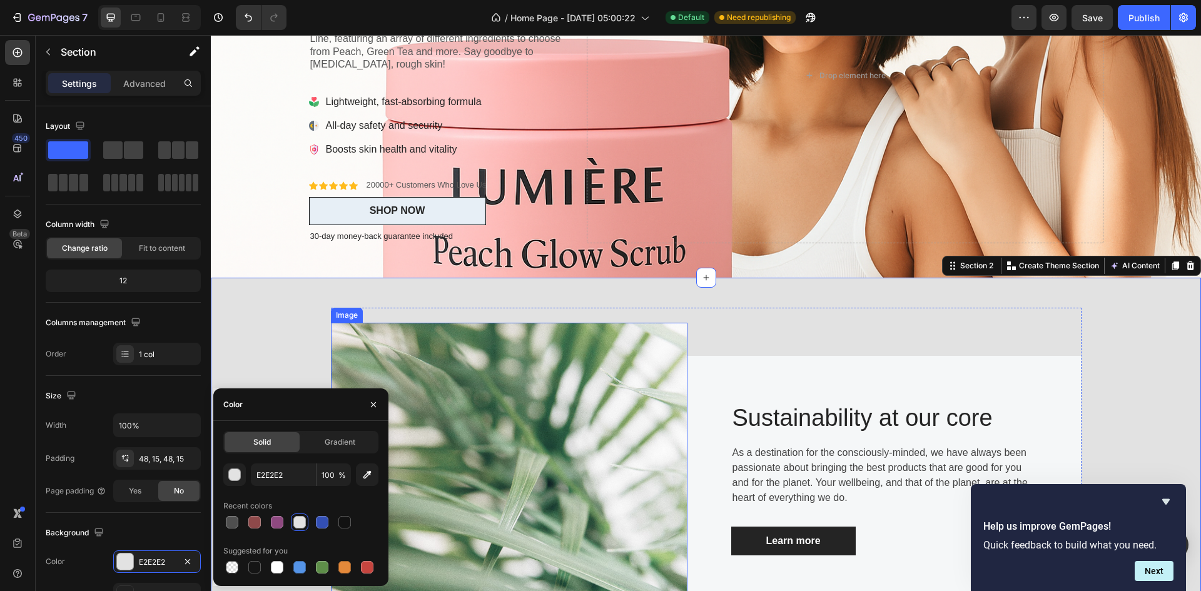
scroll to position [0, 0]
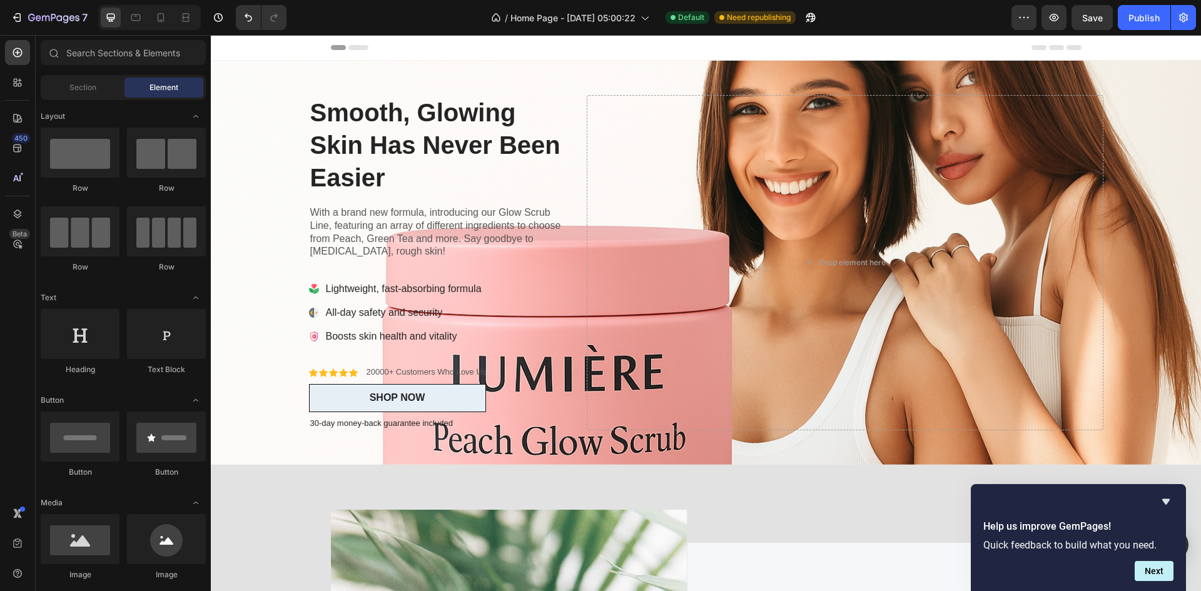
click at [876, 56] on div "Header" at bounding box center [706, 47] width 751 height 25
click at [1135, 26] on button "Publish" at bounding box center [1144, 17] width 53 height 25
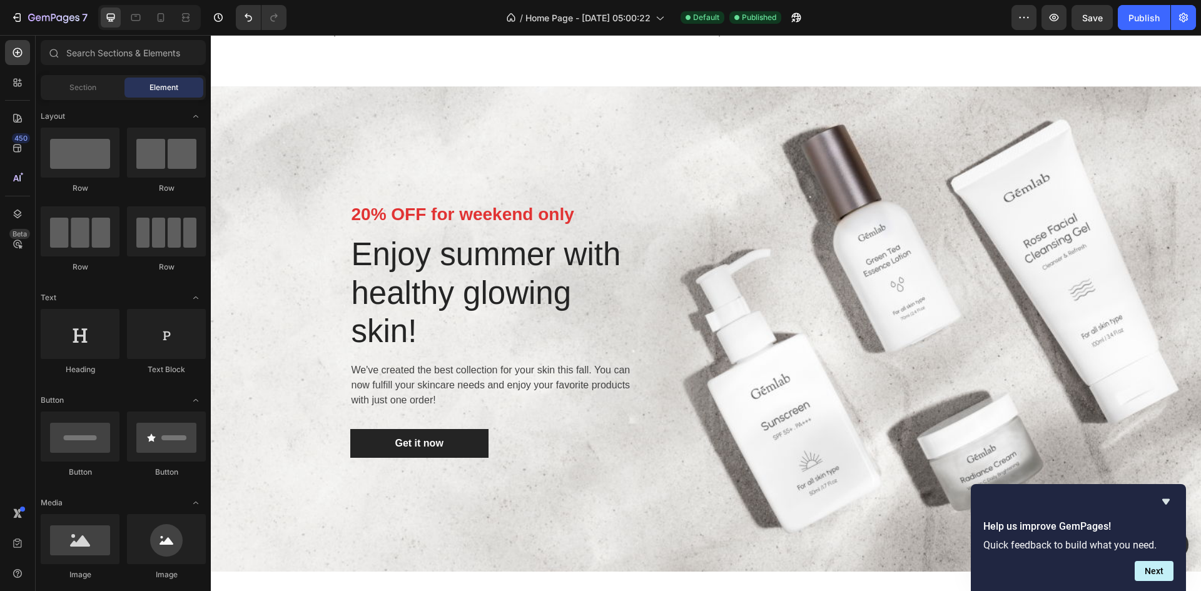
scroll to position [2565, 0]
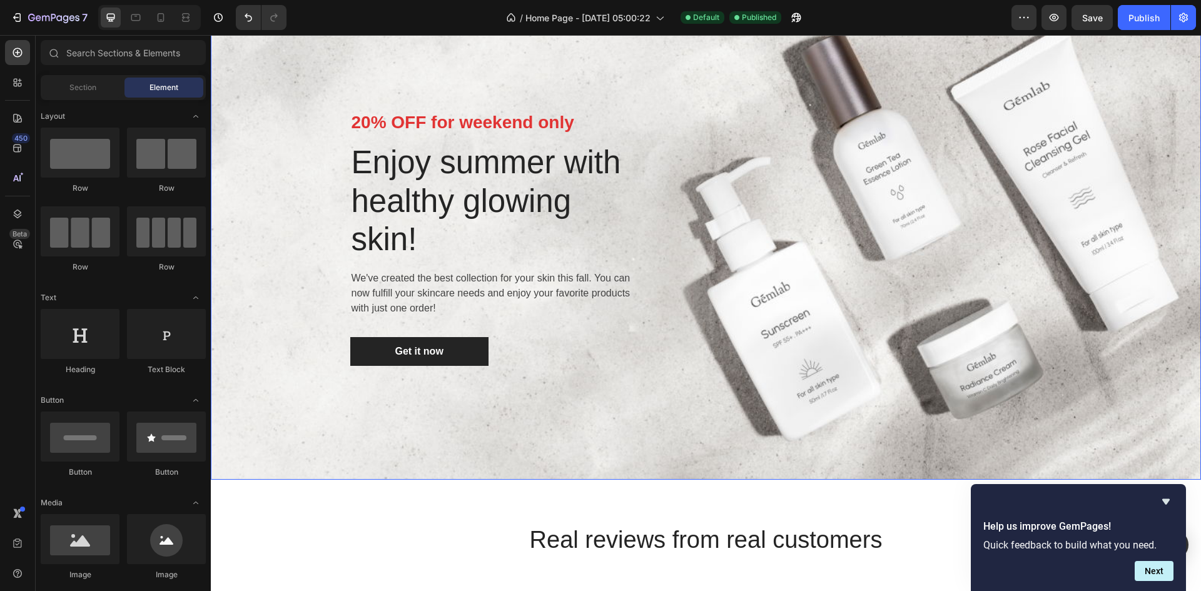
click at [728, 310] on div "20% OFF for weekend only Text block Enjoy summer with healthy glowing skin! Hea…" at bounding box center [706, 236] width 713 height 445
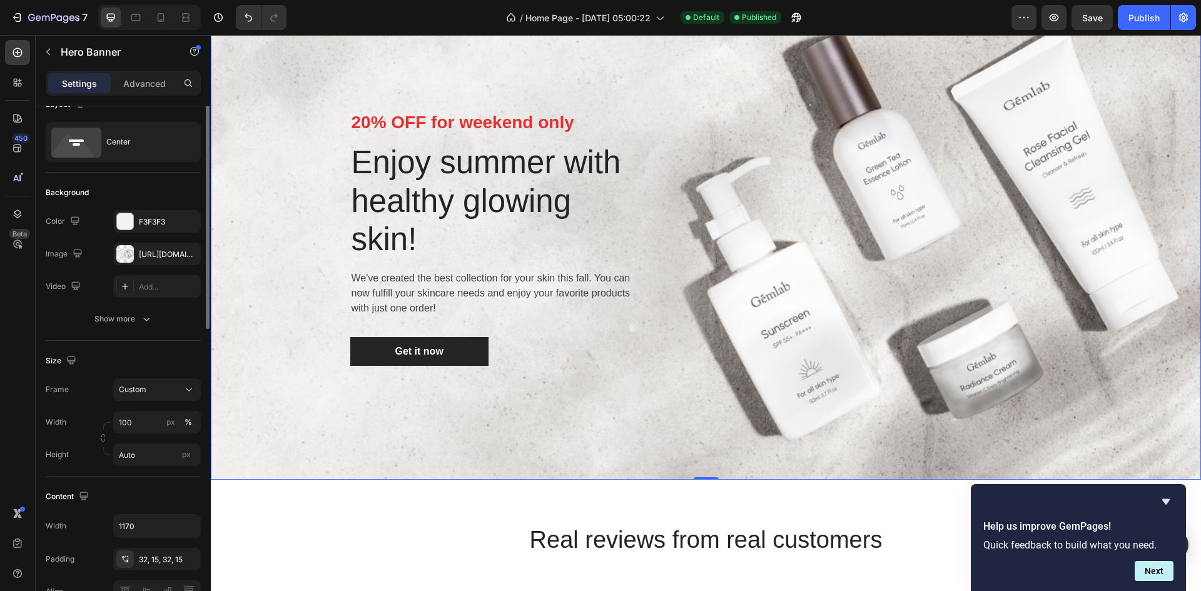
scroll to position [0, 0]
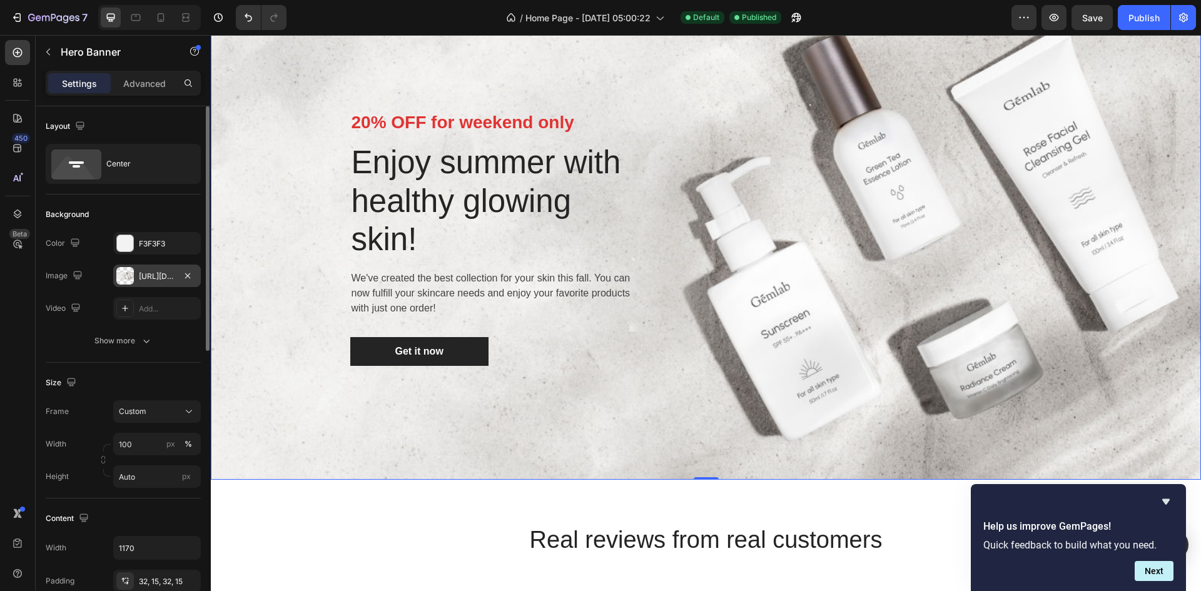
click at [144, 272] on div "[URL][DOMAIN_NAME]" at bounding box center [157, 276] width 36 height 11
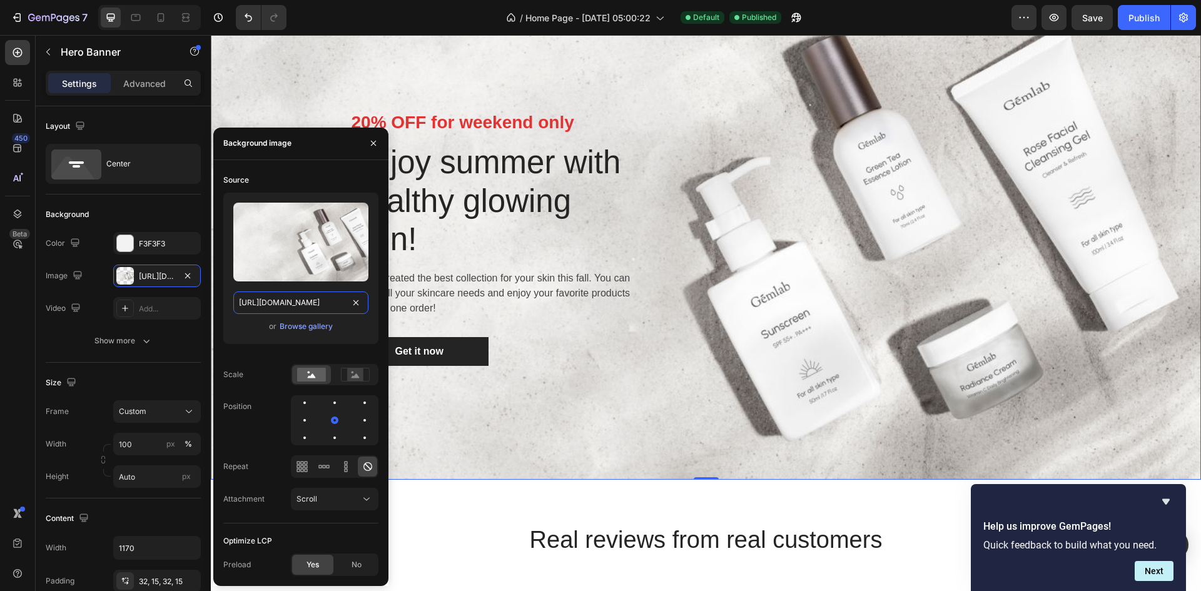
click at [306, 293] on input "[URL][DOMAIN_NAME]" at bounding box center [300, 303] width 135 height 23
click at [290, 328] on div "Browse gallery" at bounding box center [306, 326] width 53 height 11
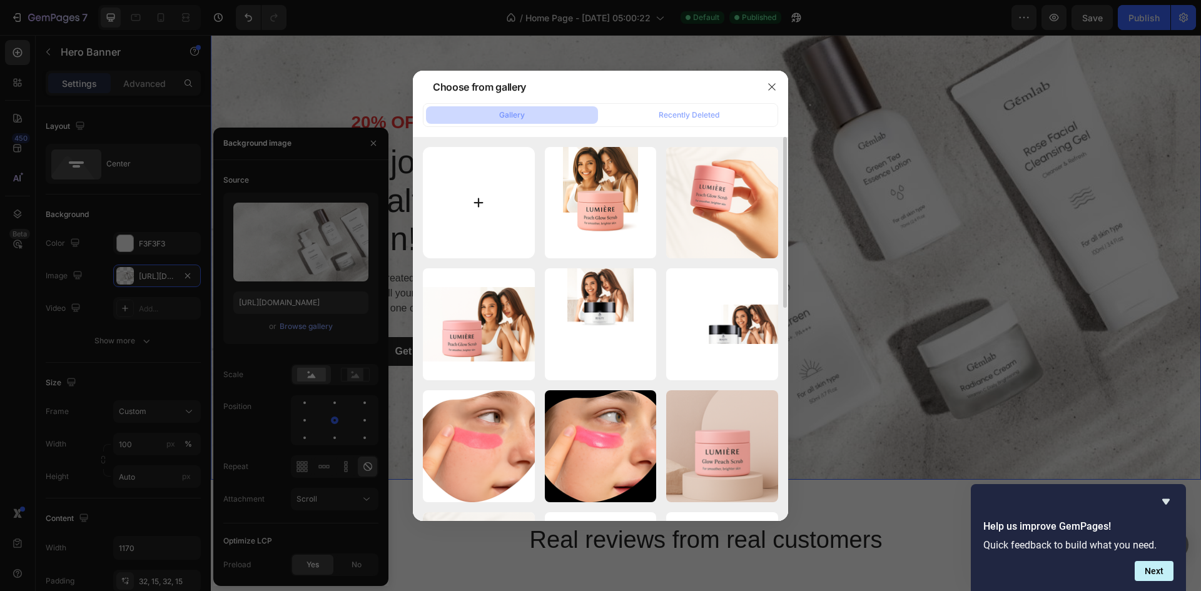
click at [425, 209] on input "file" at bounding box center [479, 203] width 112 height 112
click at [771, 87] on icon "button" at bounding box center [771, 86] width 7 height 7
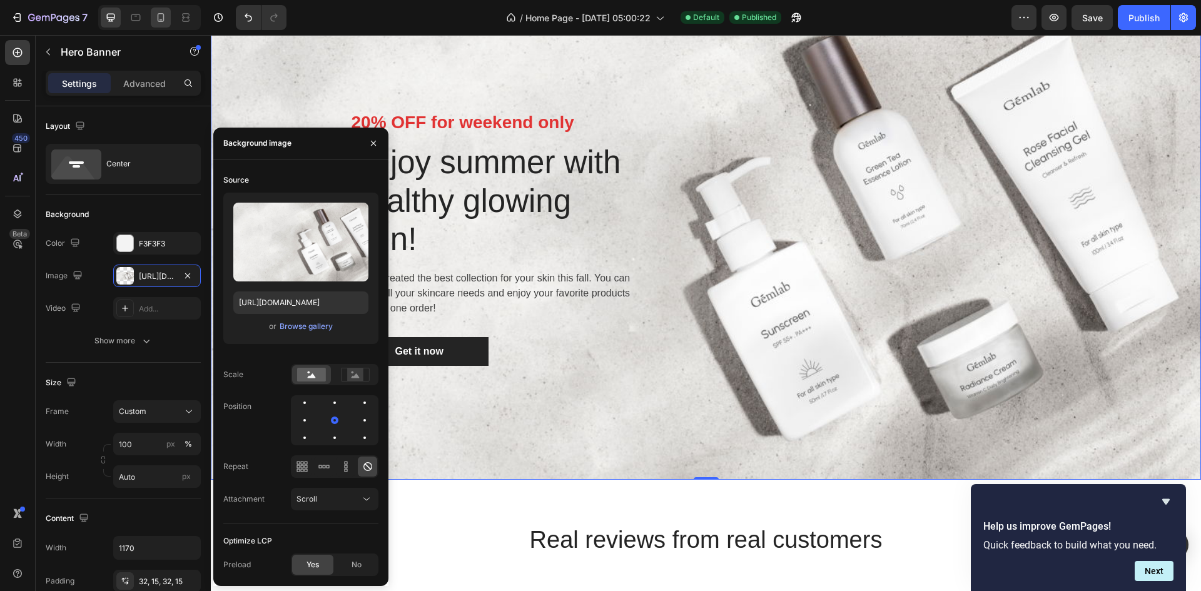
click at [166, 18] on icon at bounding box center [161, 17] width 13 height 13
type input "100%"
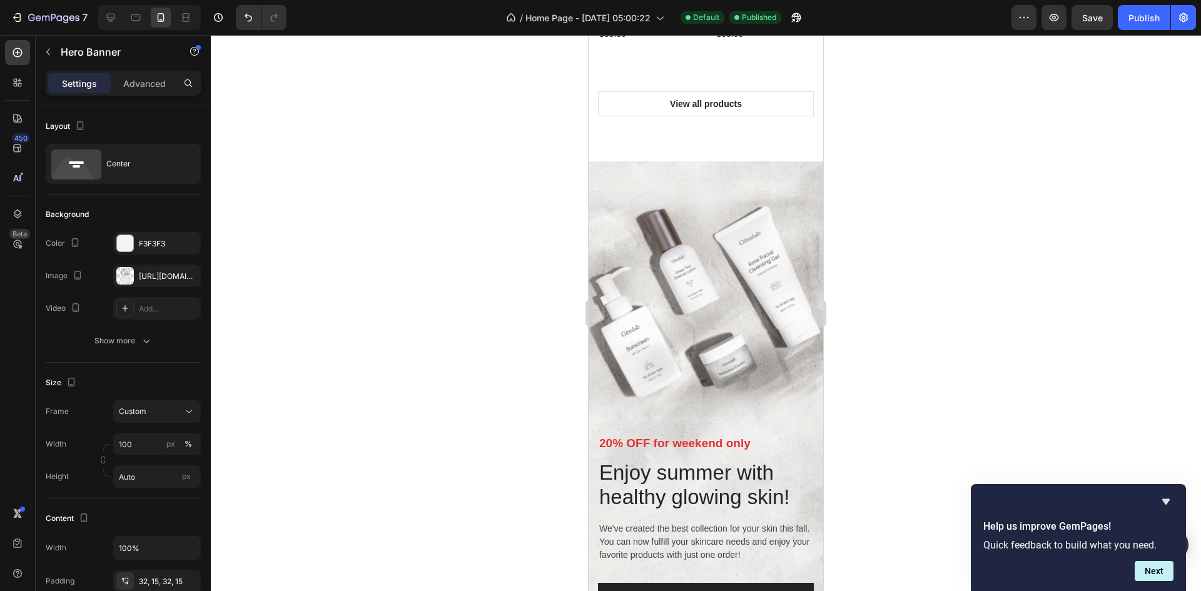
scroll to position [2355, 0]
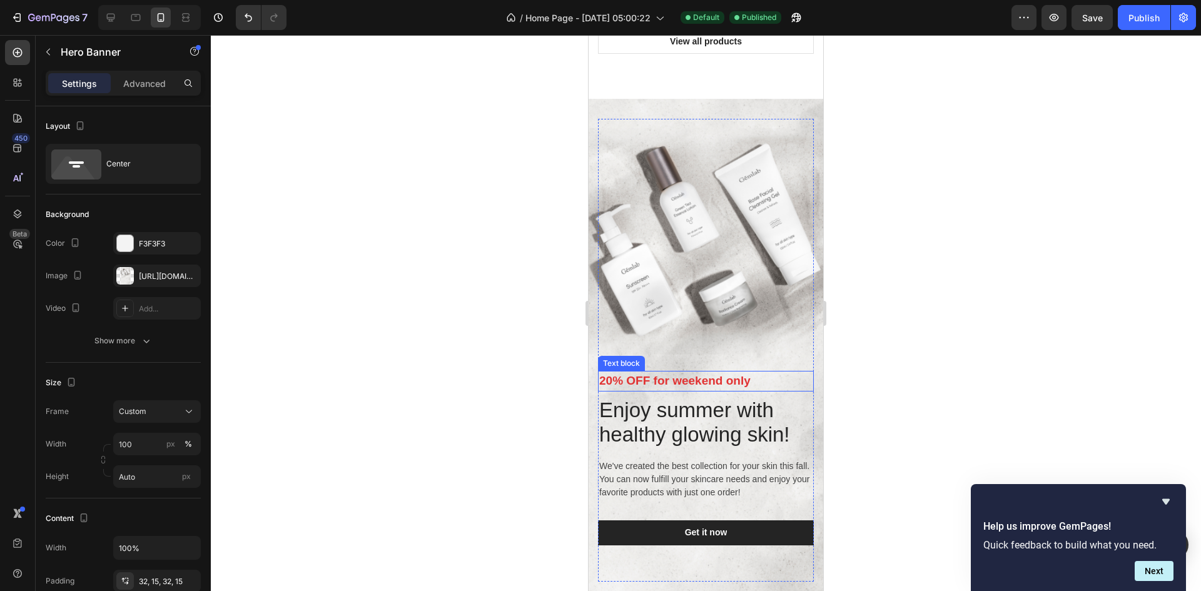
click at [628, 373] on p "20% OFF for weekend only" at bounding box center [705, 381] width 213 height 18
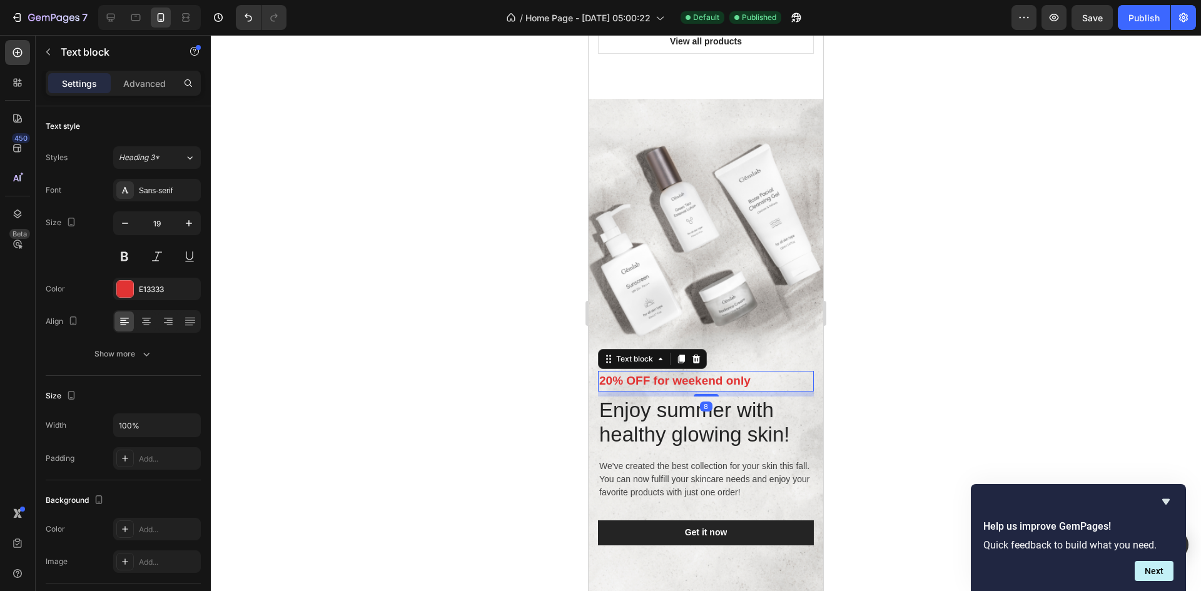
click at [642, 373] on p "20% OFF for weekend only" at bounding box center [705, 381] width 213 height 18
click at [646, 373] on p "20% OFF for weekend only" at bounding box center [705, 381] width 213 height 18
click at [647, 373] on p "20% OFF for weekend only" at bounding box center [705, 381] width 213 height 18
click at [749, 374] on p "Free Shipping for weekend only" at bounding box center [705, 381] width 213 height 18
click at [1016, 347] on div at bounding box center [706, 313] width 990 height 556
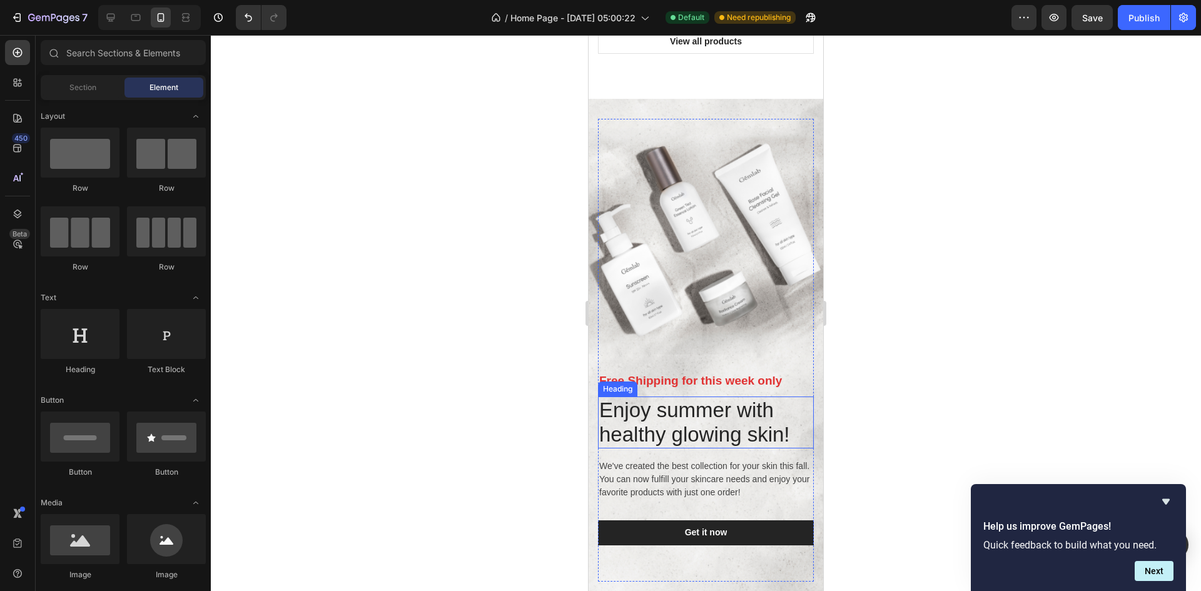
click at [700, 411] on p "Enjoy summer with healthy glowing skin!" at bounding box center [705, 422] width 213 height 49
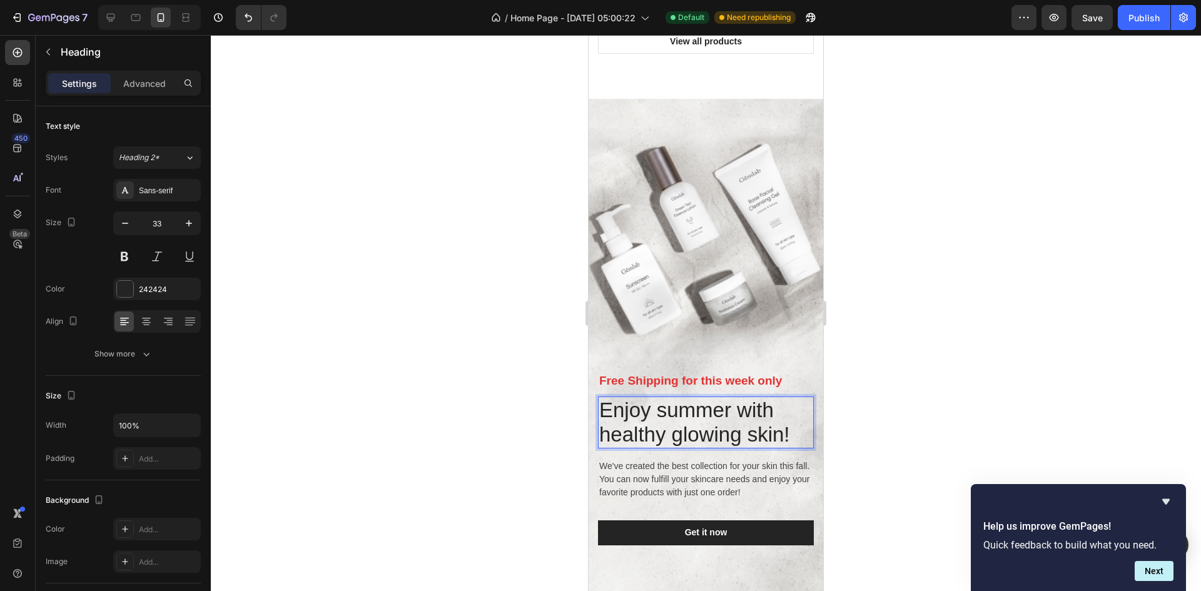
click at [728, 407] on p "Enjoy summer with healthy glowing skin!" at bounding box center [705, 422] width 213 height 49
click at [733, 410] on p "Enjoy summer with healthy glowing skin!" at bounding box center [705, 422] width 213 height 49
click at [723, 467] on p "We've created the best collection for your skin this fall. You can now fulfill …" at bounding box center [705, 479] width 213 height 39
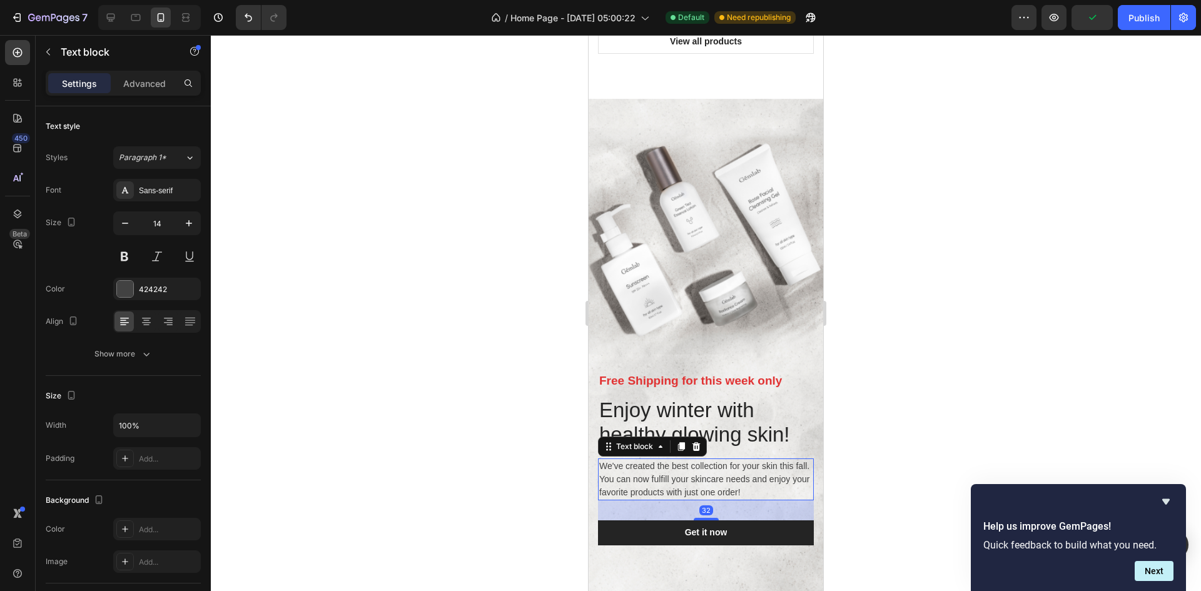
click at [935, 455] on div at bounding box center [706, 313] width 990 height 556
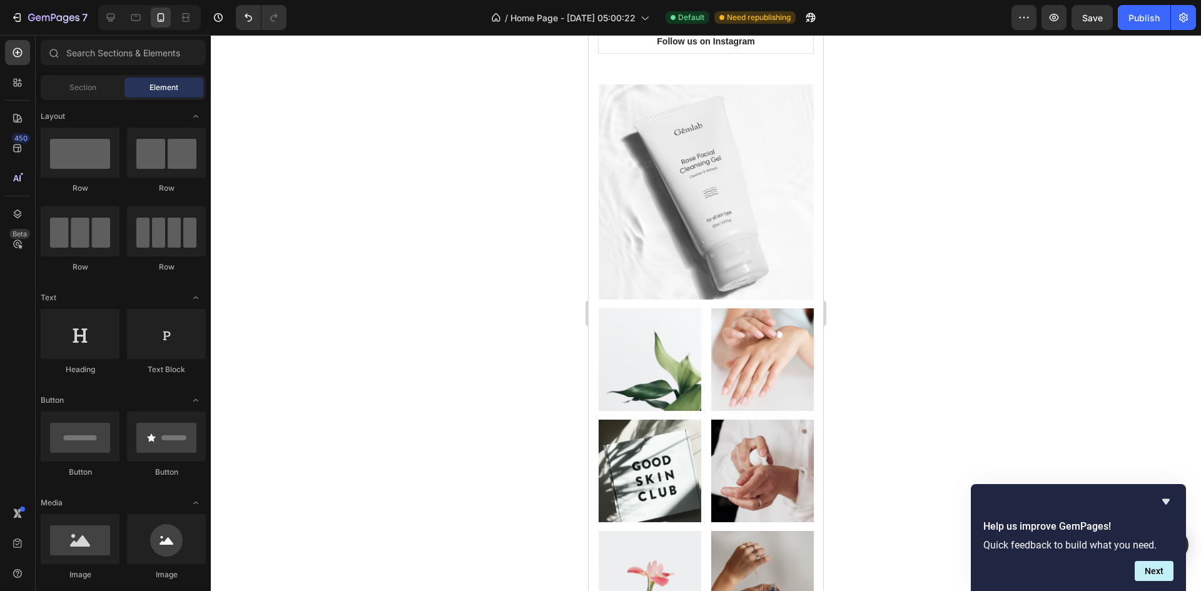
scroll to position [4607, 0]
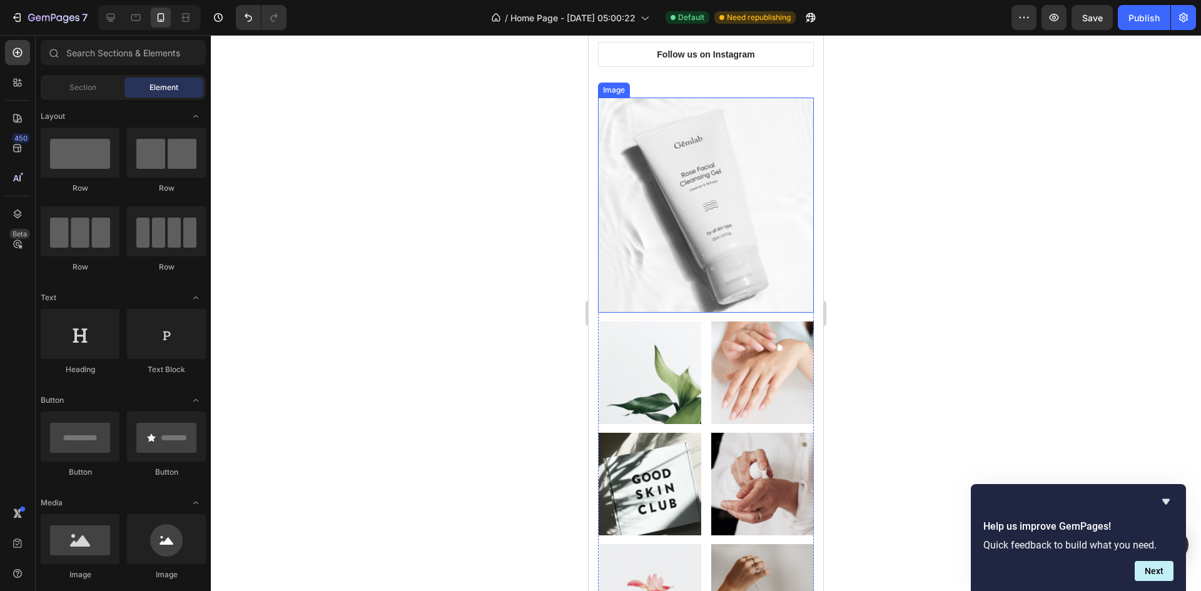
click at [736, 238] on img at bounding box center [706, 205] width 215 height 215
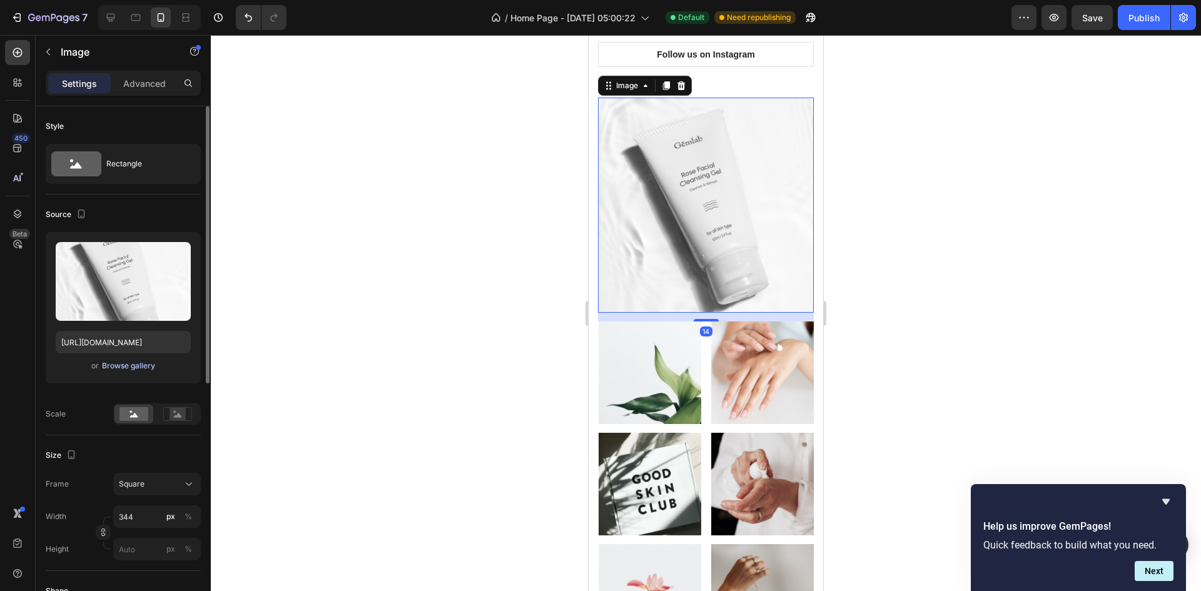
click at [132, 362] on div "Browse gallery" at bounding box center [128, 365] width 53 height 11
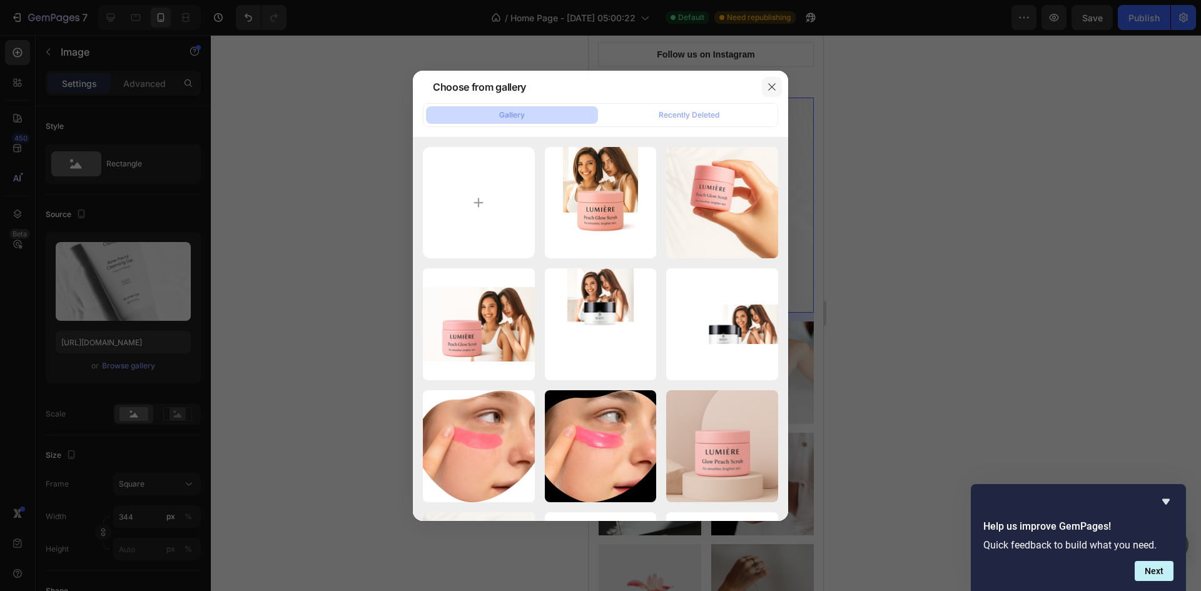
click at [764, 88] on button "button" at bounding box center [772, 87] width 20 height 20
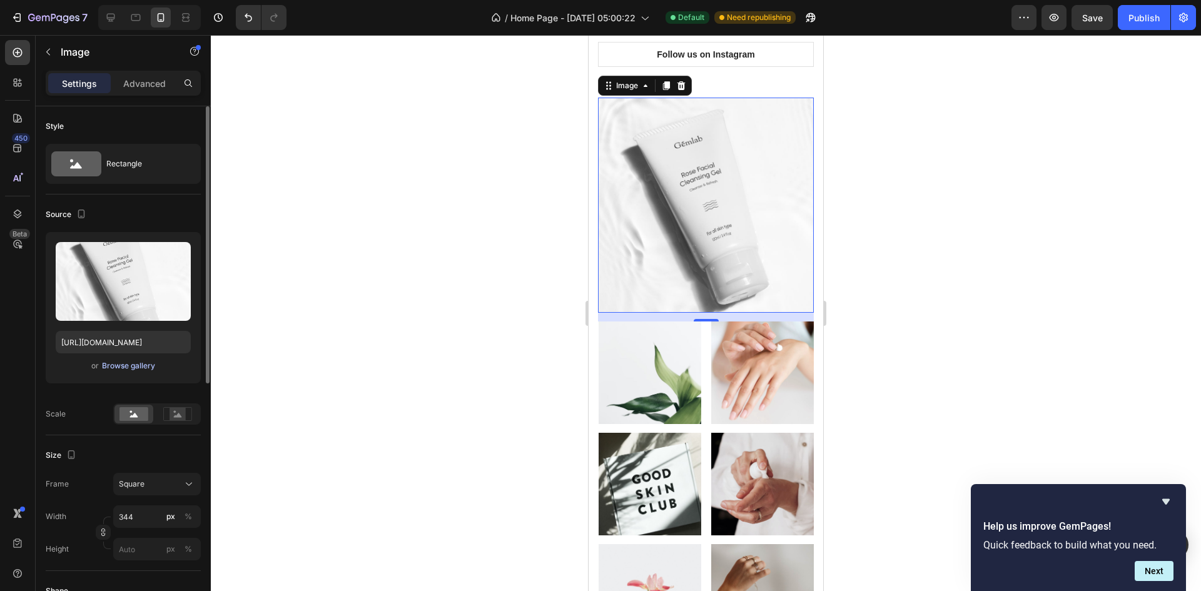
drag, startPoint x: 139, startPoint y: 377, endPoint x: 139, endPoint y: 367, distance: 10.0
click at [139, 377] on div "Upload Image [URL][DOMAIN_NAME] or Browse gallery" at bounding box center [123, 307] width 155 height 151
click at [138, 362] on div "Browse gallery" at bounding box center [128, 365] width 53 height 11
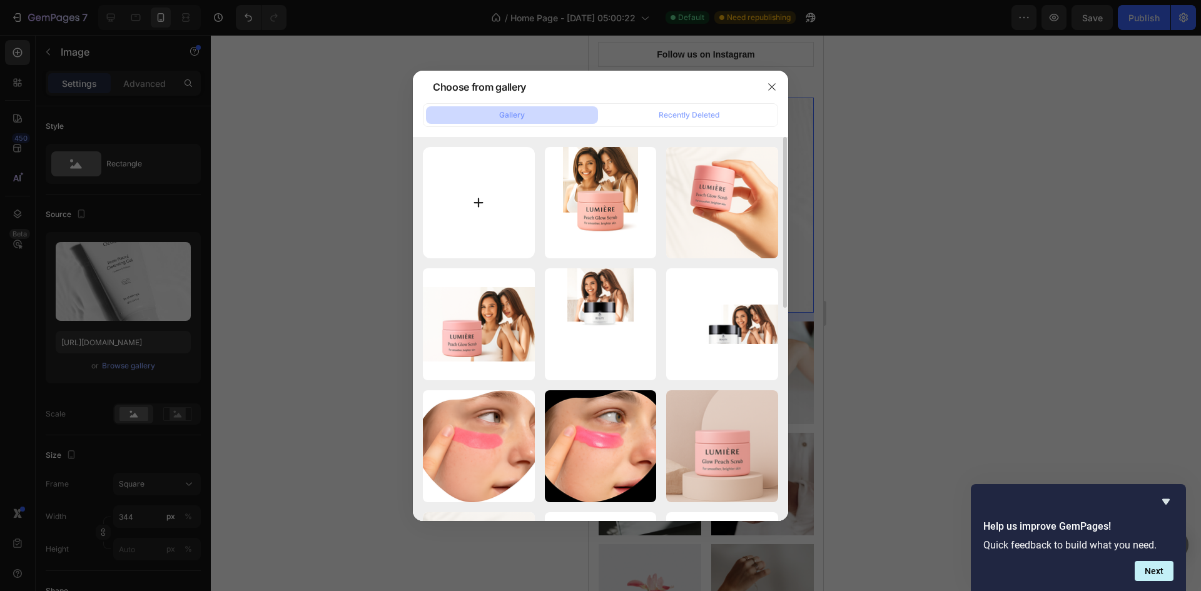
click at [504, 220] on input "file" at bounding box center [479, 203] width 112 height 112
type input "C:\fakepath\ChatGPT Image [DATE], 04_58_52 PM.png"
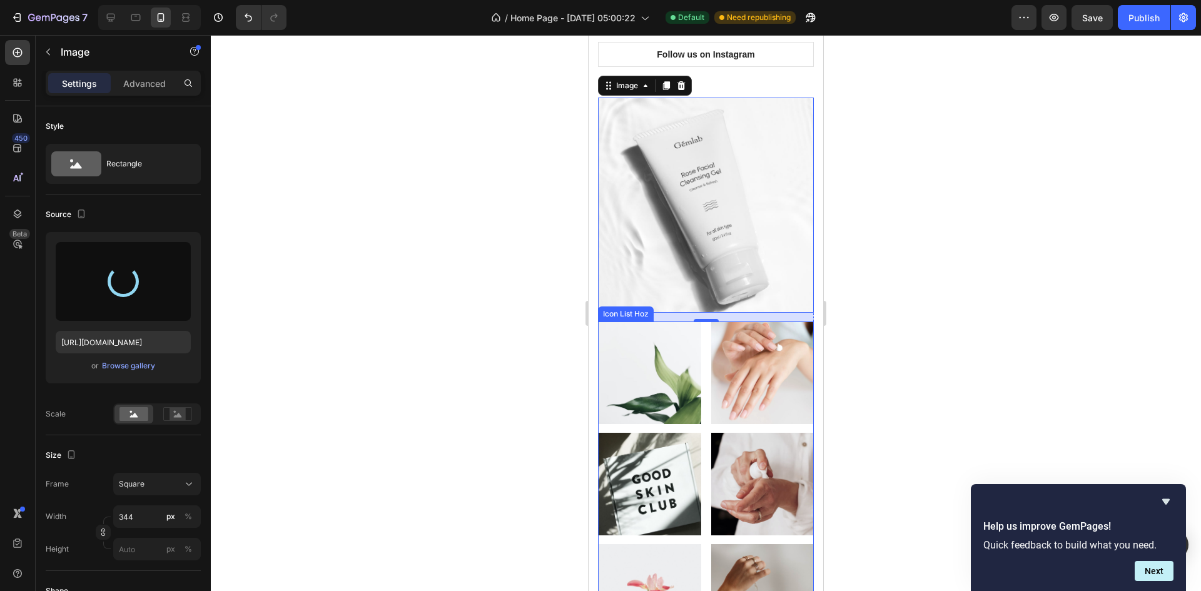
scroll to position [4795, 0]
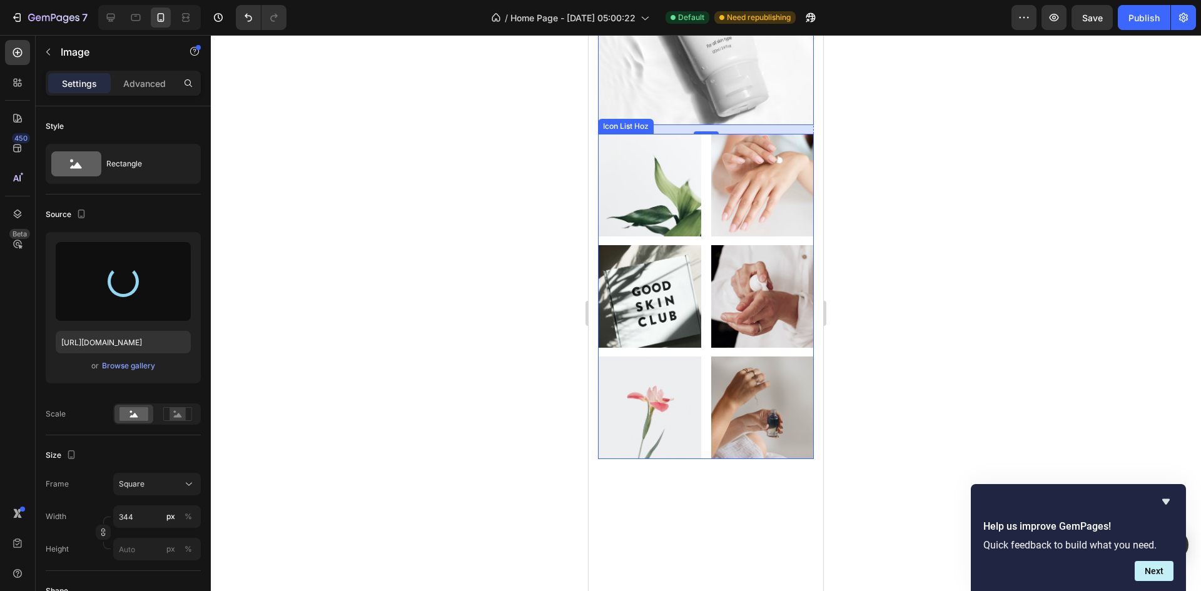
type input "[URL][DOMAIN_NAME]"
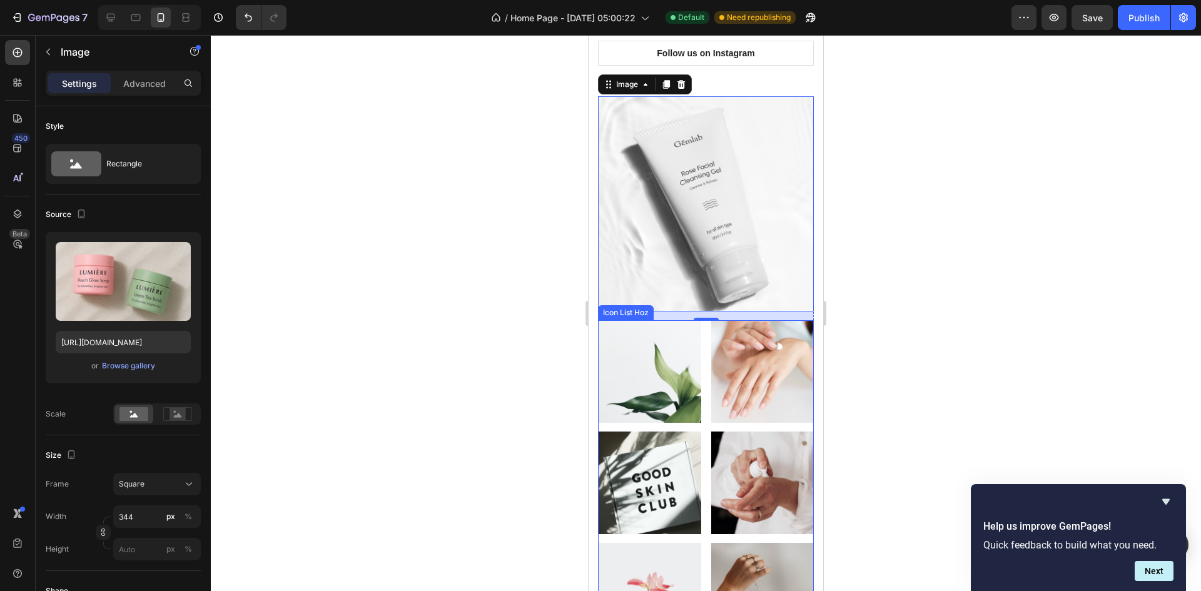
scroll to position [4607, 0]
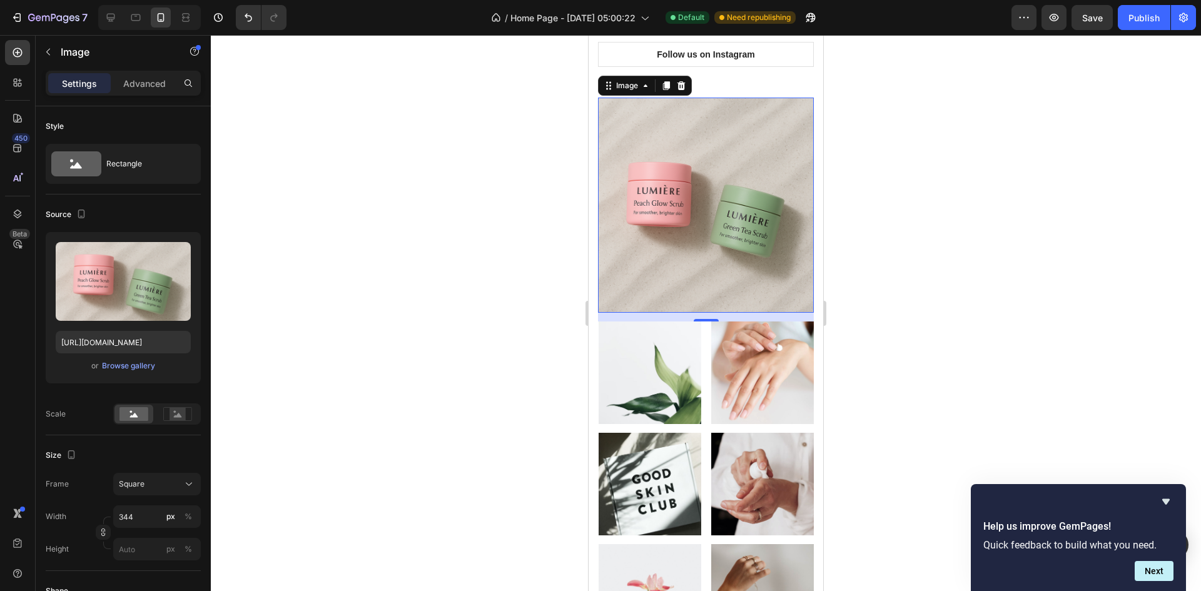
click at [940, 304] on div at bounding box center [706, 313] width 990 height 556
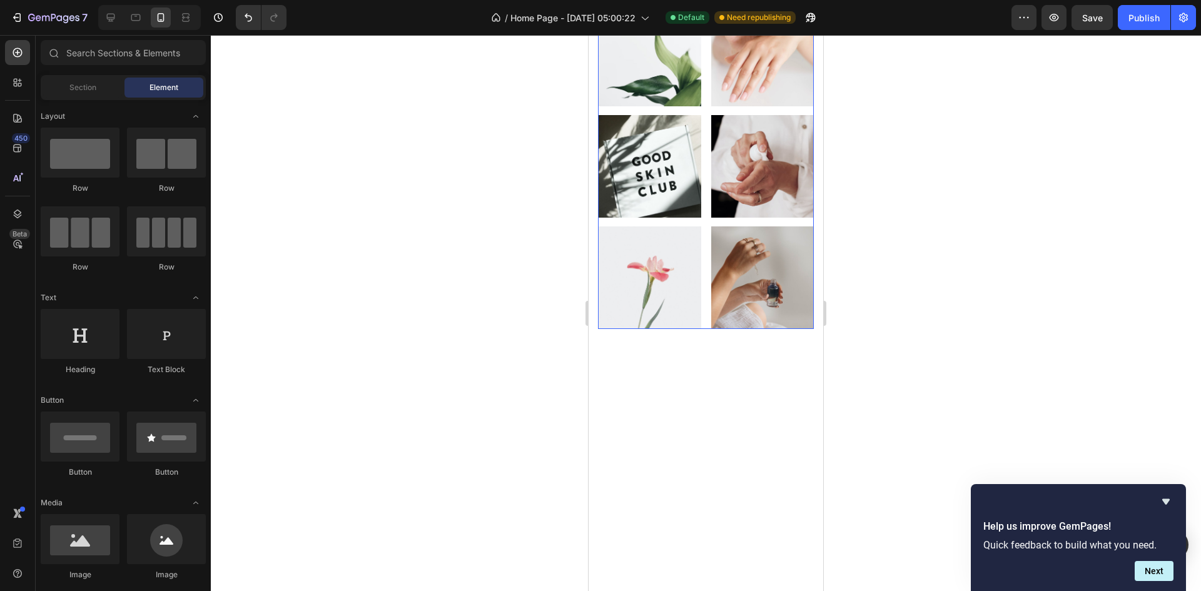
scroll to position [4920, 0]
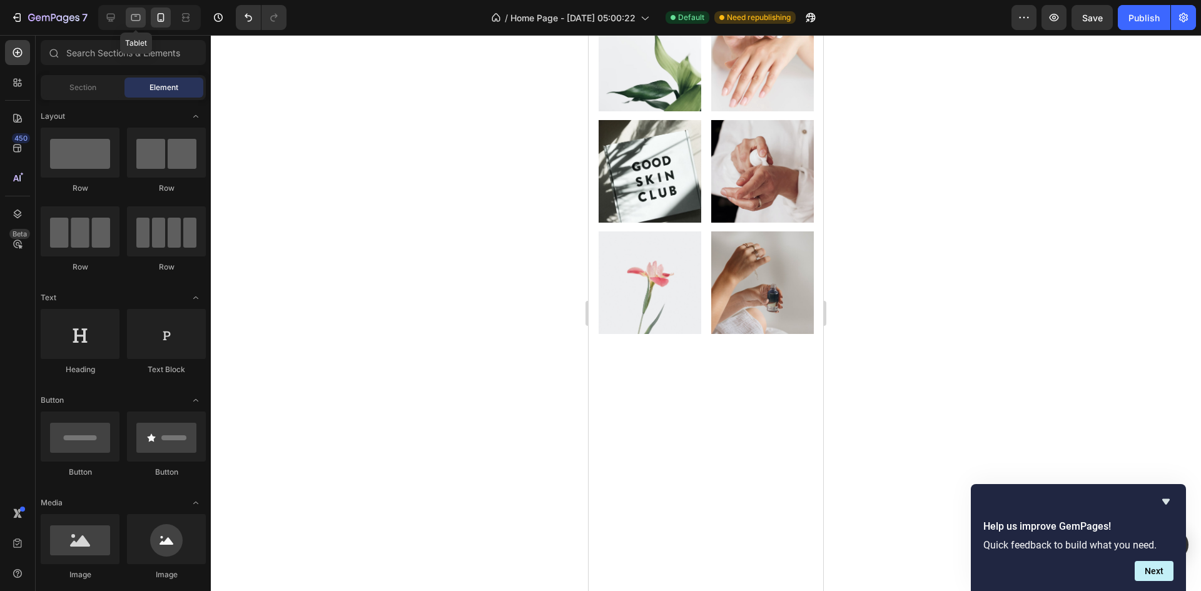
click at [138, 16] on icon at bounding box center [135, 17] width 13 height 13
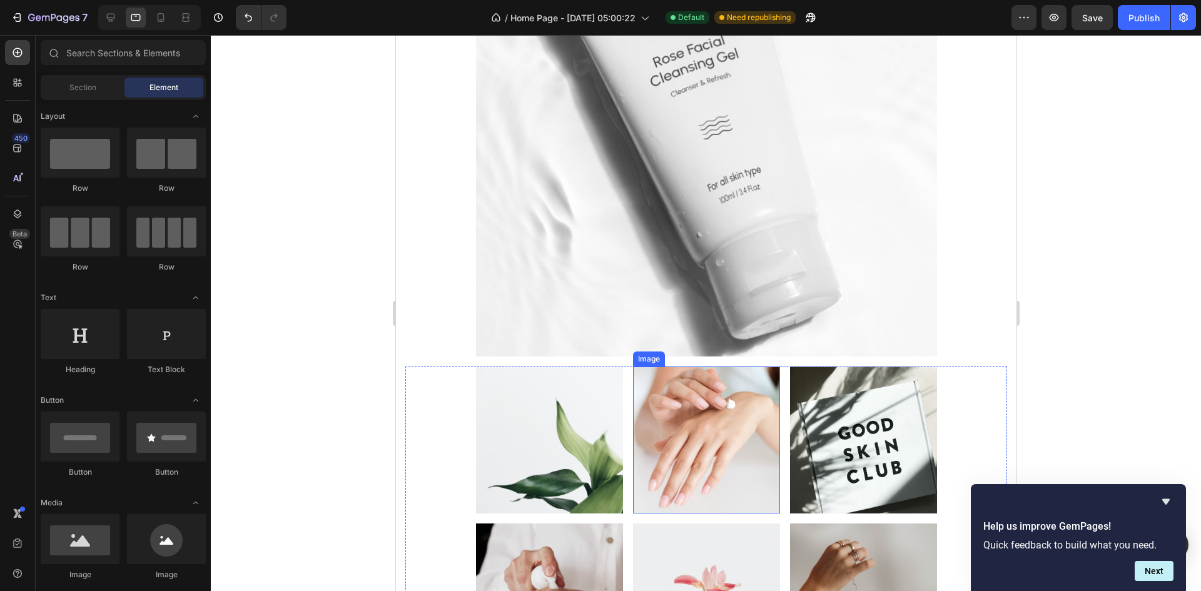
scroll to position [4741, 0]
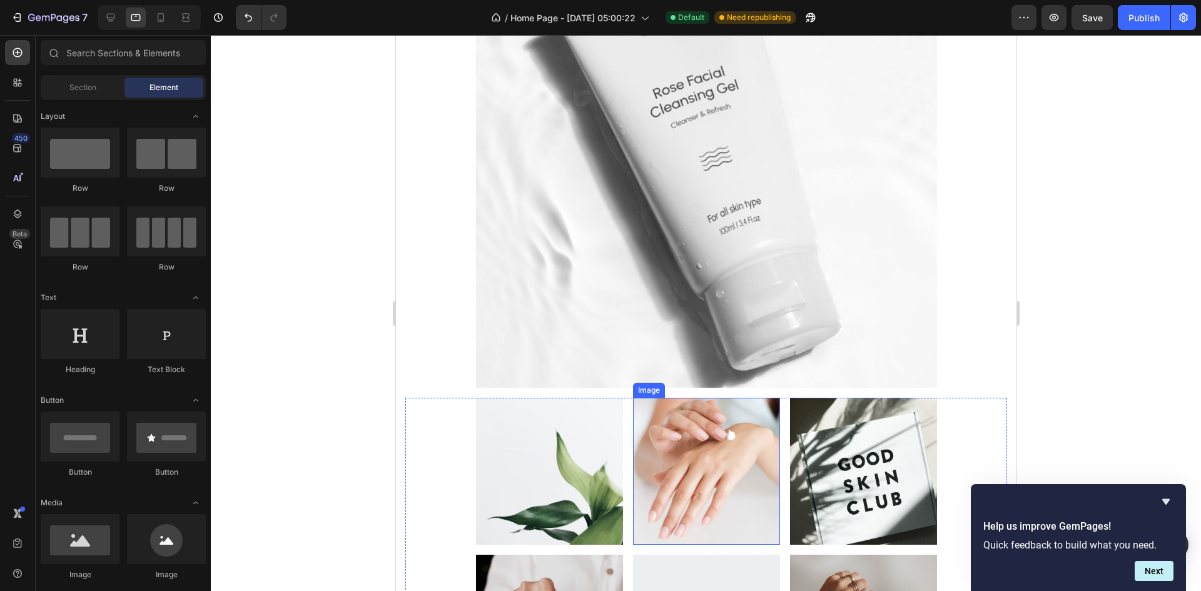
click at [692, 255] on img at bounding box center [705, 157] width 461 height 461
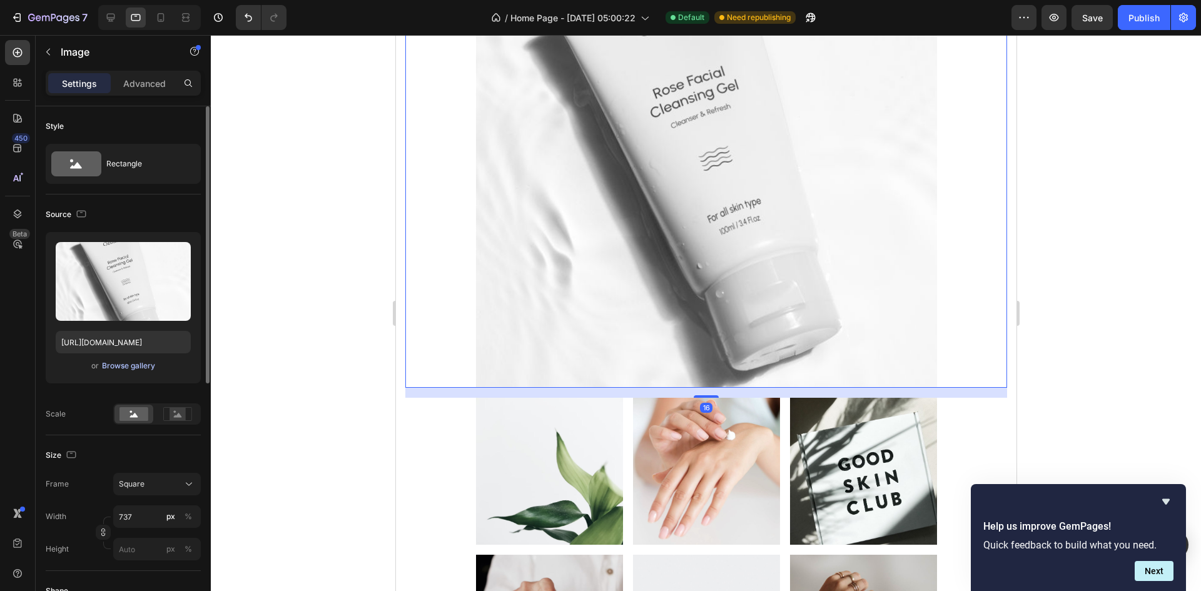
click at [144, 361] on div "Browse gallery" at bounding box center [128, 365] width 53 height 11
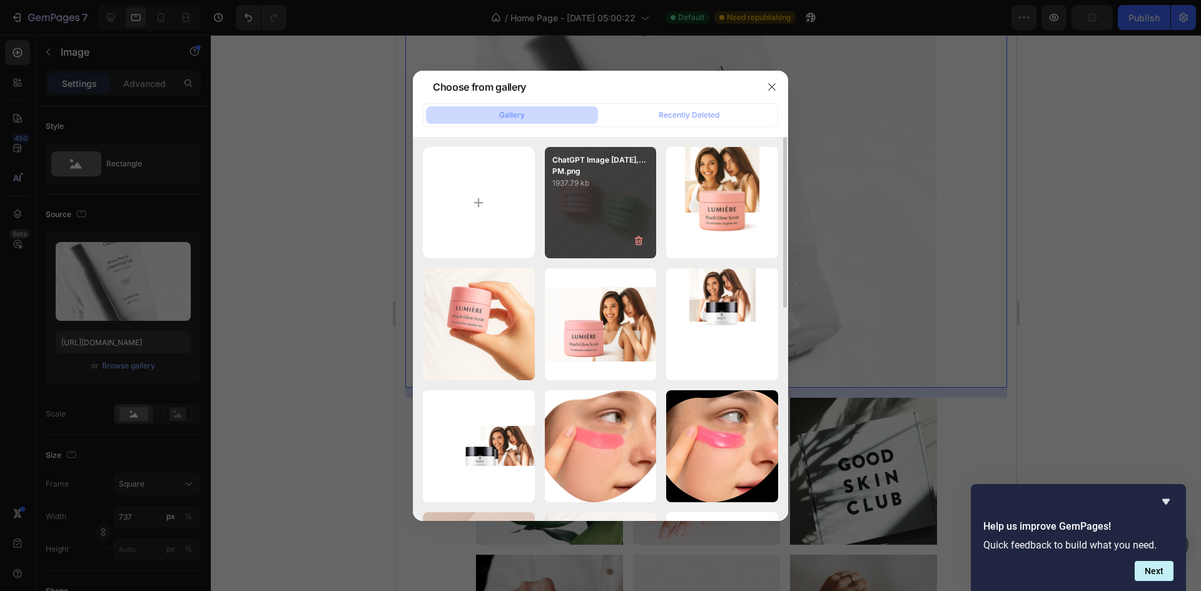
click at [590, 216] on div "ChatGPT Image [DATE],...PM.png 1937.79 kb" at bounding box center [601, 203] width 112 height 112
type input "[URL][DOMAIN_NAME]"
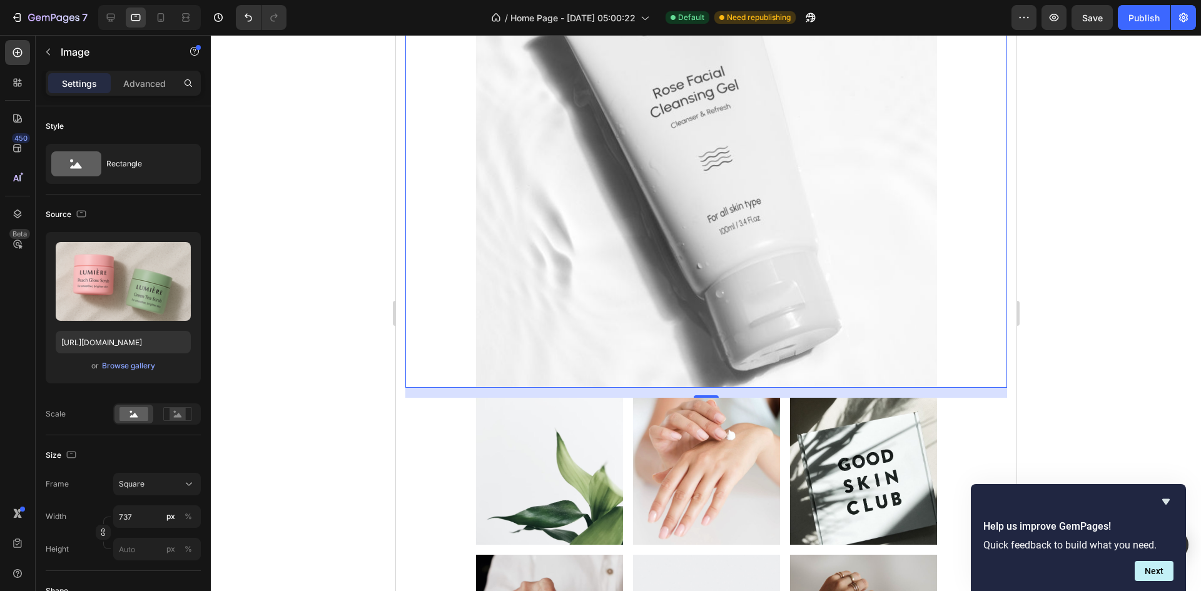
click at [1103, 322] on div at bounding box center [706, 313] width 990 height 556
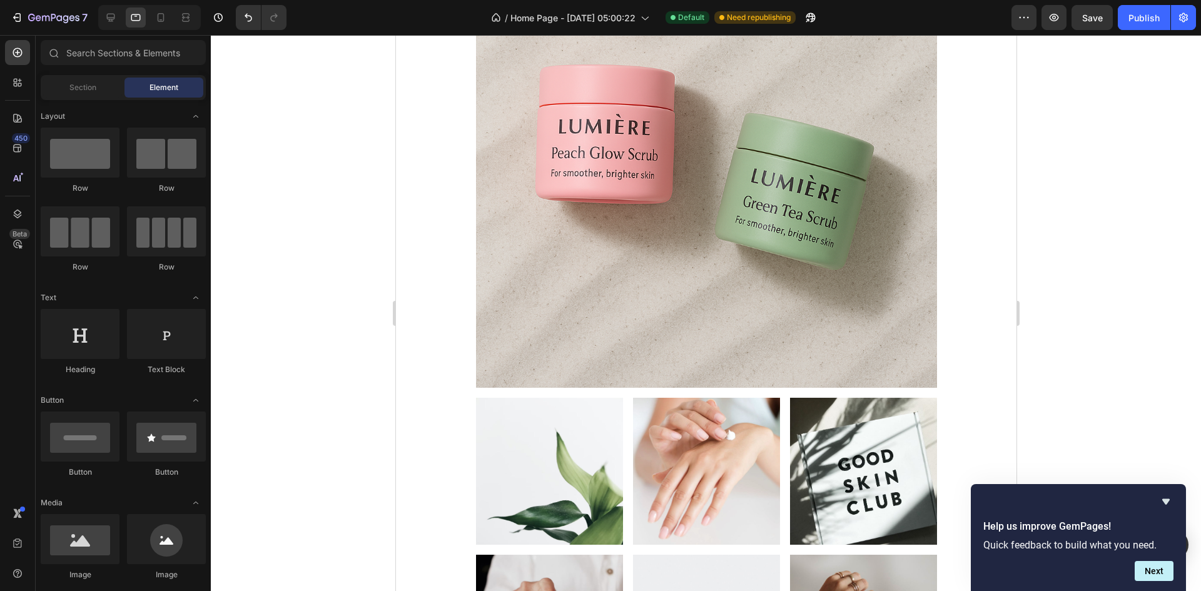
click at [1103, 322] on div at bounding box center [706, 313] width 990 height 556
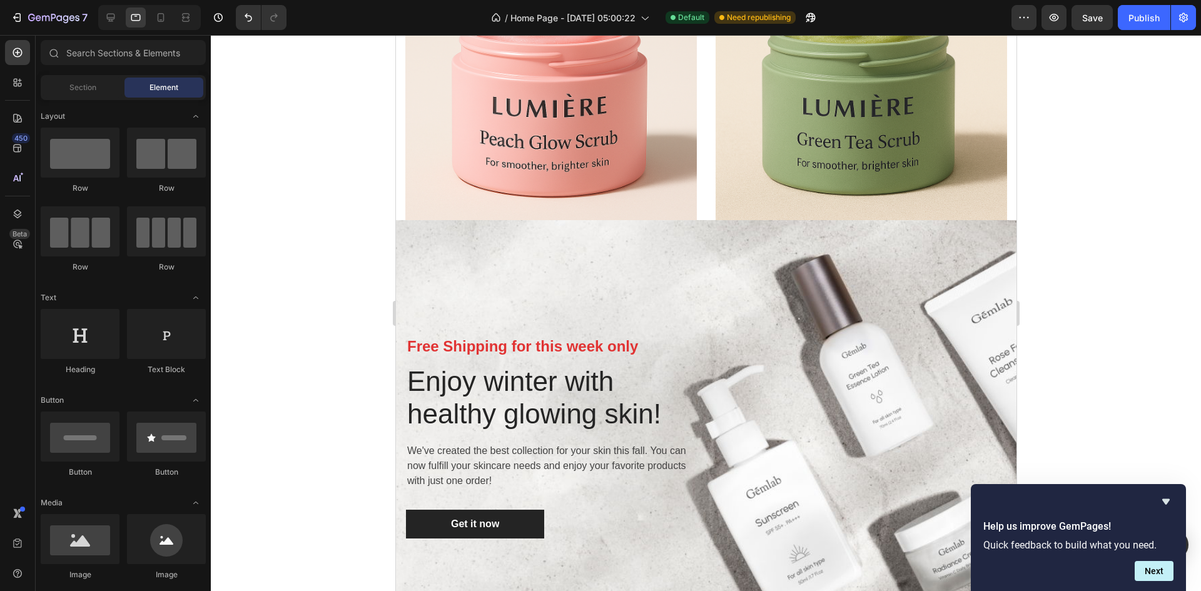
scroll to position [2364, 0]
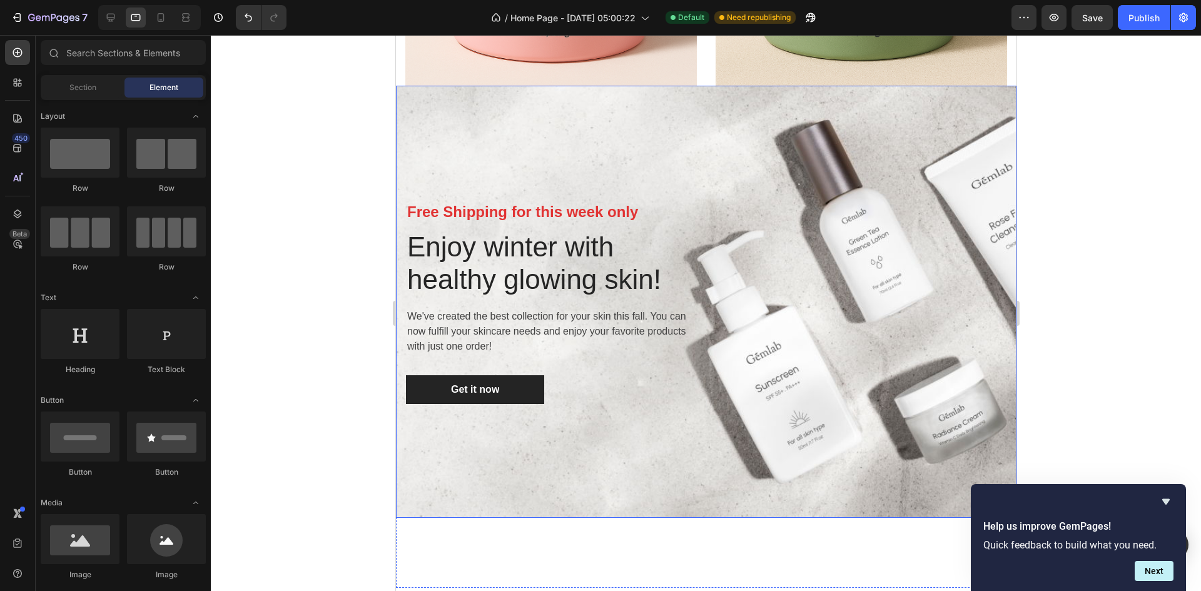
click at [843, 304] on div "Free Shipping for this week only Text block Enjoy winter with healthy glowing s…" at bounding box center [706, 302] width 602 height 393
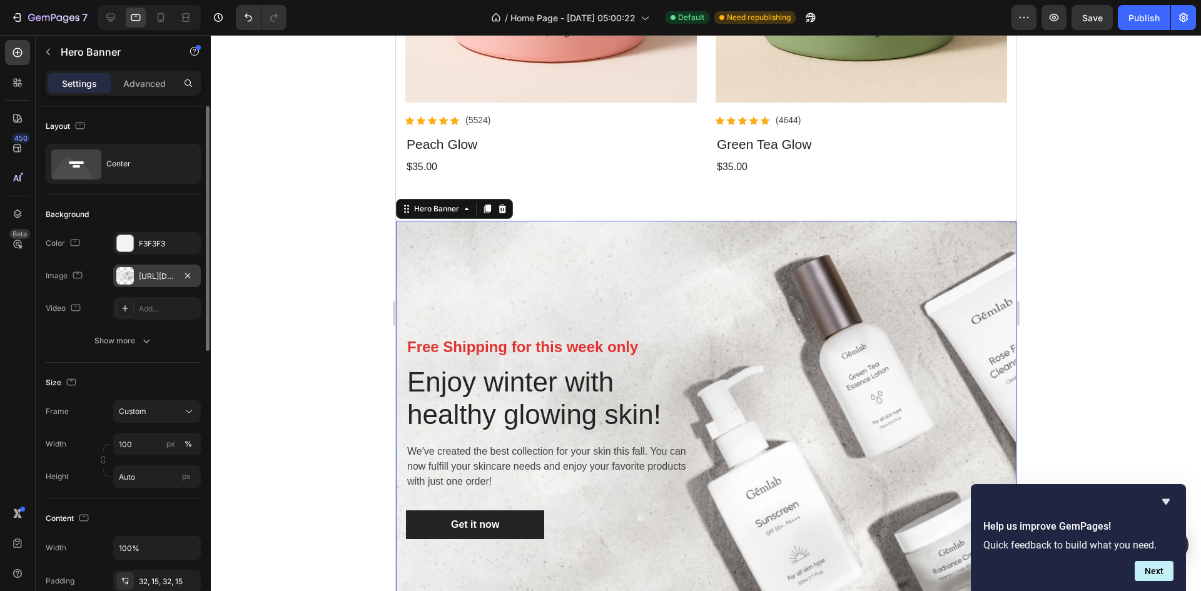
click at [155, 279] on div "[URL][DOMAIN_NAME]" at bounding box center [157, 276] width 36 height 11
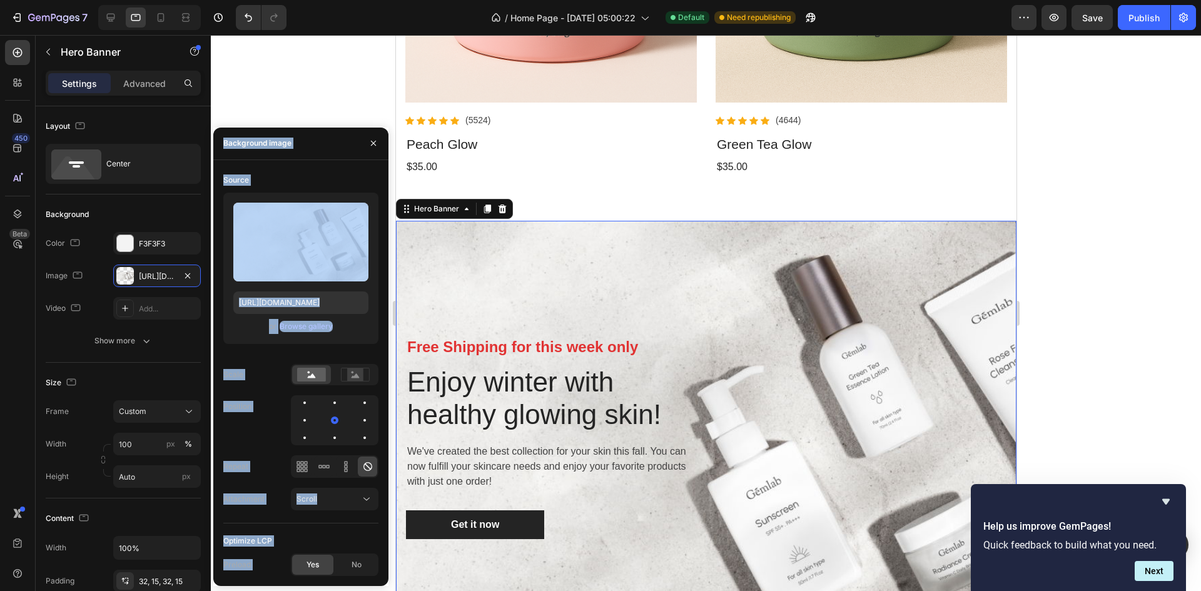
click at [303, 323] on div "Browse gallery" at bounding box center [306, 326] width 53 height 11
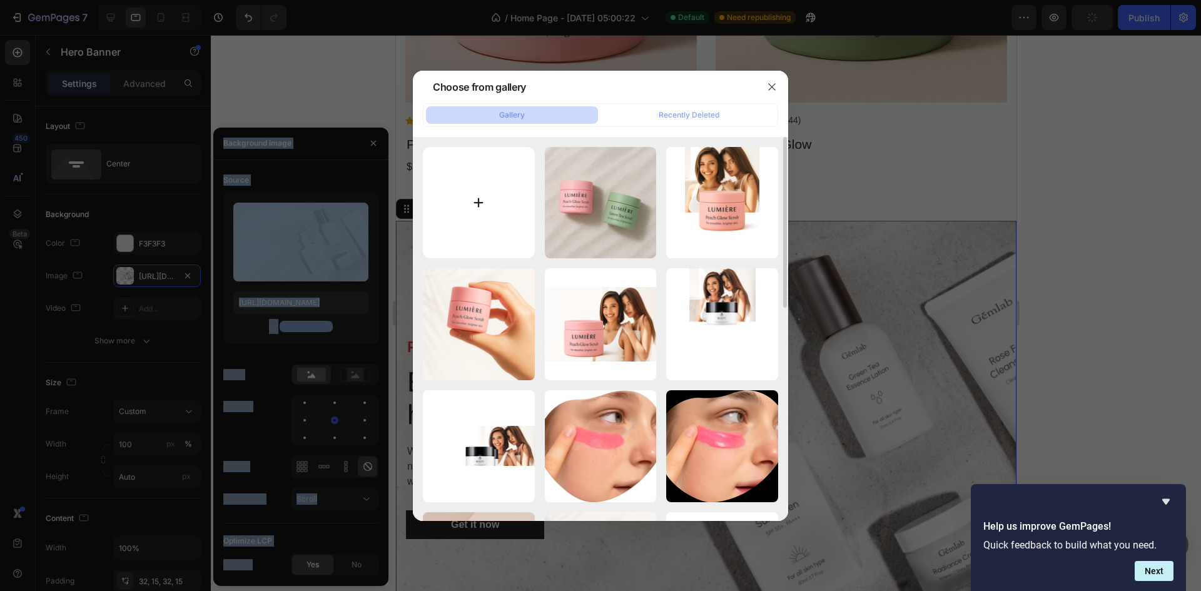
click at [463, 213] on input "file" at bounding box center [479, 203] width 112 height 112
type input "C:\fakepath\ChatGPT Image [DATE], 04_58_49 PM.png"
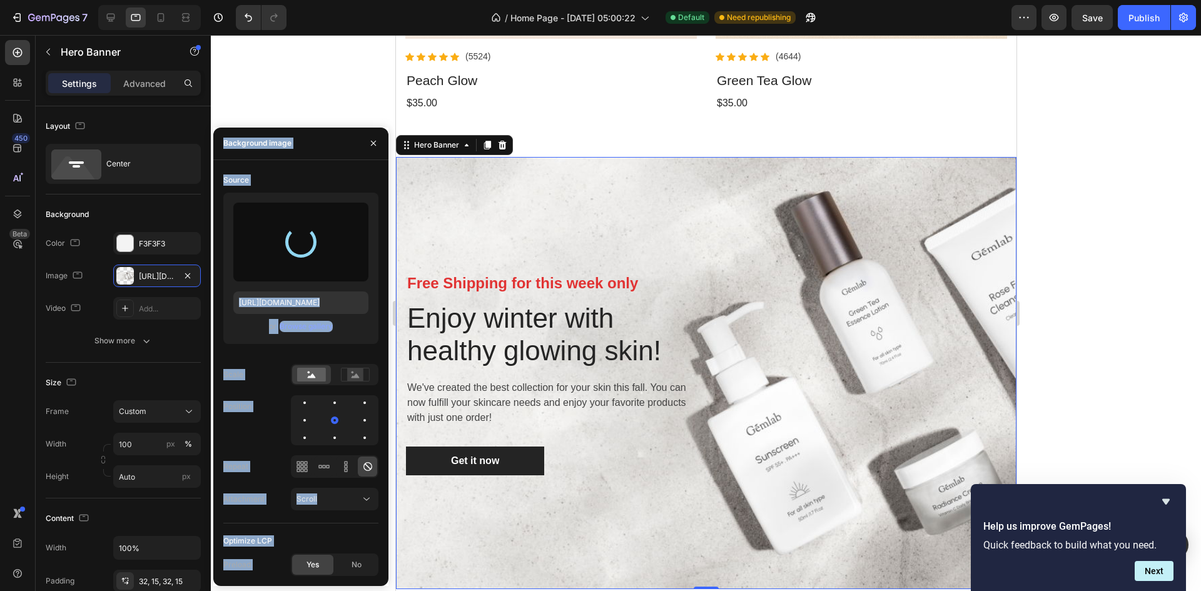
scroll to position [2489, 0]
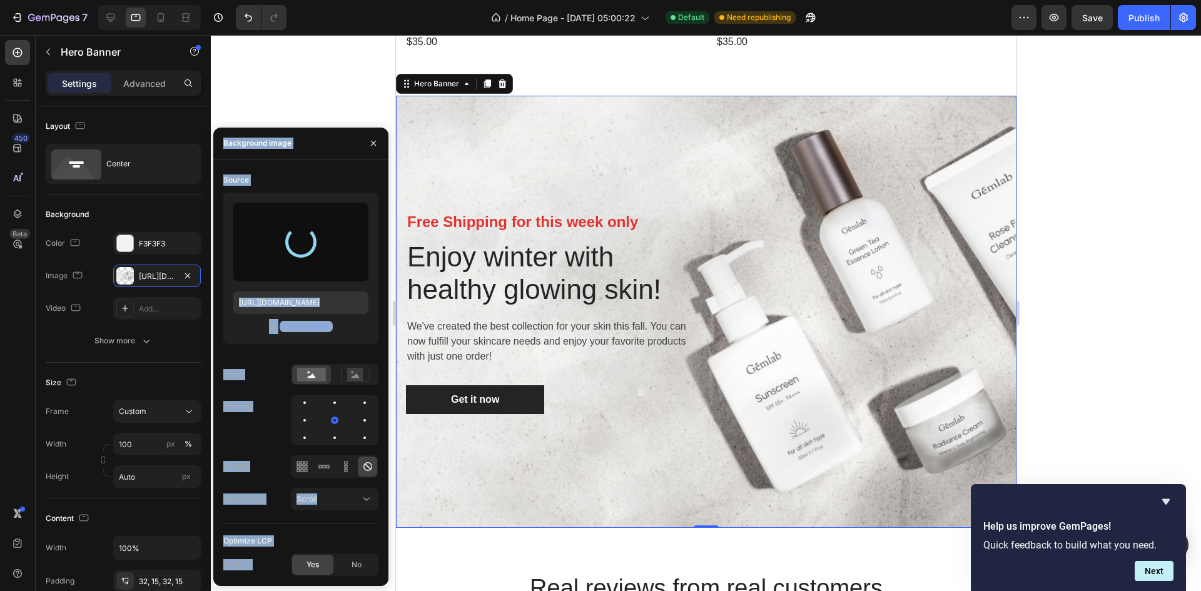
type input "[URL][DOMAIN_NAME]"
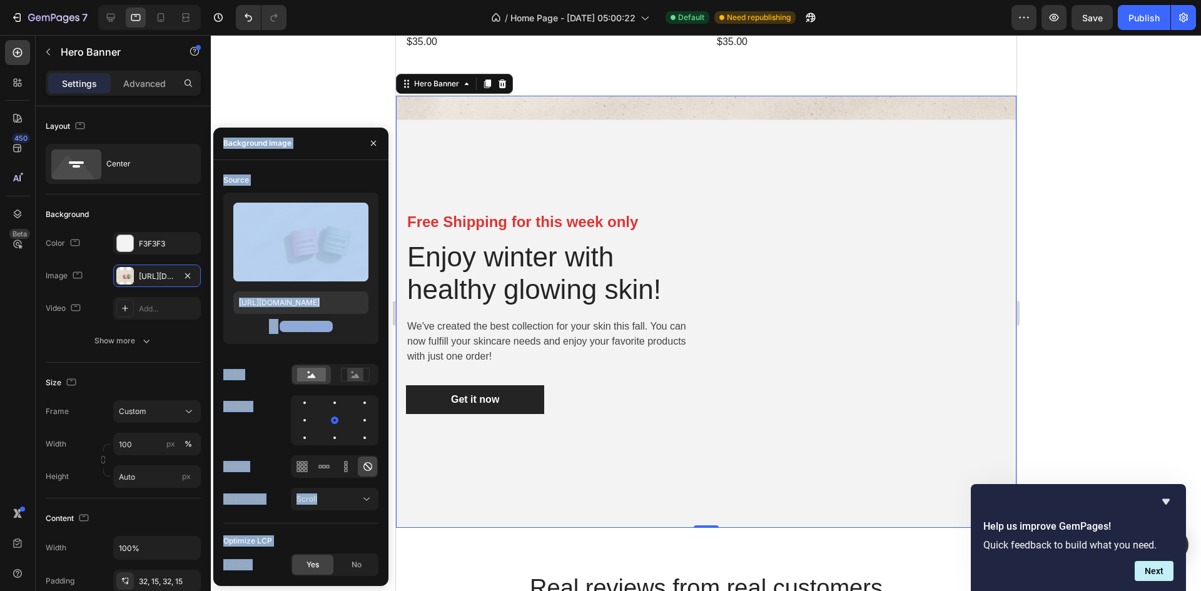
click at [1141, 330] on div at bounding box center [706, 313] width 990 height 556
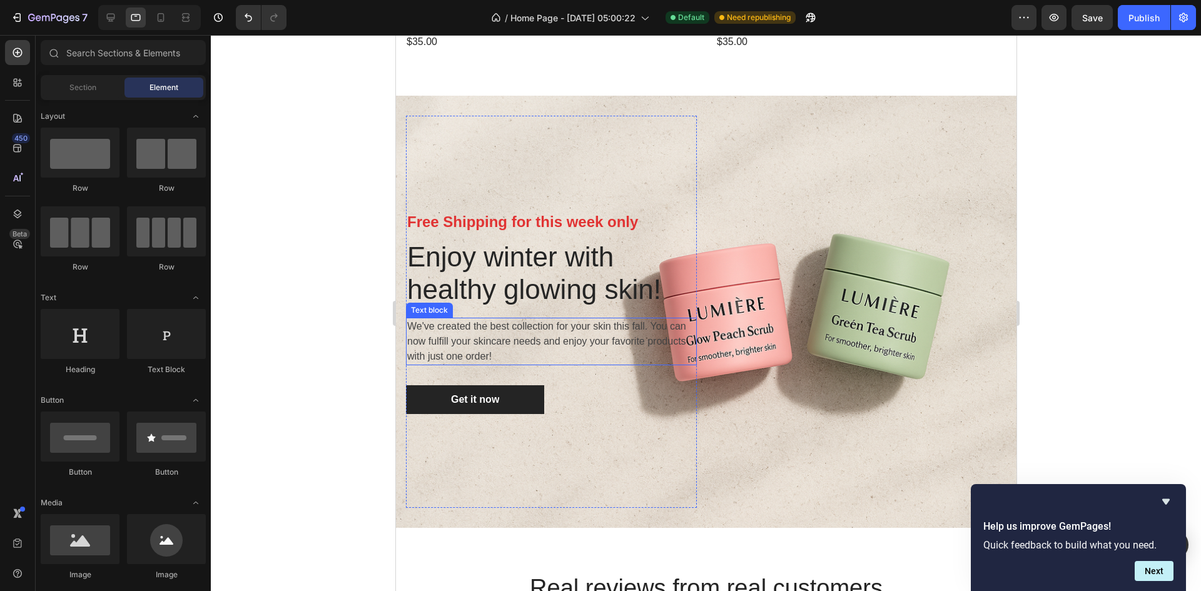
click at [657, 330] on p "We've created the best collection for your skin this fall. You can now fulfill …" at bounding box center [551, 341] width 288 height 45
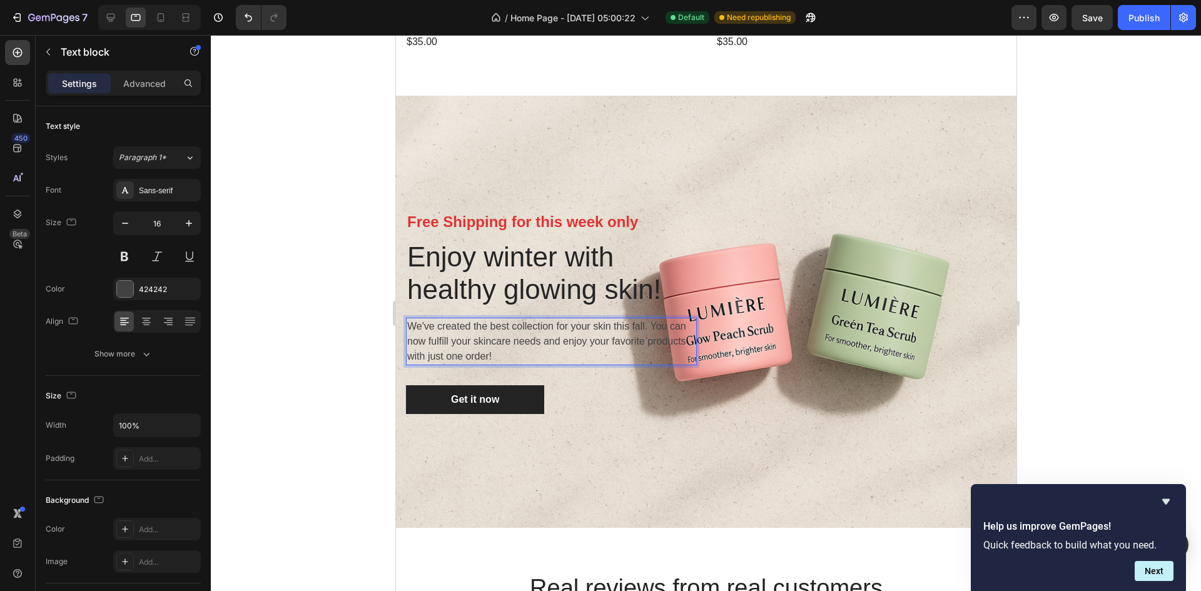
click at [652, 323] on p "We've created the best collection for your skin this fall. You can now fulfill …" at bounding box center [551, 341] width 288 height 45
drag, startPoint x: 634, startPoint y: 330, endPoint x: 624, endPoint y: 337, distance: 12.3
click at [633, 334] on p "You can now fulfill your skincare needs and enjoy your favorite products with j…" at bounding box center [551, 349] width 288 height 30
click at [629, 334] on p "You can now fulfill your skincare needs and enjoy your favorite products with j…" at bounding box center [551, 349] width 288 height 30
click at [1067, 263] on div at bounding box center [706, 313] width 990 height 556
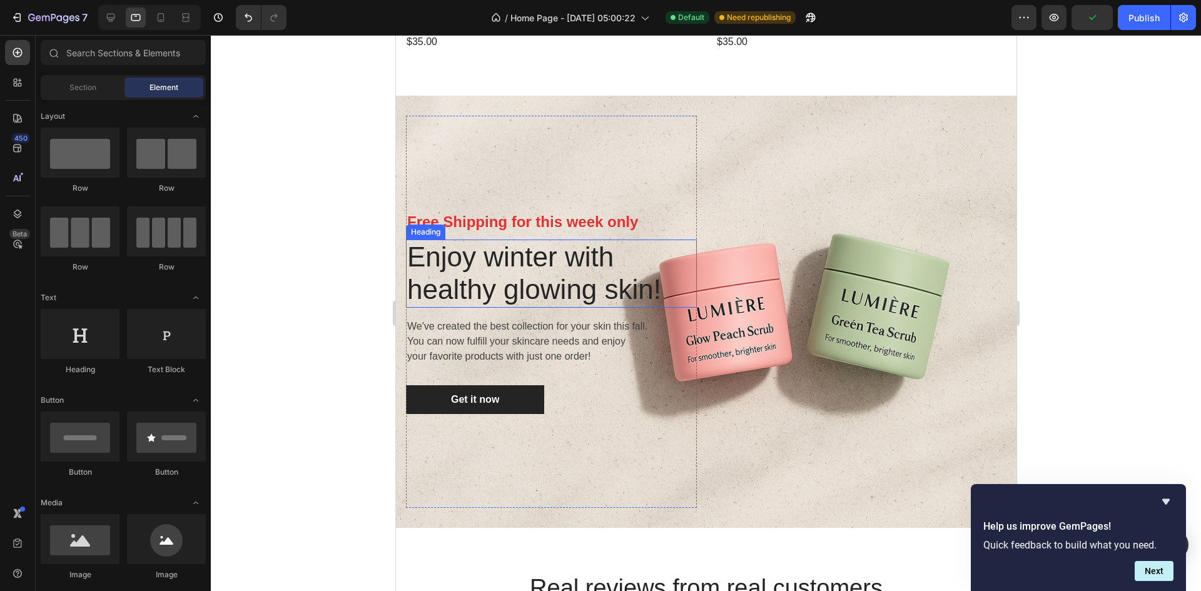
click at [668, 285] on h2 "Enjoy winter with healthy glowing skin!" at bounding box center [550, 274] width 291 height 69
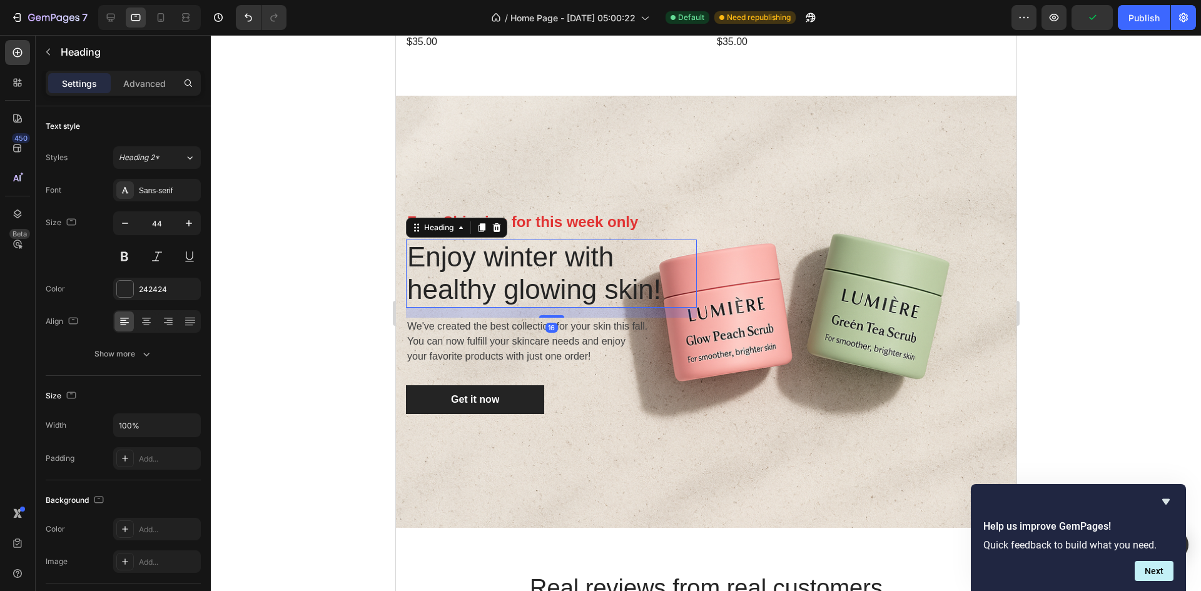
click at [662, 287] on h2 "Enjoy winter with healthy glowing skin!" at bounding box center [550, 274] width 291 height 69
click at [601, 293] on p "Enjoy winter with healthy glowing skin!" at bounding box center [551, 274] width 288 height 66
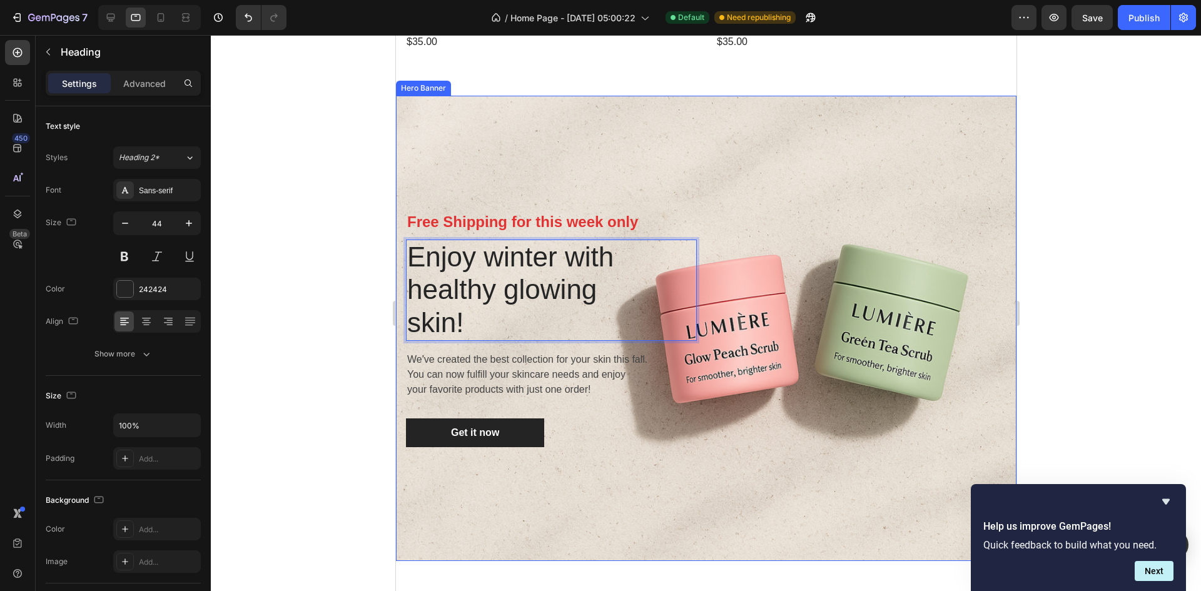
click at [1000, 226] on div "Free Shipping for this week only Text block Enjoy winter with healthy glowing s…" at bounding box center [705, 328] width 621 height 465
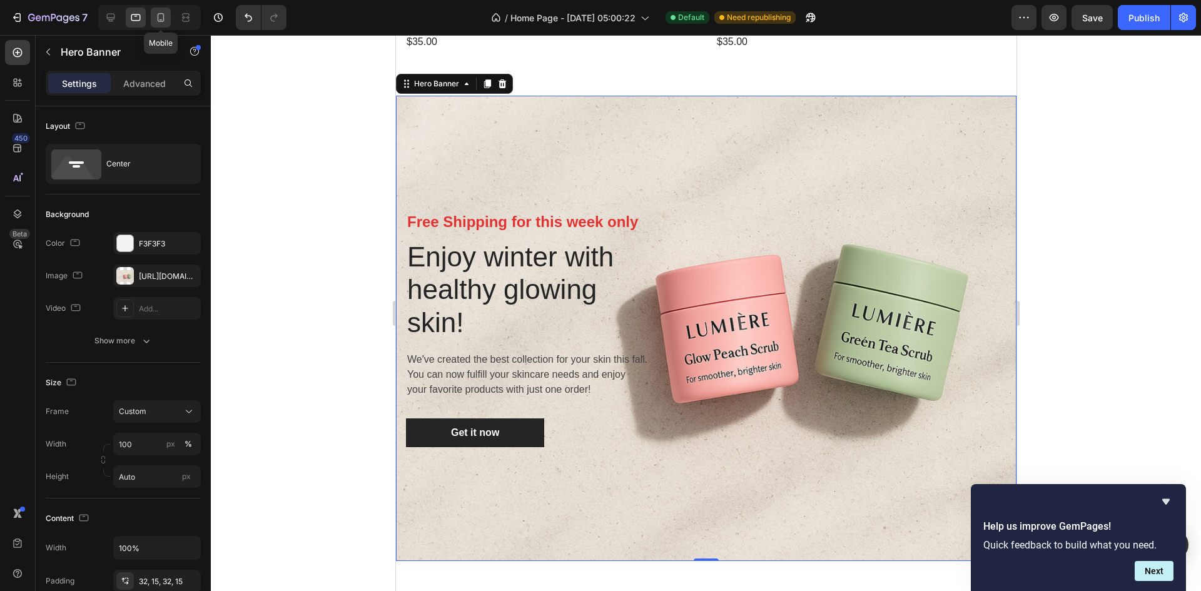
click at [157, 14] on icon at bounding box center [161, 17] width 13 height 13
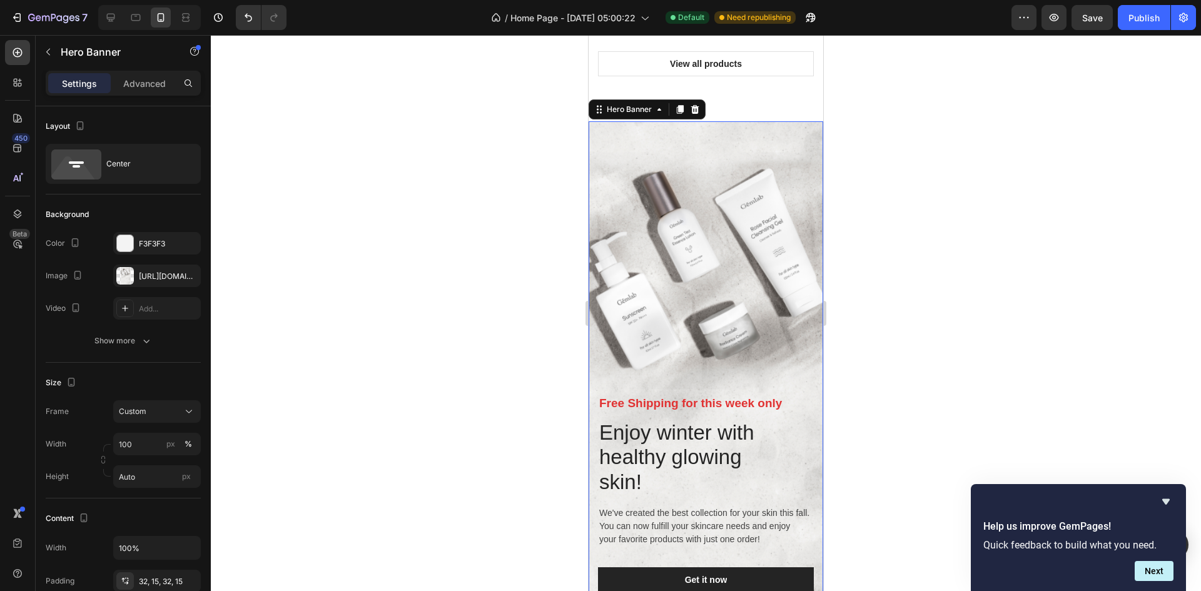
scroll to position [2371, 0]
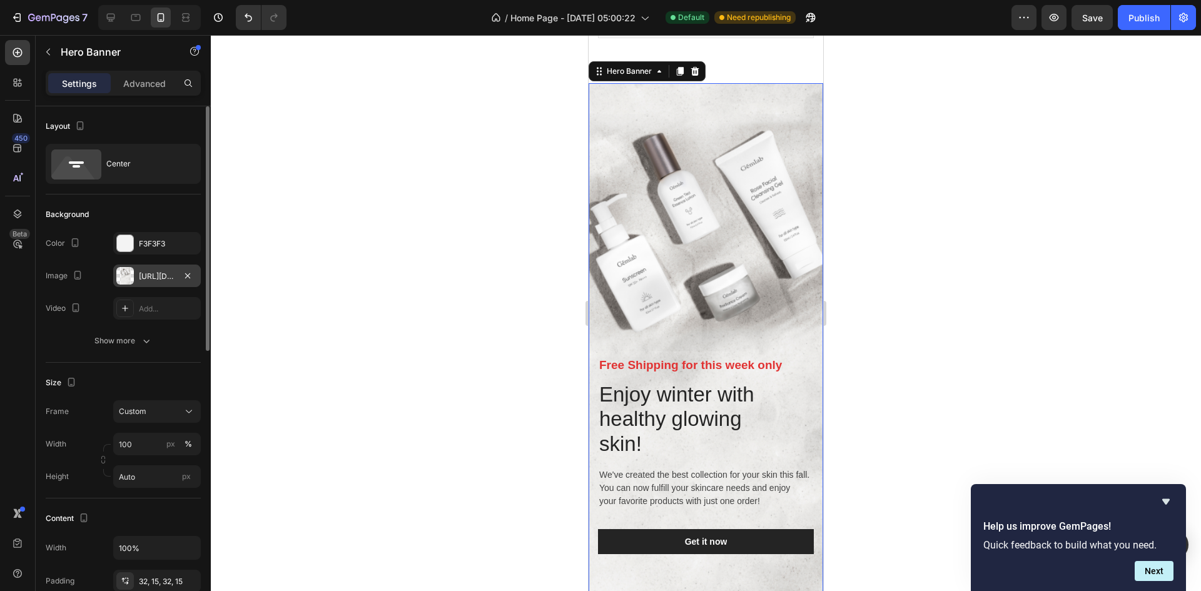
click at [171, 283] on div "[URL][DOMAIN_NAME]" at bounding box center [157, 276] width 88 height 23
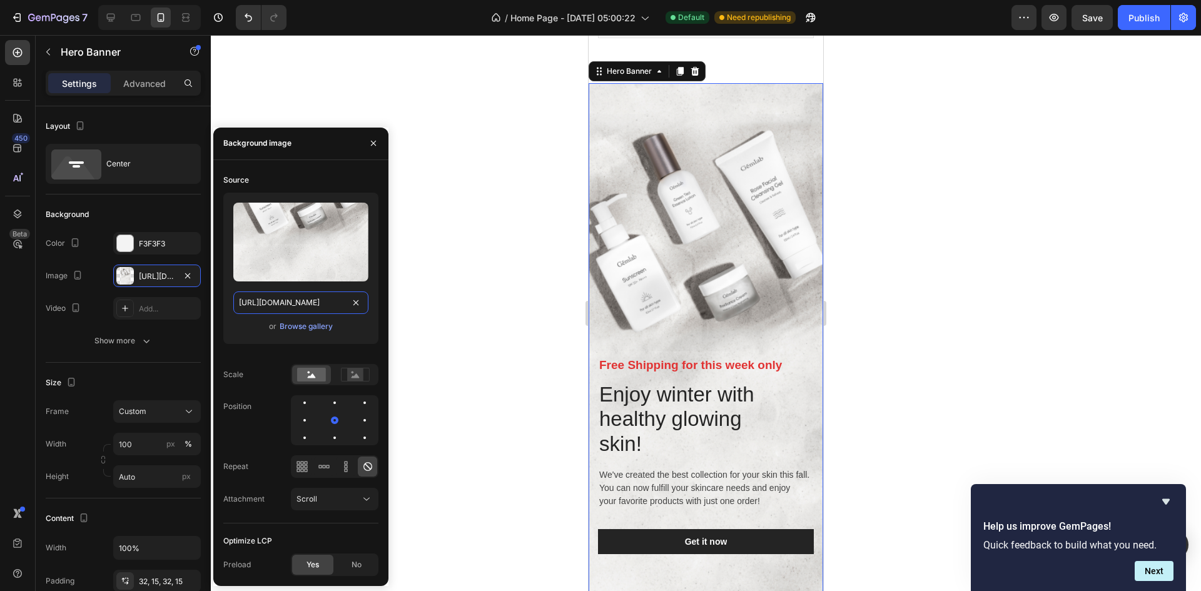
click at [322, 300] on input "[URL][DOMAIN_NAME]" at bounding box center [300, 303] width 135 height 23
click at [309, 325] on div "Browse gallery" at bounding box center [306, 326] width 53 height 11
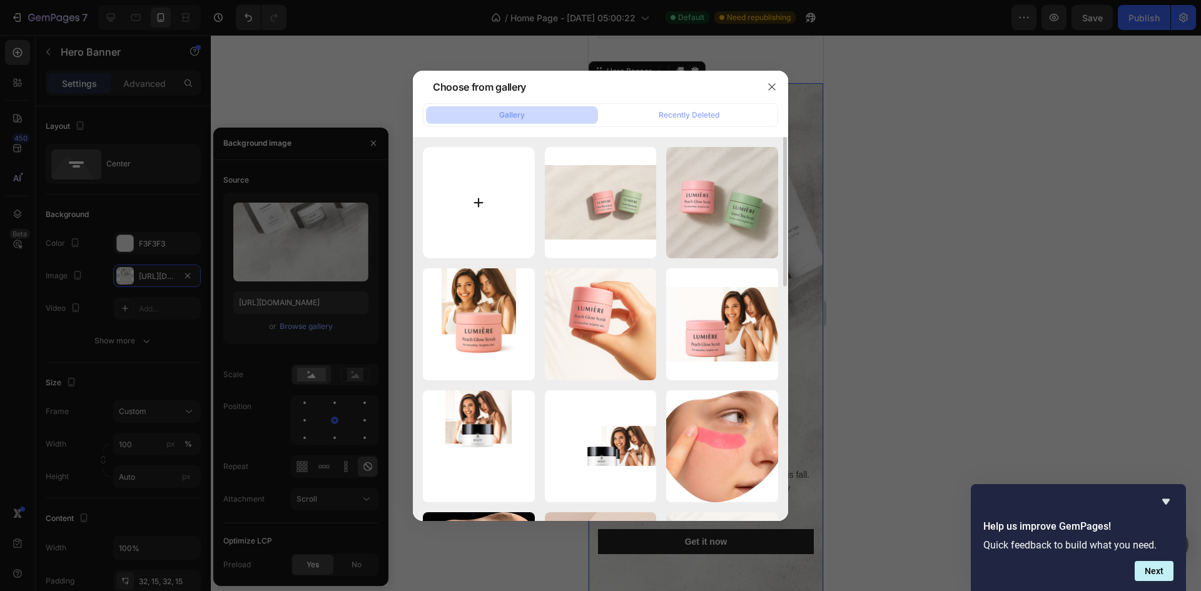
click at [502, 215] on input "file" at bounding box center [479, 203] width 112 height 112
click at [530, 215] on input "file" at bounding box center [479, 203] width 112 height 112
type input "C:\fakepath\ChatGPT Image [DATE], 05_03_29 PM.png"
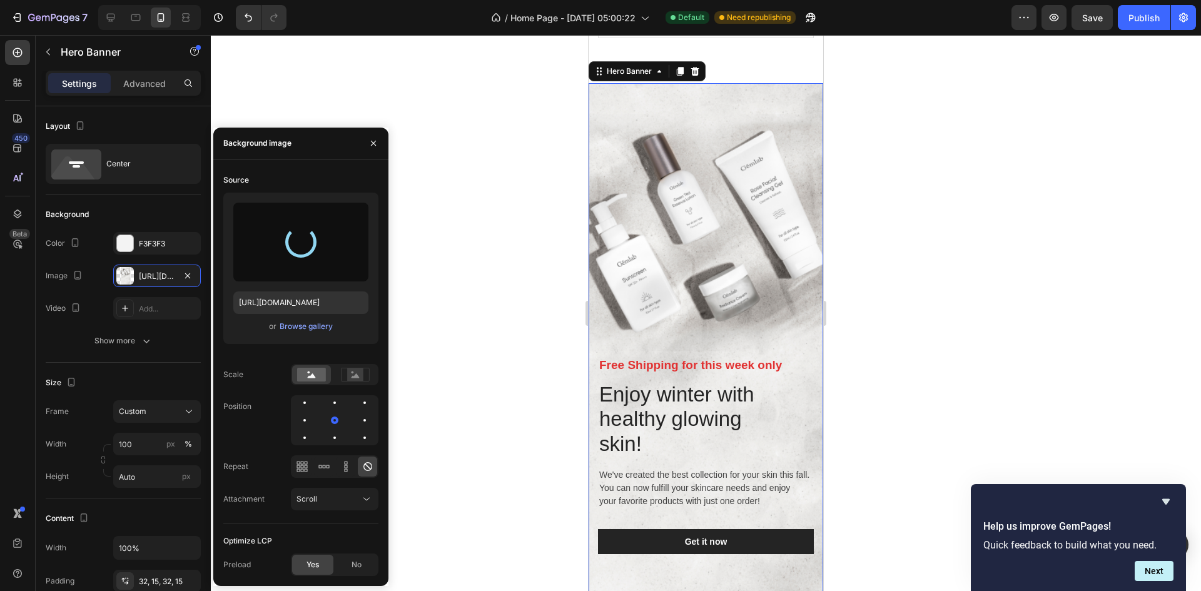
type input "[URL][DOMAIN_NAME]"
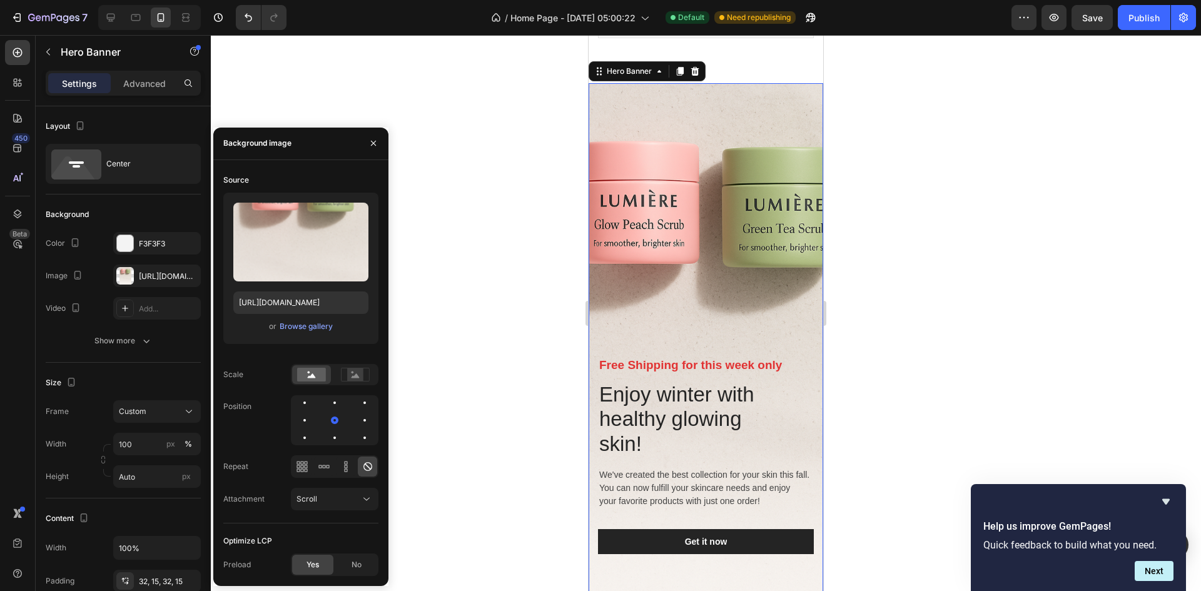
click at [990, 281] on div at bounding box center [706, 313] width 990 height 556
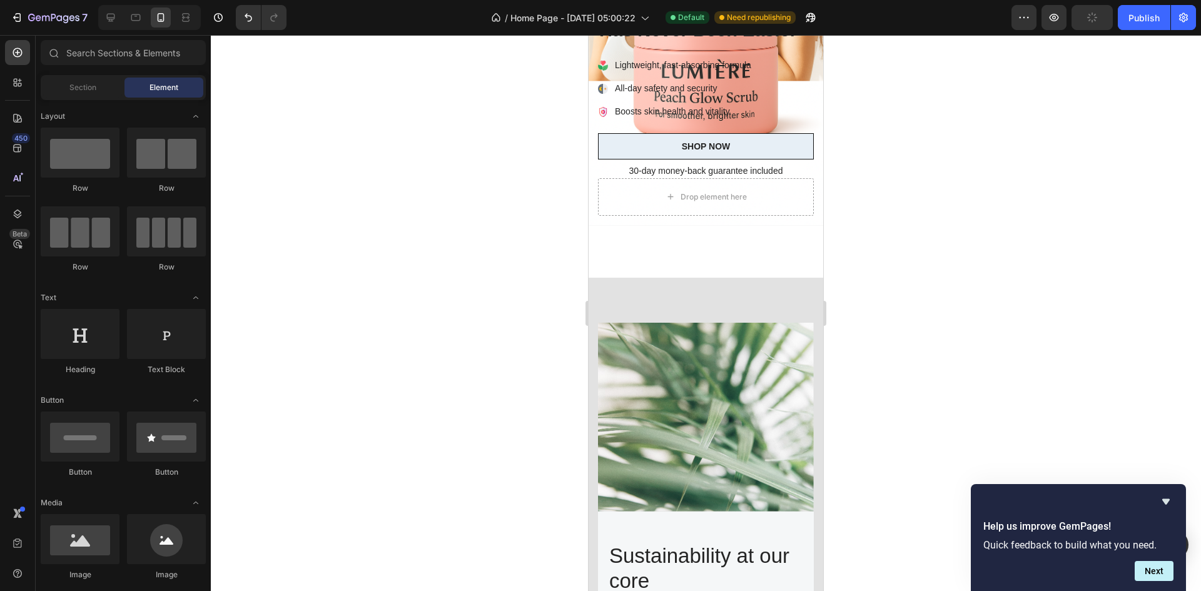
scroll to position [0, 0]
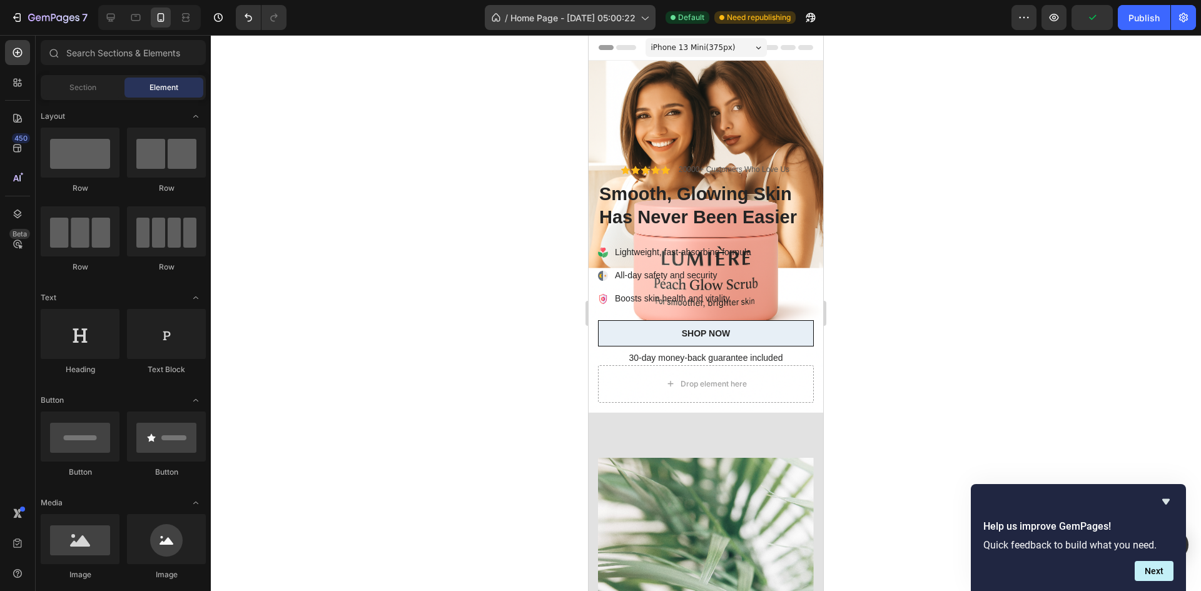
click at [592, 14] on span "Home Page - [DATE] 05:00:22" at bounding box center [572, 17] width 125 height 13
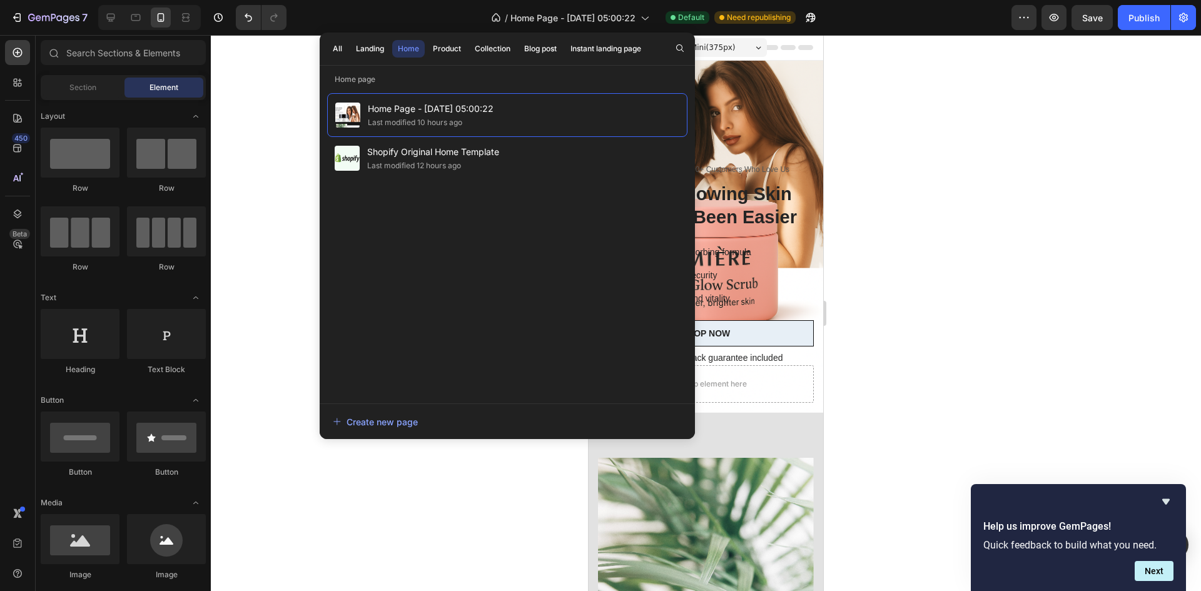
click at [298, 85] on div at bounding box center [706, 313] width 990 height 556
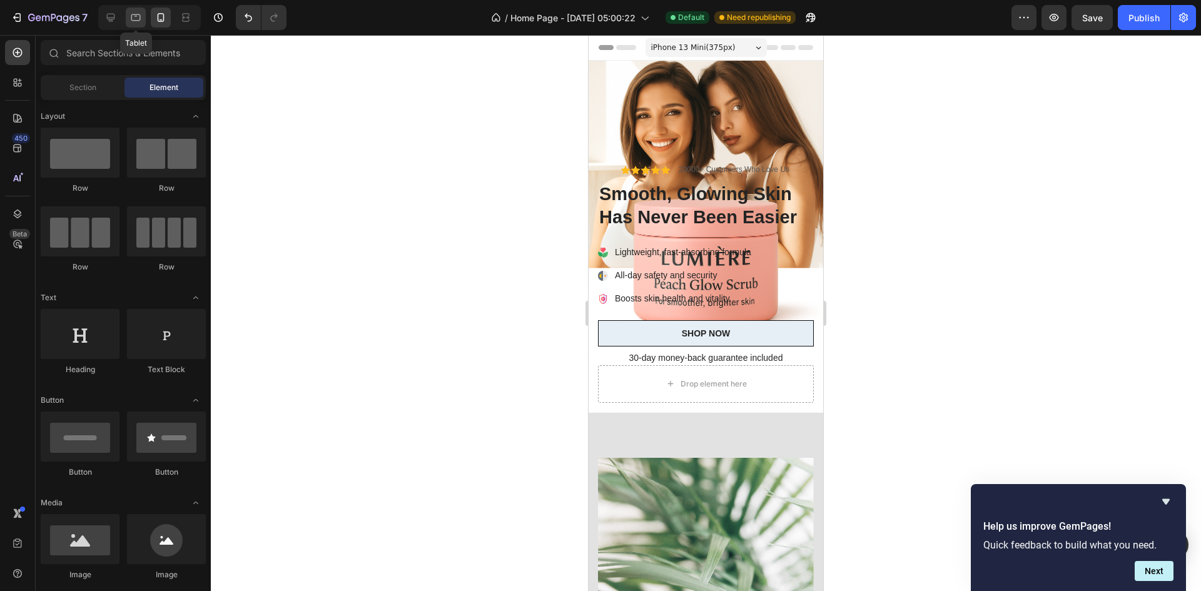
click at [136, 17] on icon at bounding box center [135, 17] width 13 height 13
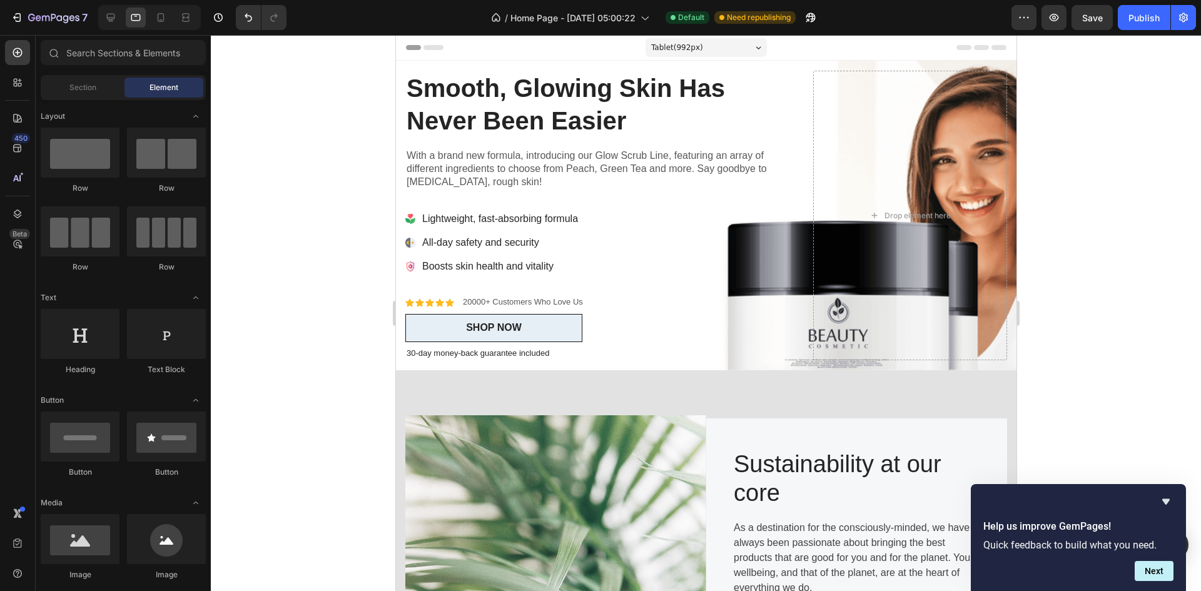
click at [100, 13] on div at bounding box center [149, 17] width 103 height 25
click at [105, 13] on icon at bounding box center [110, 17] width 13 height 13
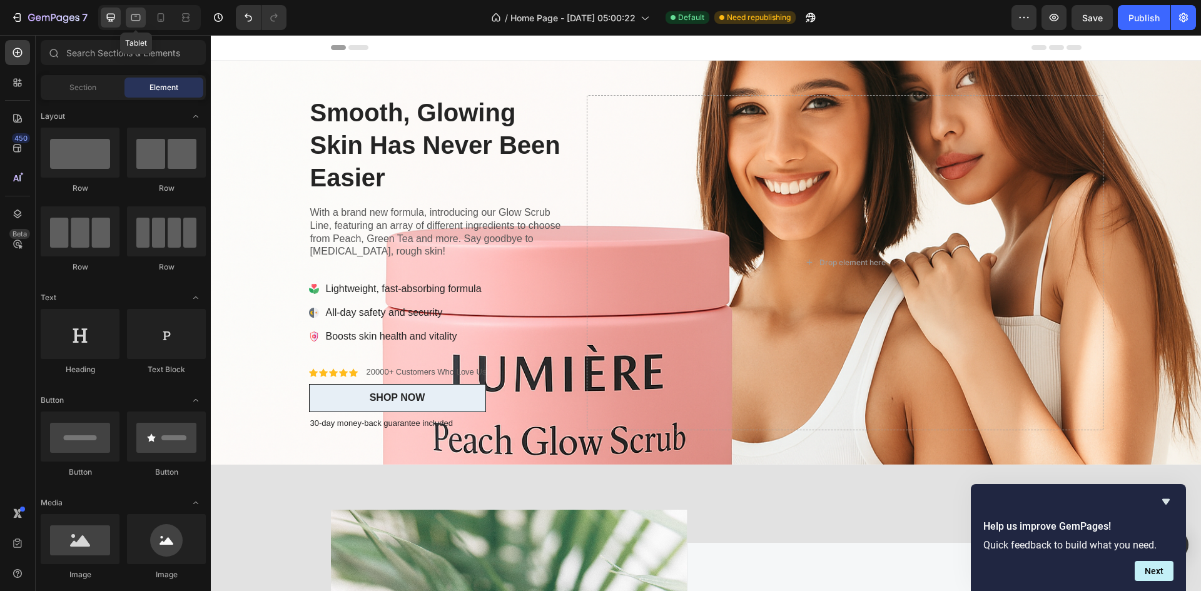
click at [126, 13] on div at bounding box center [136, 18] width 20 height 20
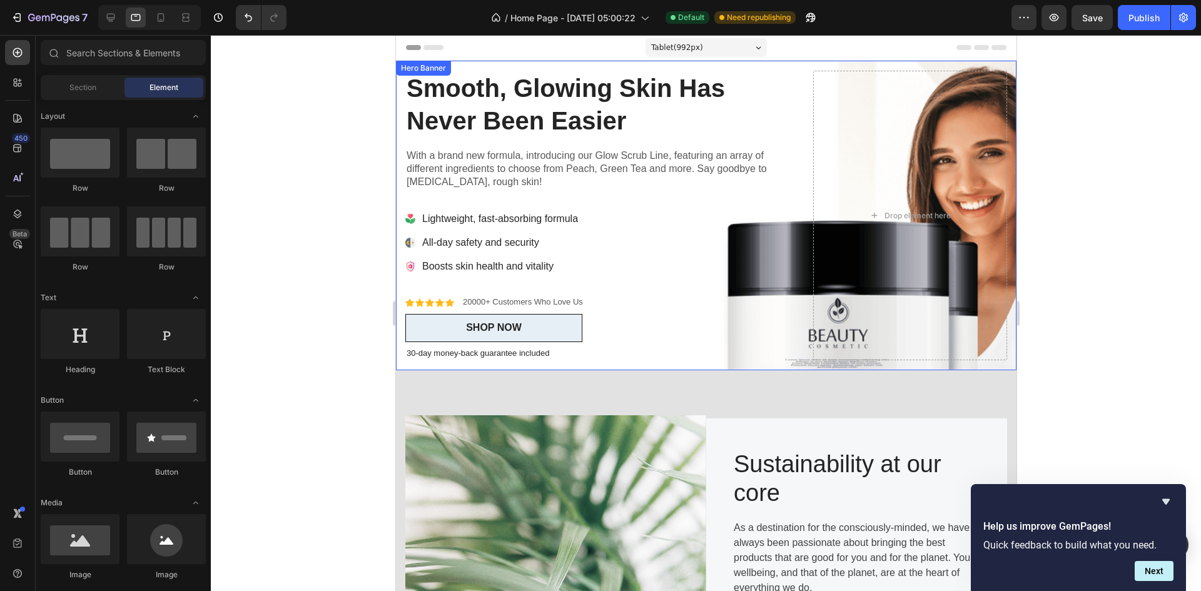
click at [691, 278] on div "Icon Icon Icon Icon Icon Icon List 20000+ Customers Who Love Us Text Block Row …" at bounding box center [599, 216] width 388 height 290
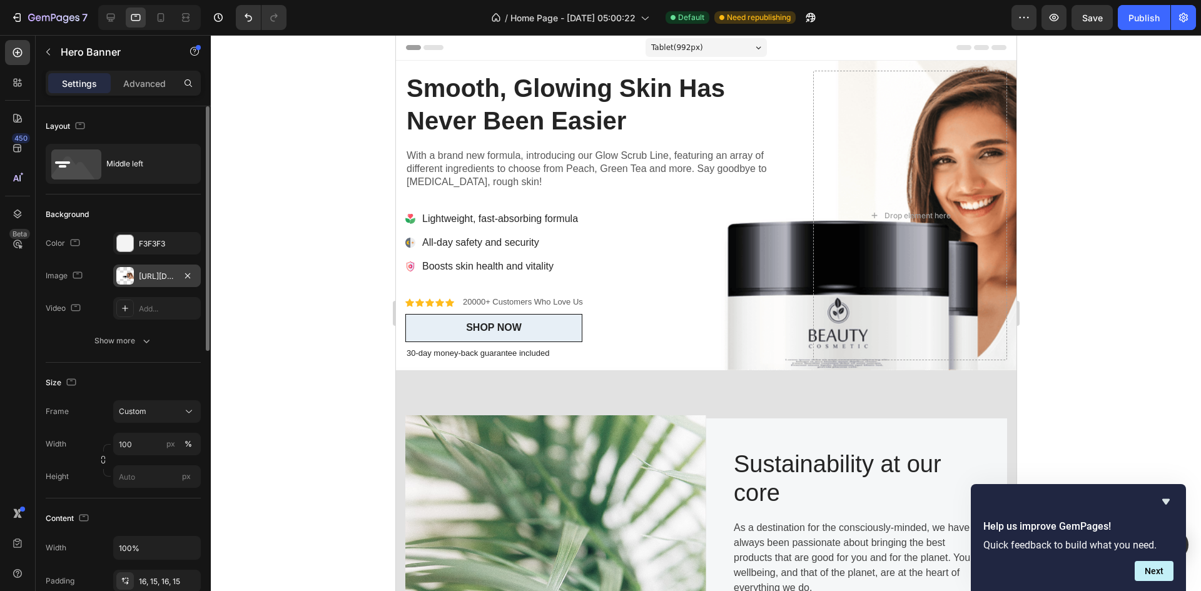
click at [165, 284] on div "[URL][DOMAIN_NAME]" at bounding box center [157, 276] width 88 height 23
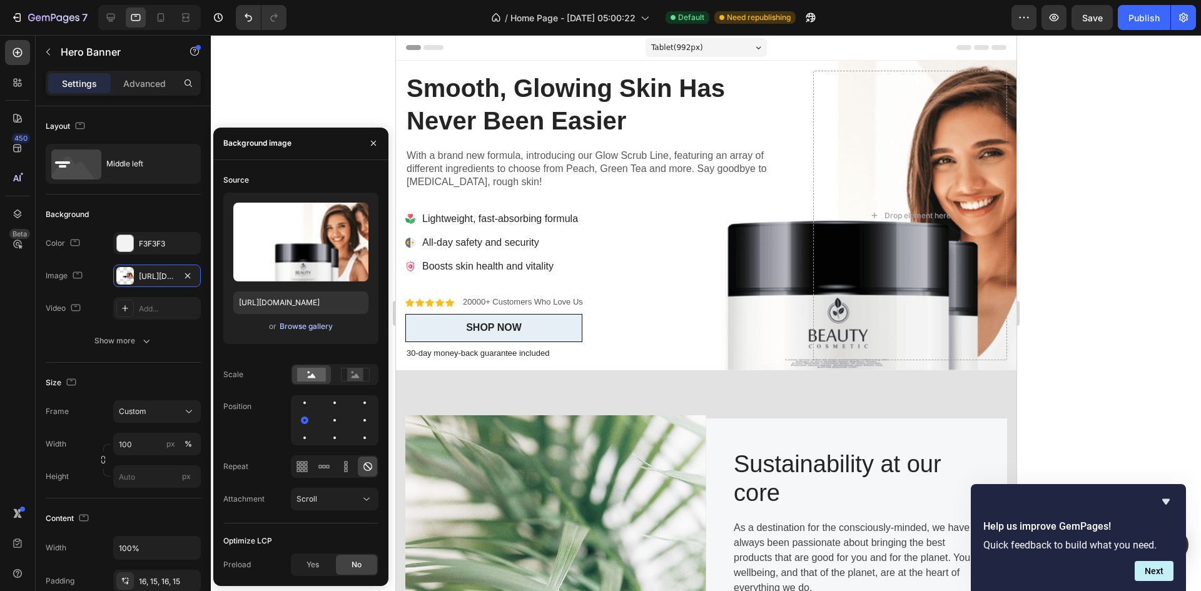
click at [297, 327] on div "Browse gallery" at bounding box center [306, 326] width 53 height 11
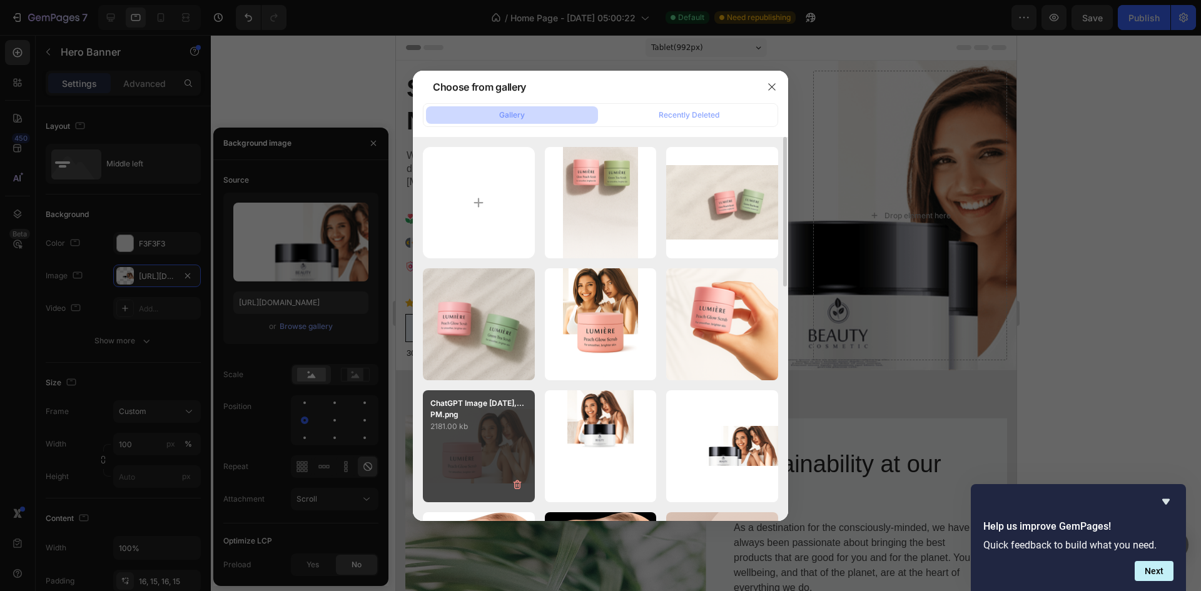
click at [505, 430] on p "2181.00 kb" at bounding box center [478, 426] width 97 height 13
type input "[URL][DOMAIN_NAME]"
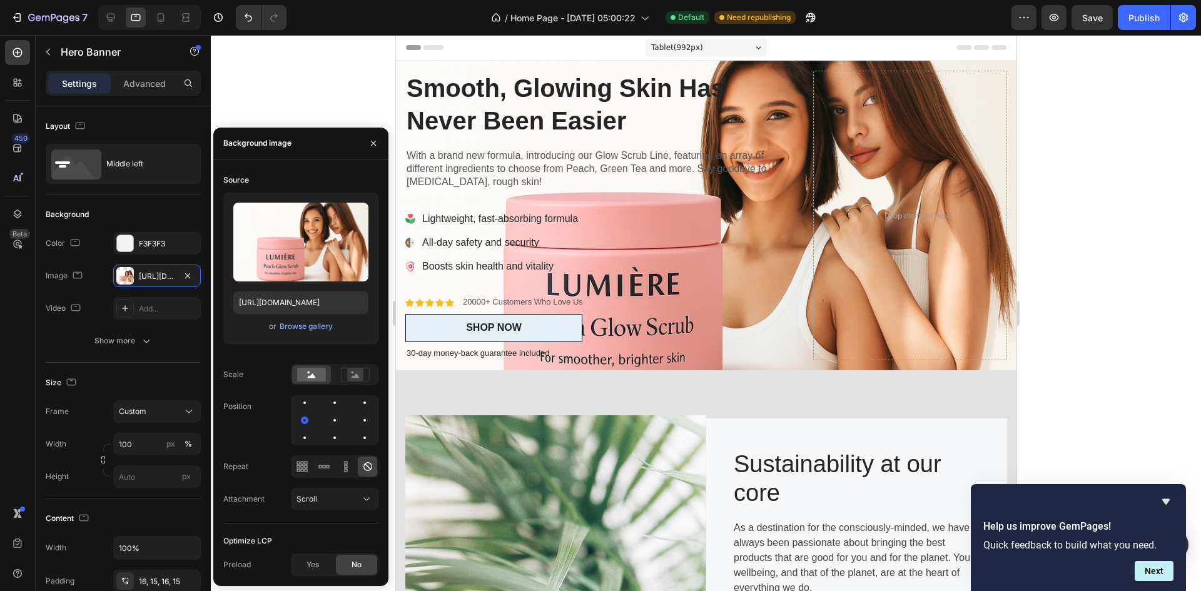
click at [1116, 362] on div at bounding box center [706, 313] width 990 height 556
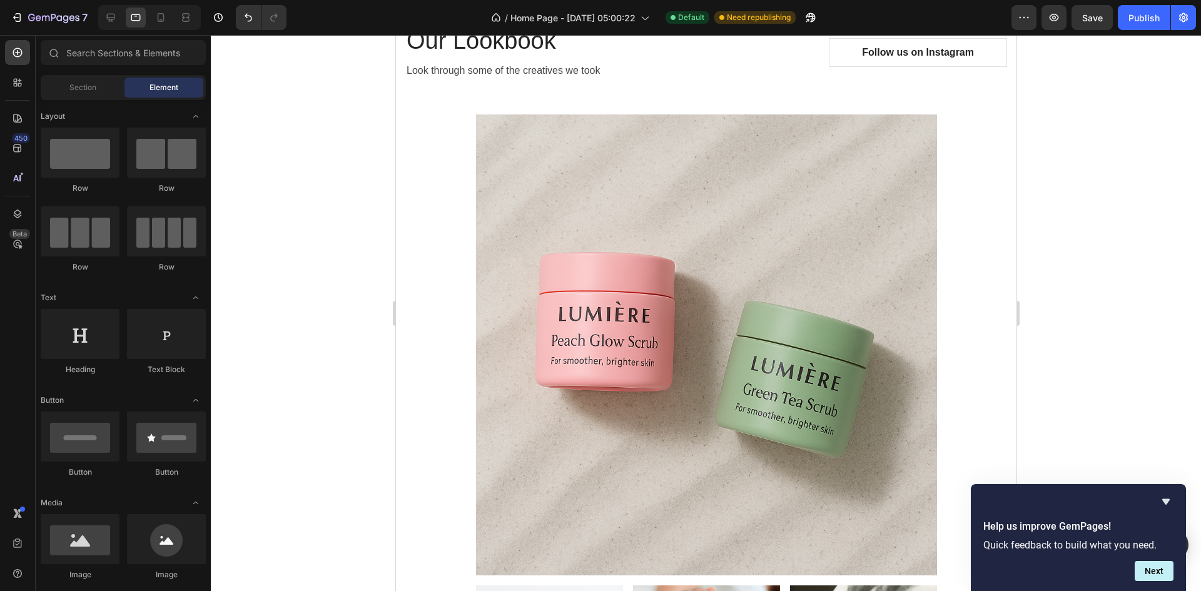
scroll to position [3799, 0]
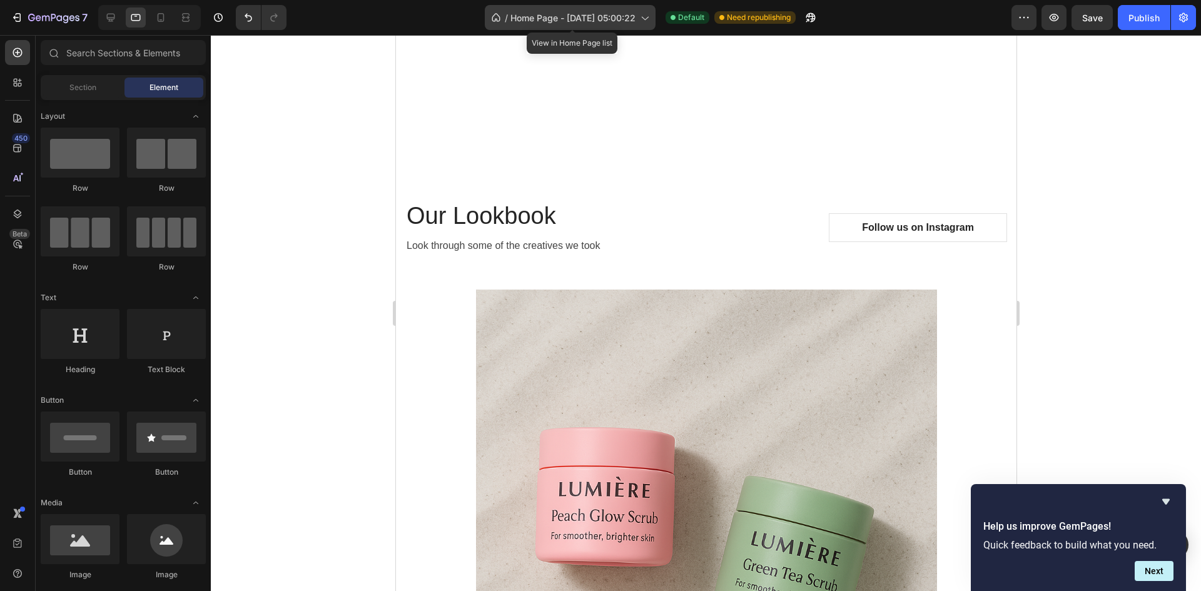
click at [589, 20] on span "Home Page - [DATE] 05:00:22" at bounding box center [572, 17] width 125 height 13
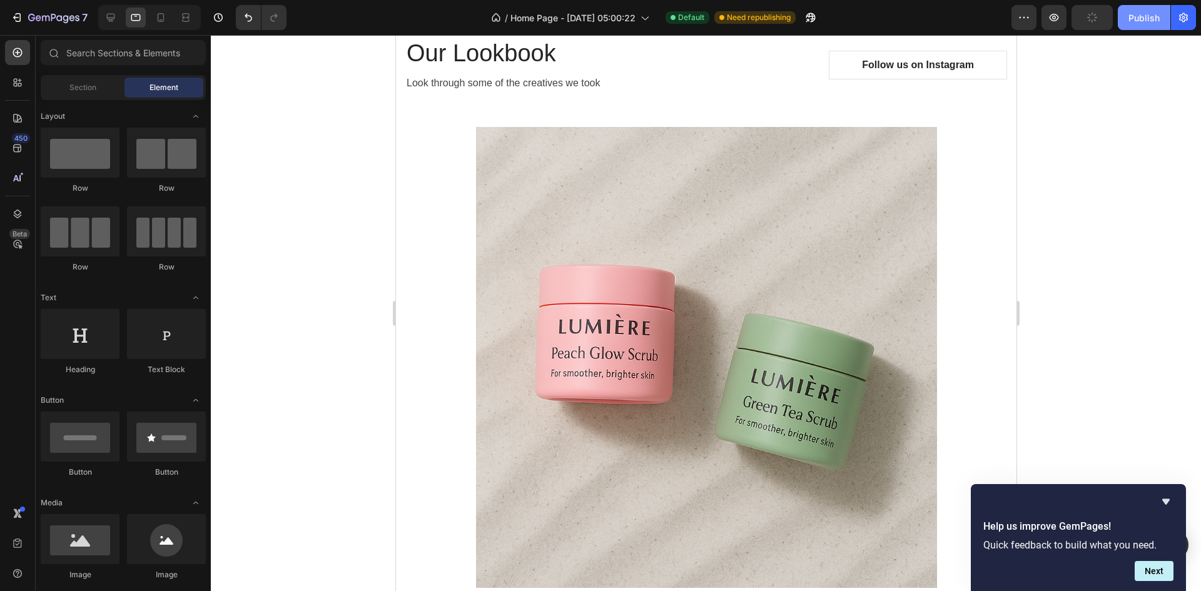
click at [1147, 22] on div "Publish" at bounding box center [1143, 17] width 31 height 13
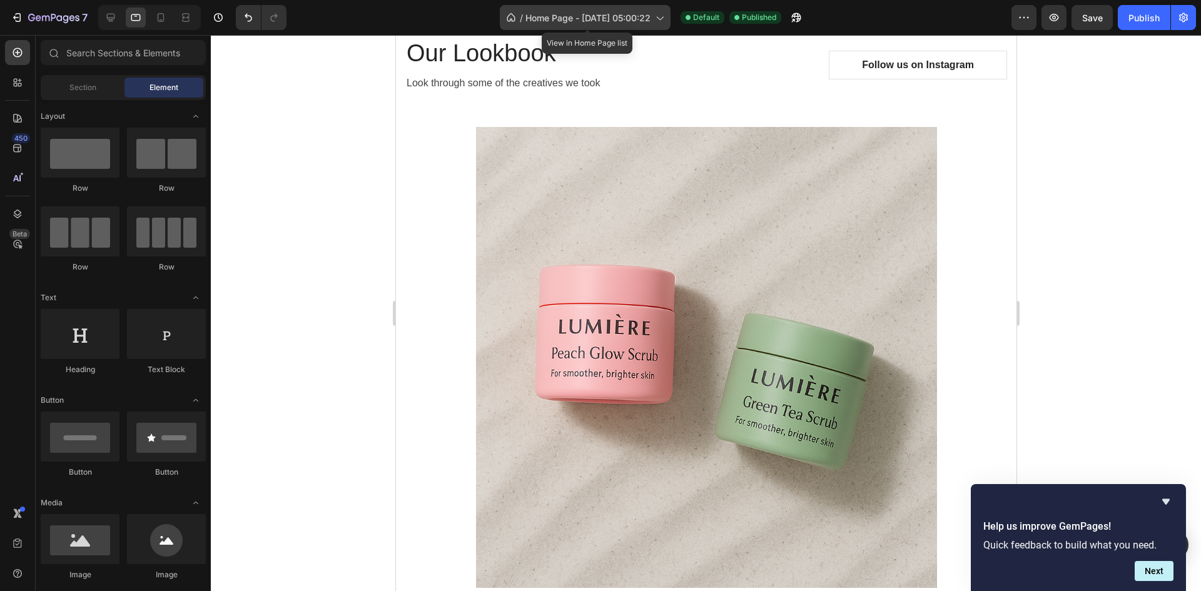
click at [627, 16] on span "Home Page - [DATE] 05:00:22" at bounding box center [587, 17] width 125 height 13
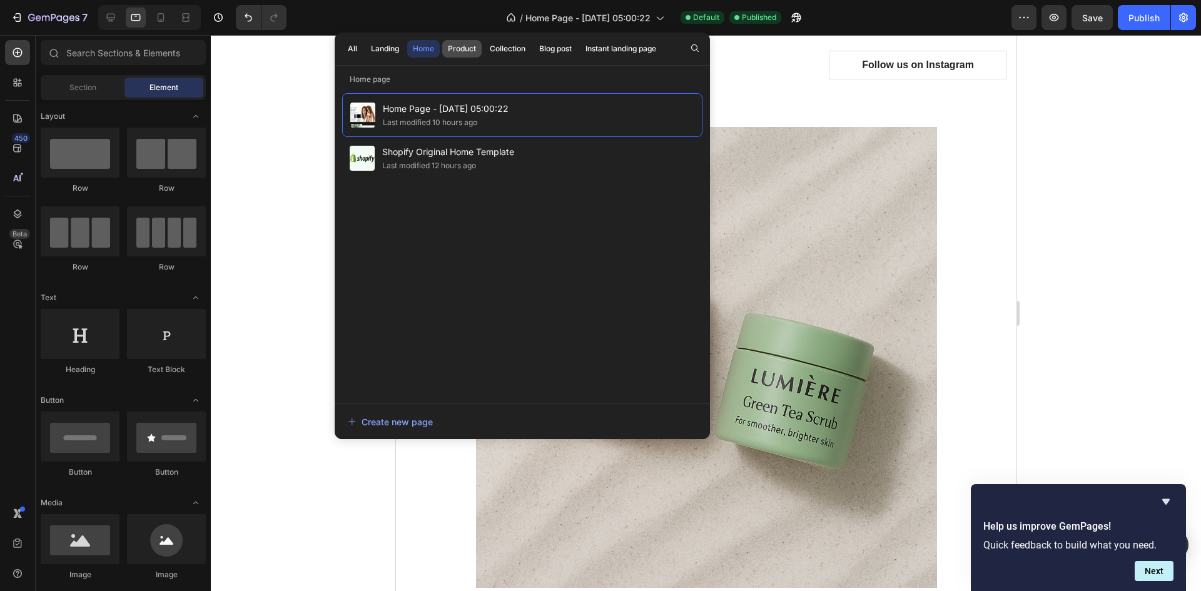
click at [460, 46] on div "Product" at bounding box center [462, 48] width 28 height 11
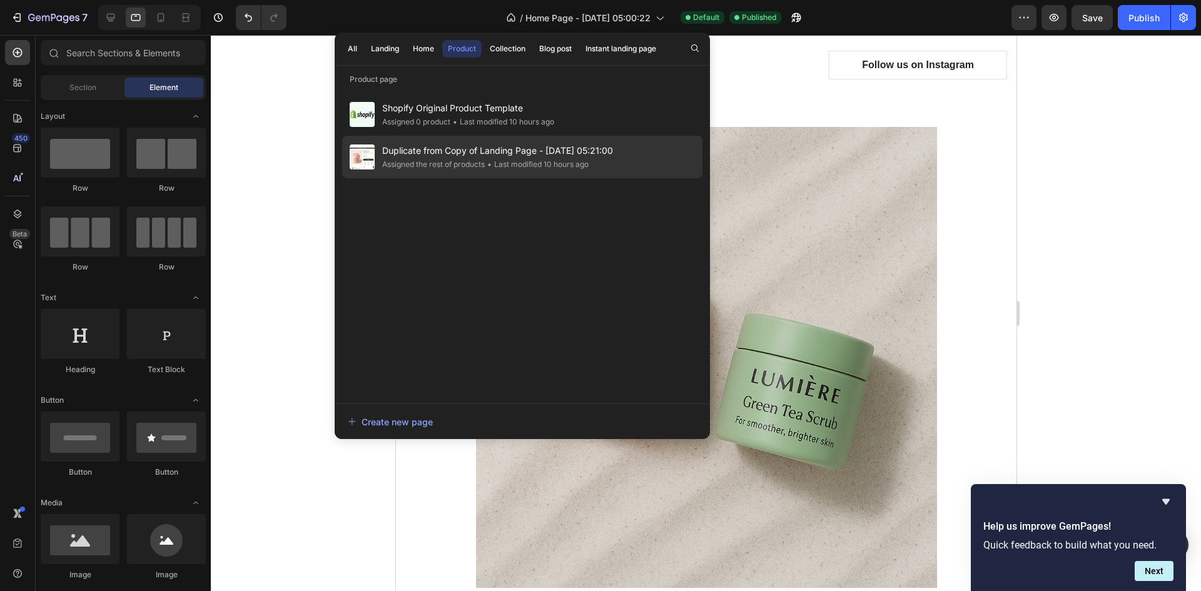
click at [527, 154] on span "Duplicate from Copy of Landing Page - [DATE] 05:21:00" at bounding box center [497, 150] width 231 height 15
